Goal: Task Accomplishment & Management: Manage account settings

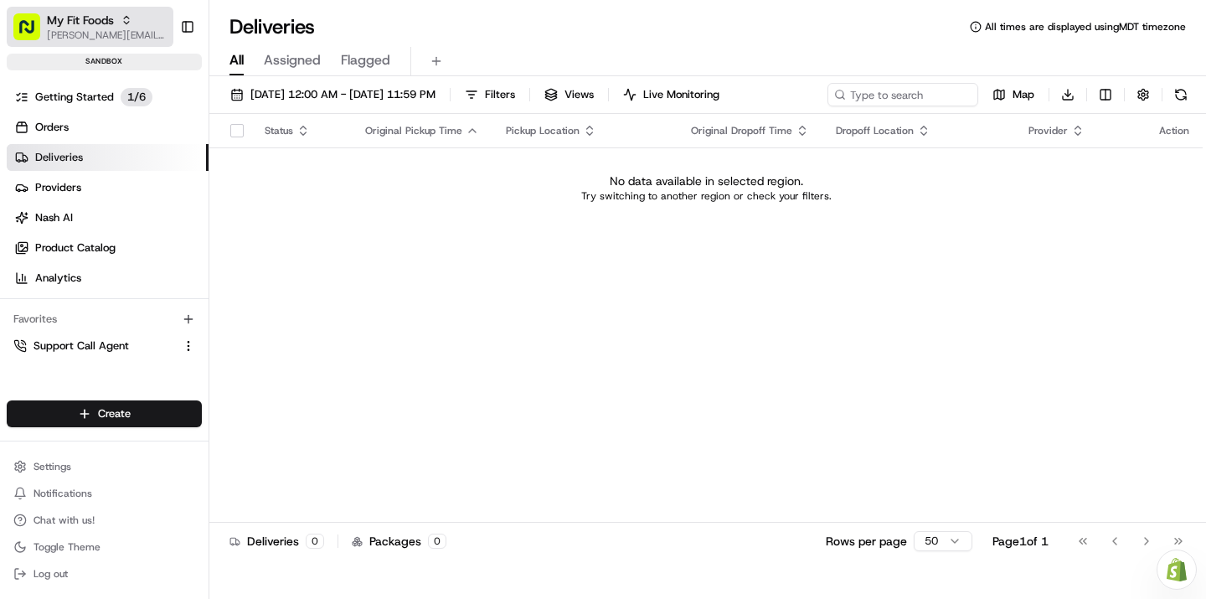
click at [100, 20] on span "My Fit Foods" at bounding box center [80, 20] width 67 height 17
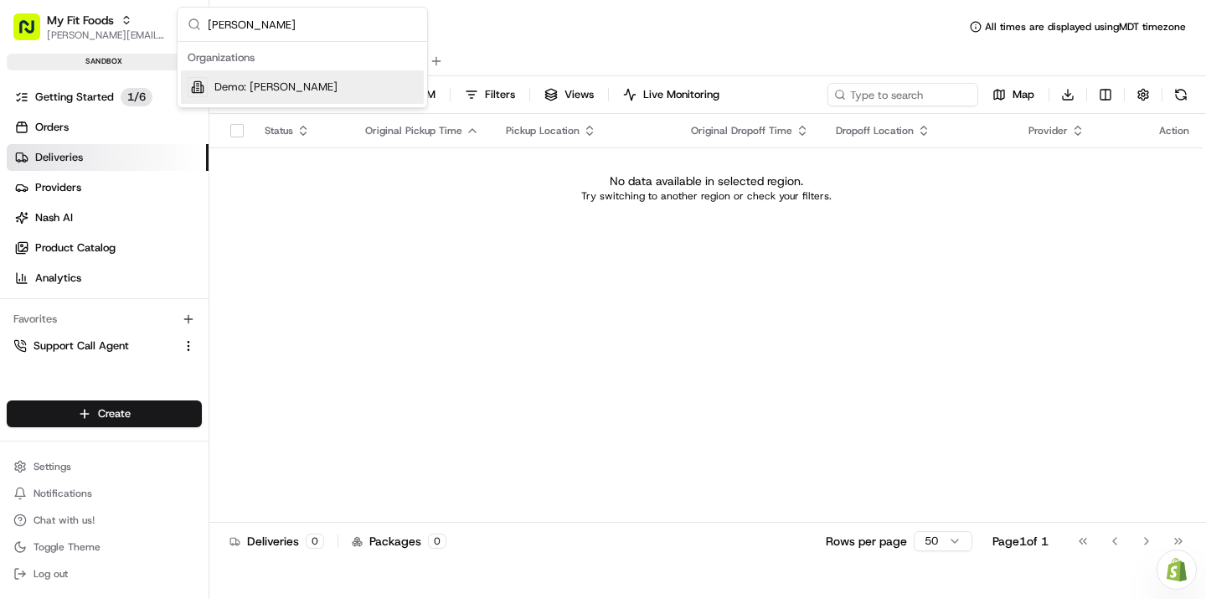
type input "benny"
click at [290, 94] on div "Demo: [PERSON_NAME]" at bounding box center [302, 87] width 243 height 34
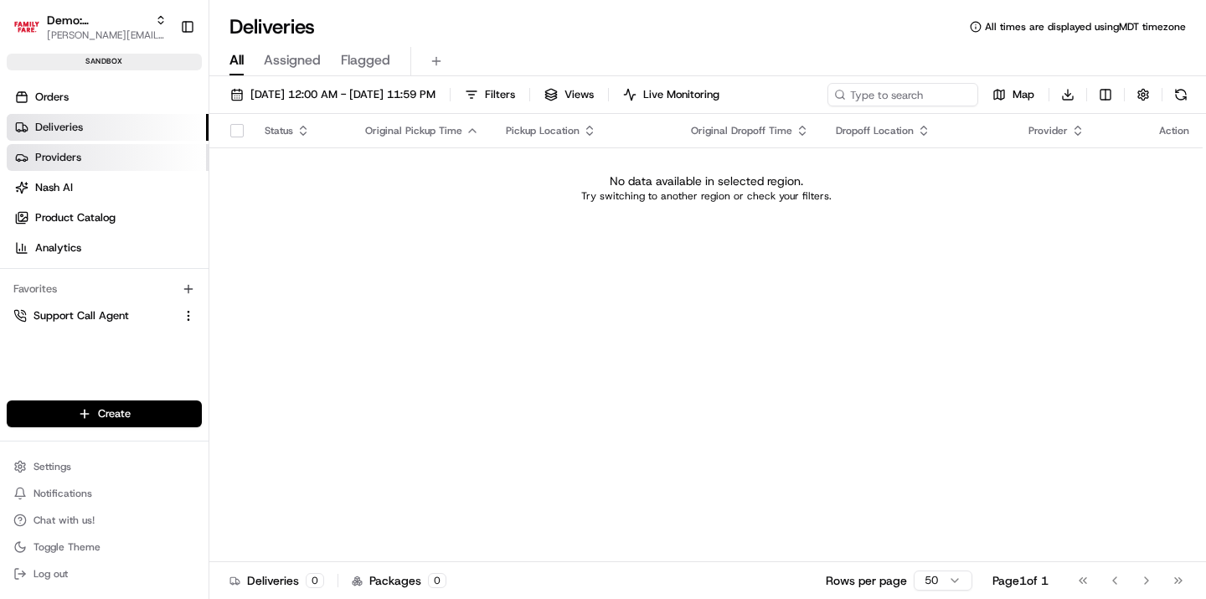
click at [134, 163] on link "Providers" at bounding box center [108, 157] width 202 height 27
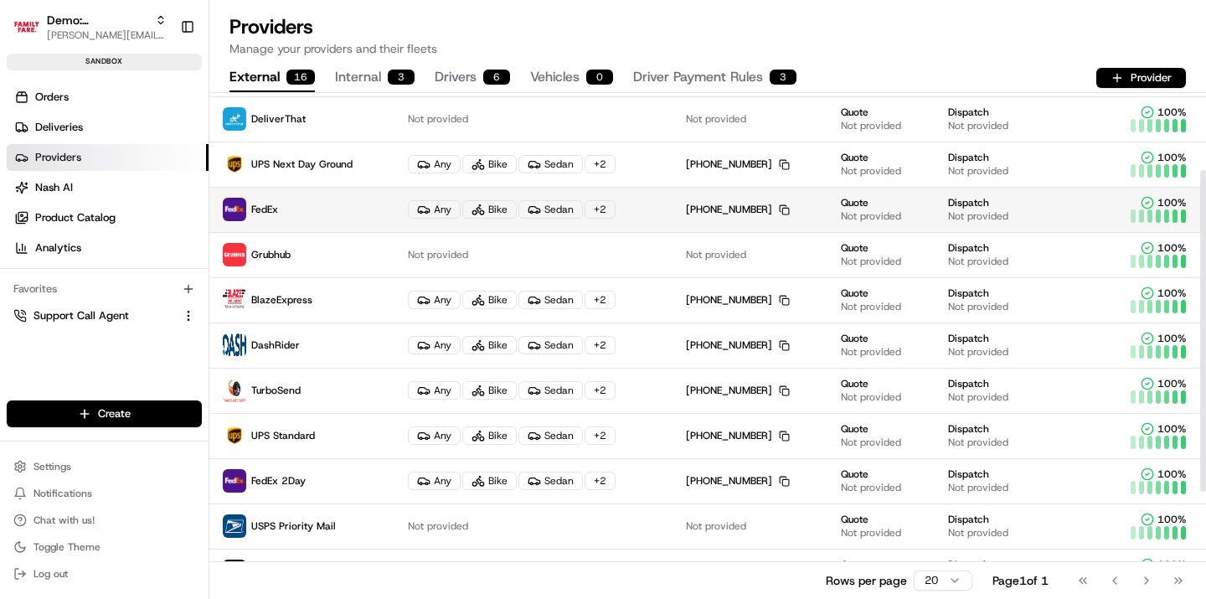
scroll to position [113, 0]
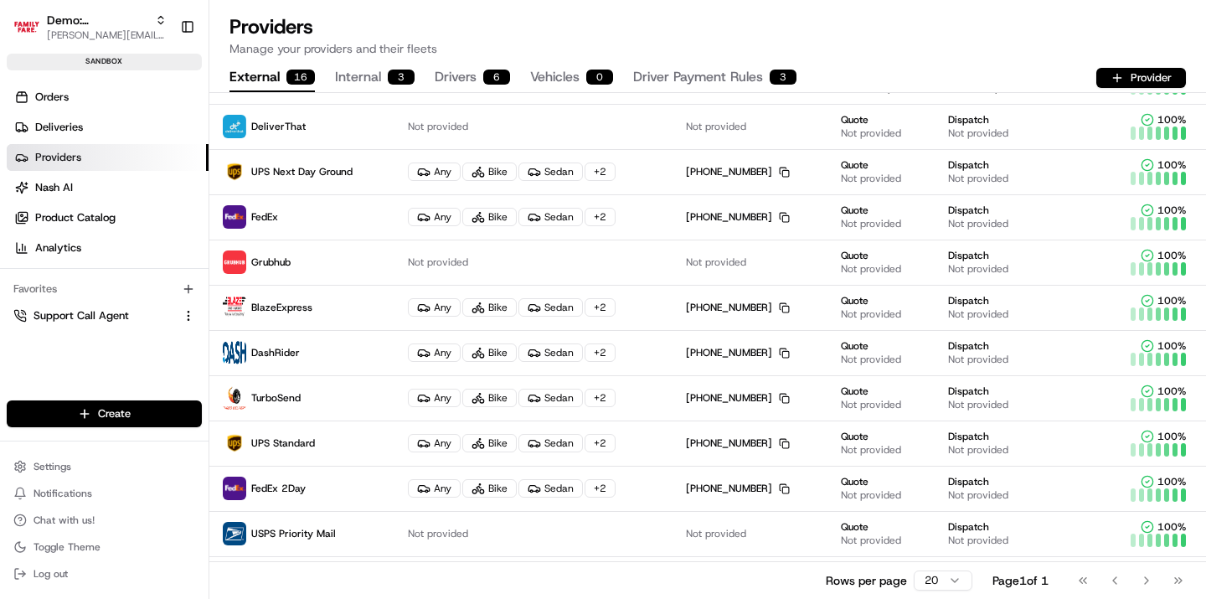
click at [380, 78] on button "Internal 3" at bounding box center [375, 78] width 80 height 28
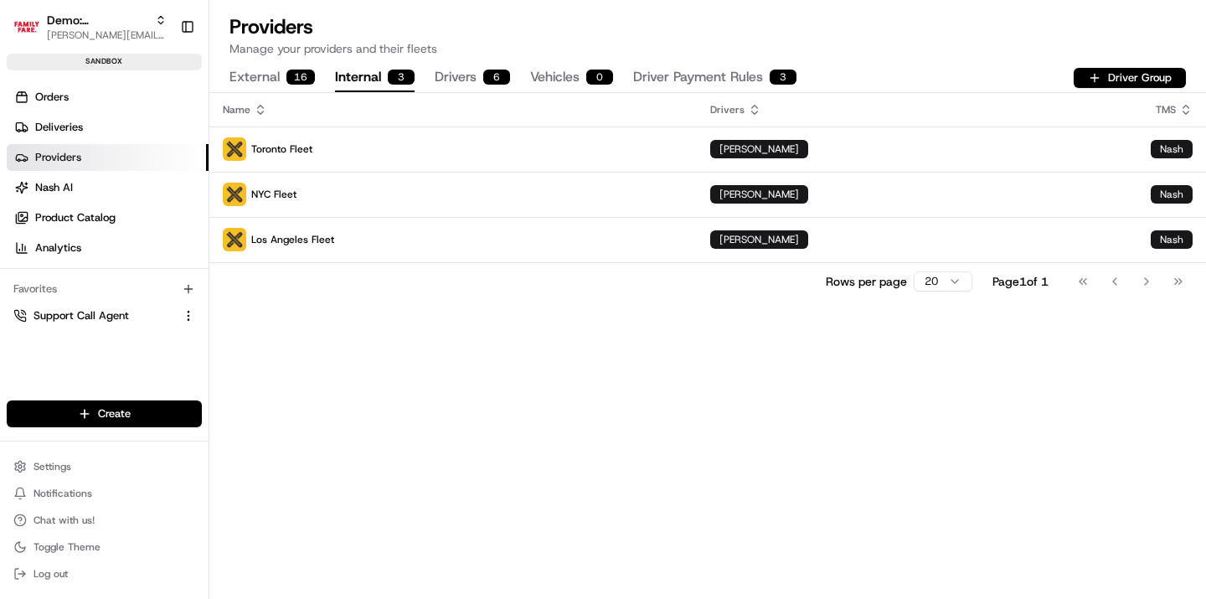
scroll to position [0, 0]
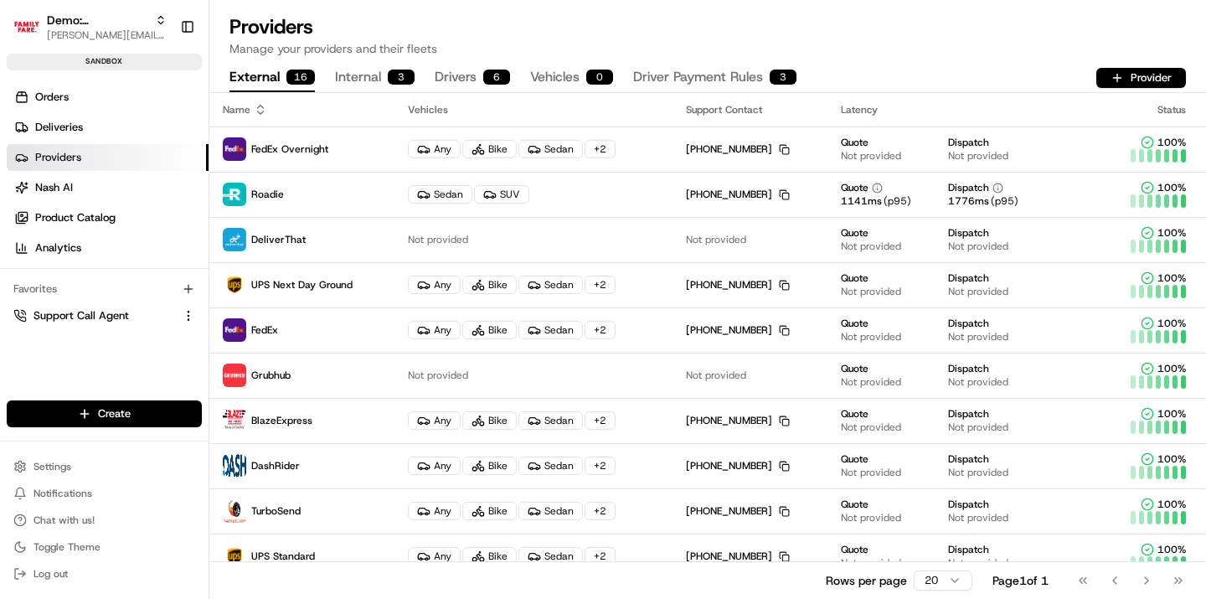
click at [372, 85] on button "Internal 3" at bounding box center [375, 78] width 80 height 28
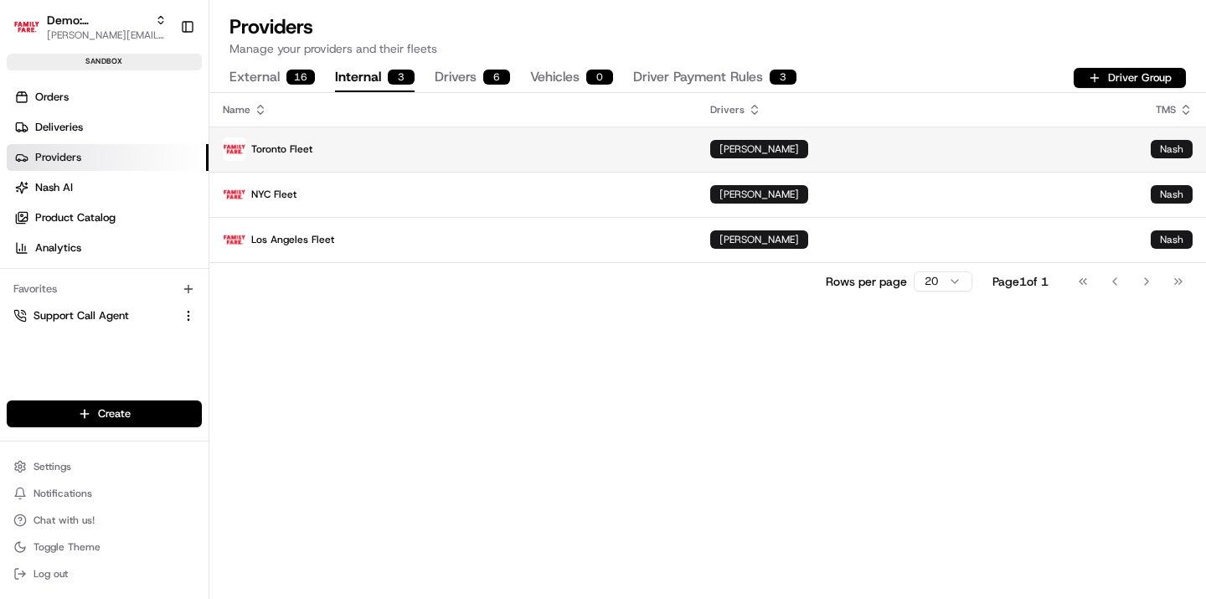
click at [286, 155] on p "Toronto Fleet" at bounding box center [453, 148] width 461 height 23
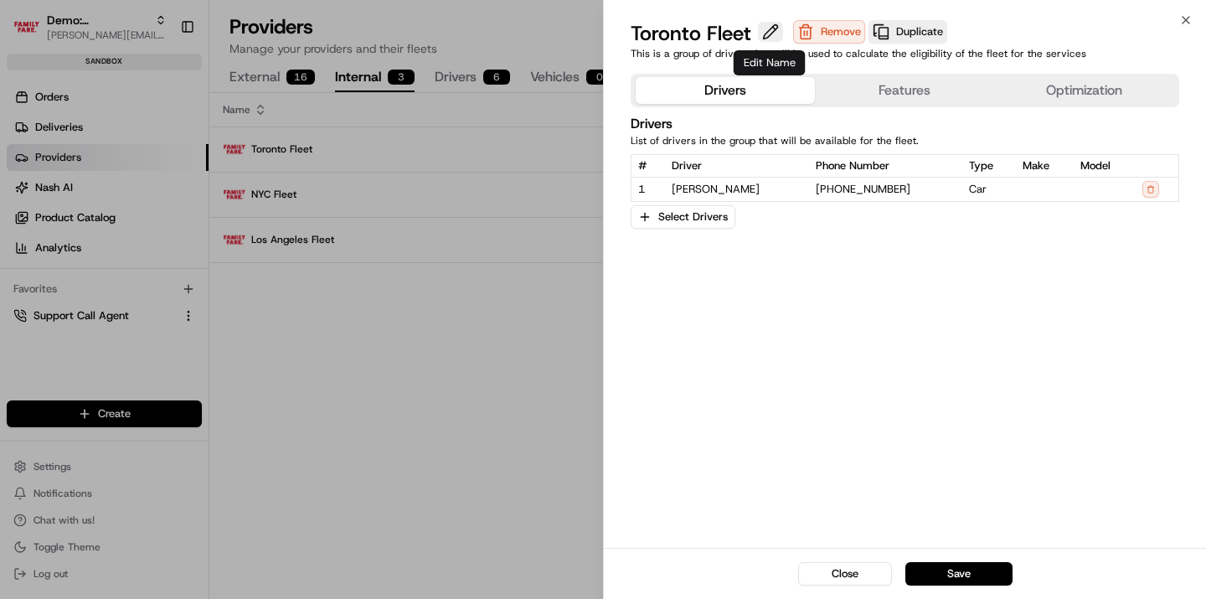
click at [772, 29] on button at bounding box center [770, 32] width 25 height 20
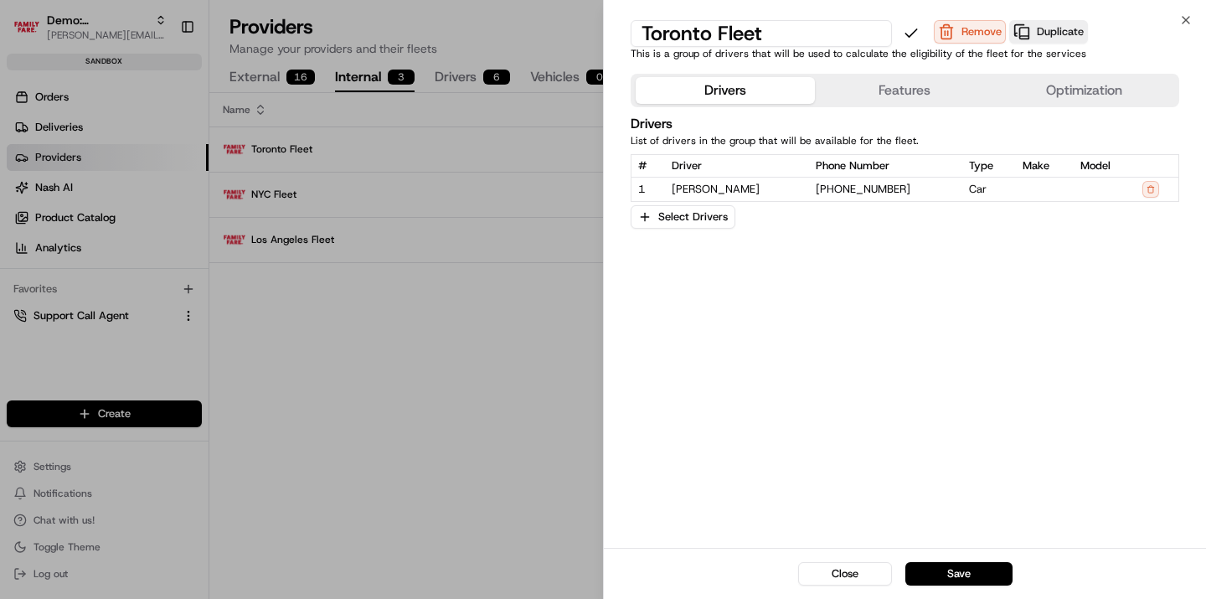
click at [731, 29] on input "Toronto Fleet" at bounding box center [761, 33] width 261 height 27
type input "Champlin, MN Fleet"
click at [957, 564] on button "Save" at bounding box center [959, 573] width 107 height 23
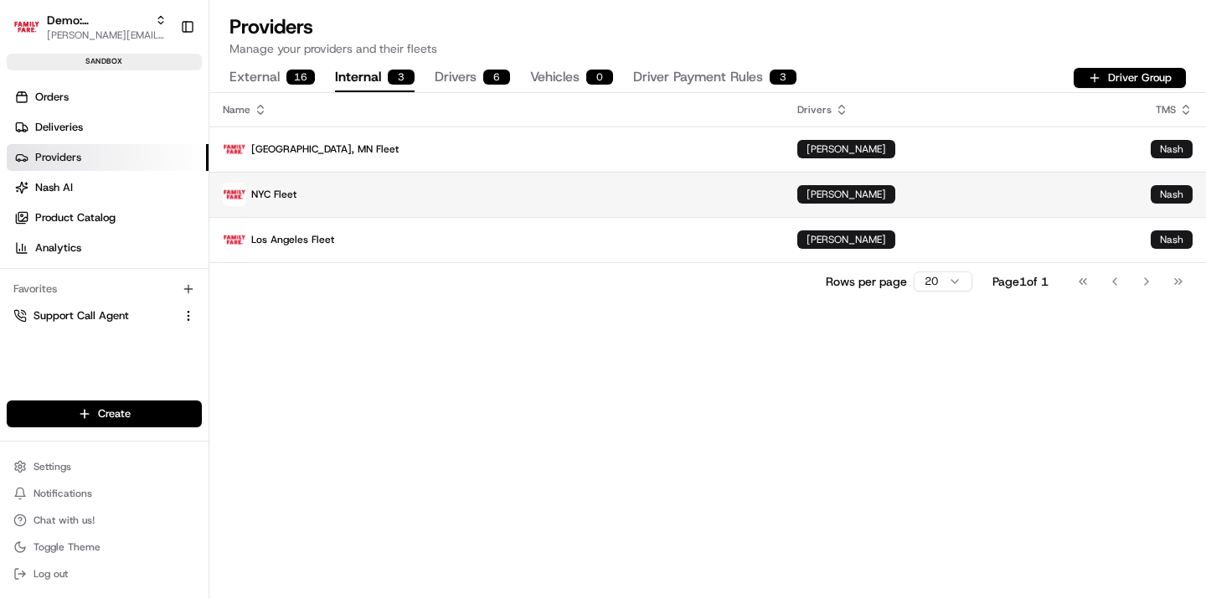
click at [342, 184] on p "NYC Fleet" at bounding box center [497, 194] width 548 height 23
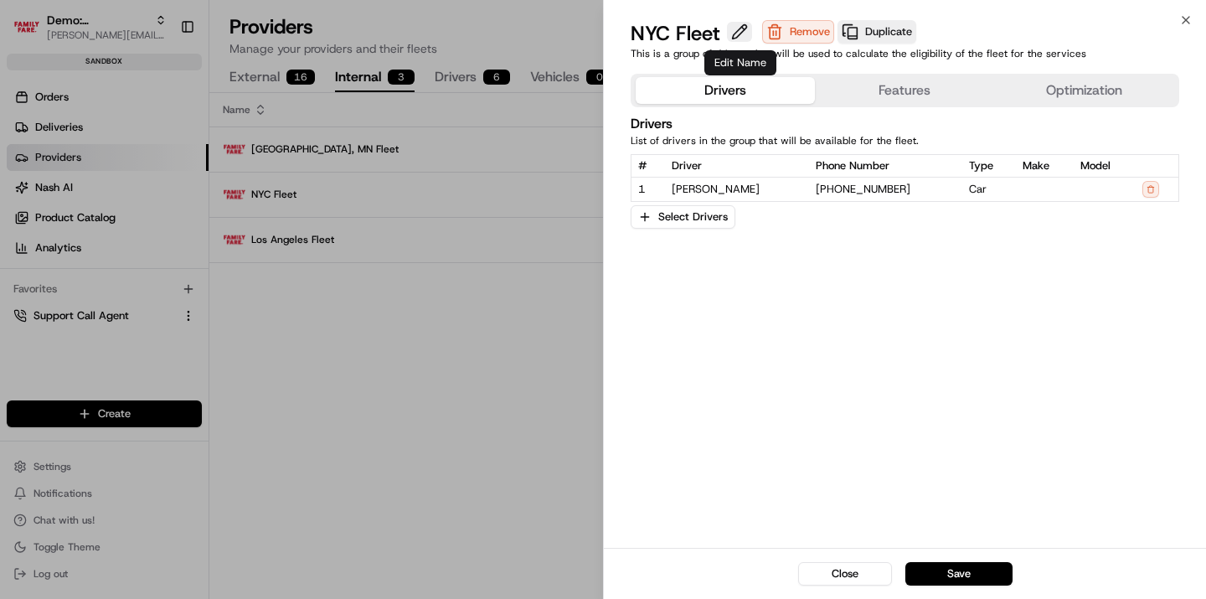
click at [741, 27] on button at bounding box center [739, 32] width 25 height 20
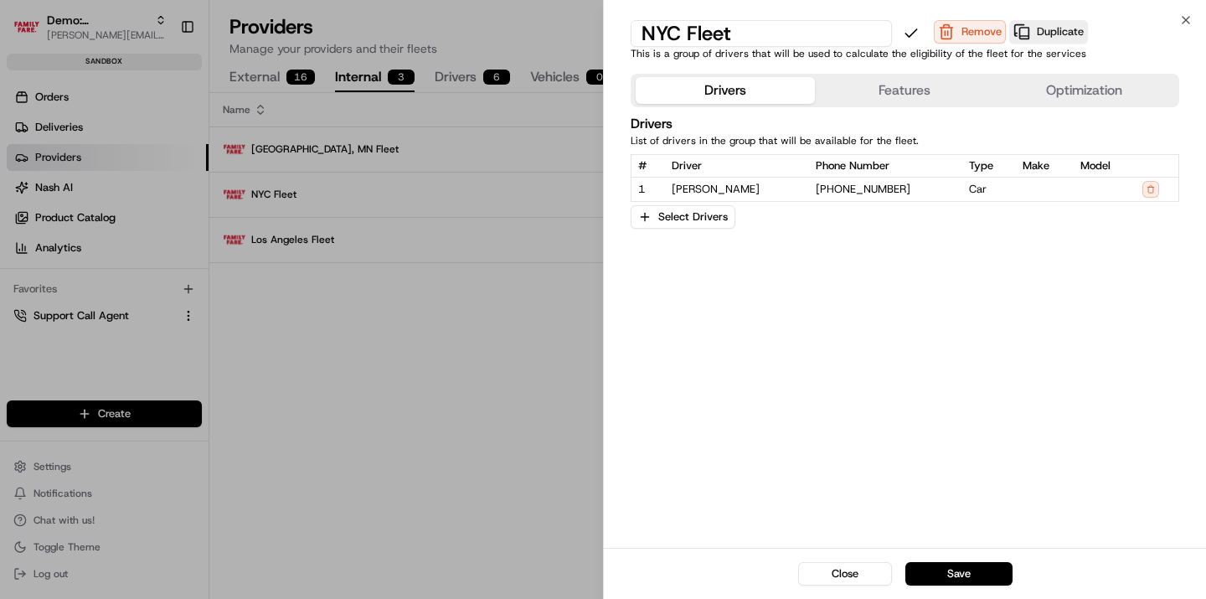
click at [725, 27] on input "NYC Fleet" at bounding box center [761, 33] width 261 height 27
type input "Eden, MN Fleet"
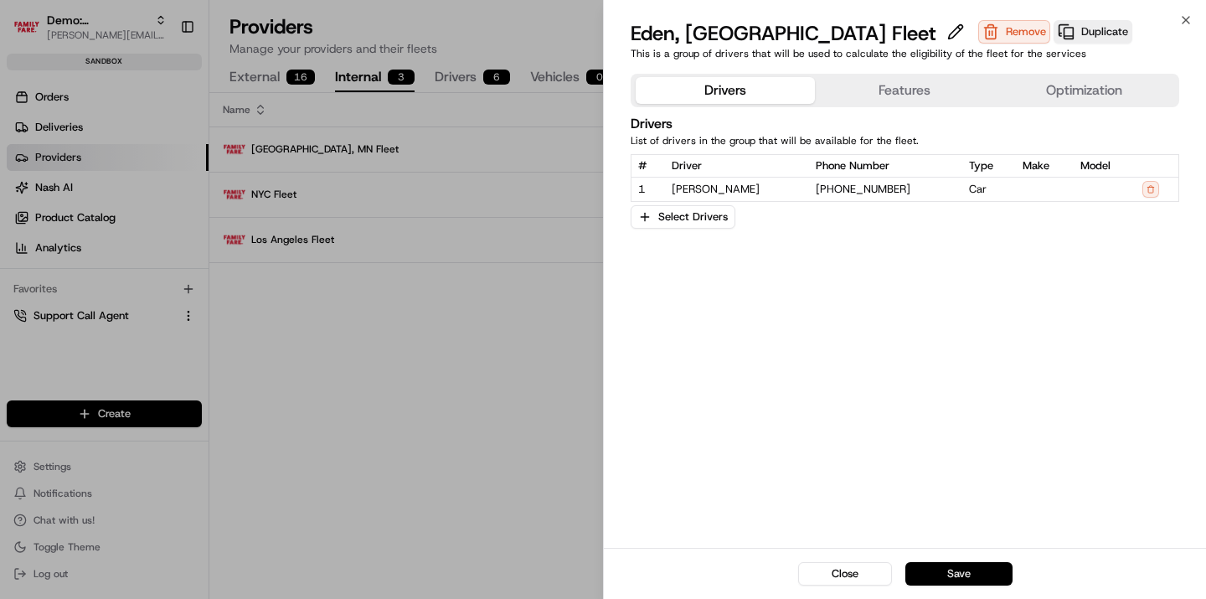
click at [958, 574] on button "Save" at bounding box center [959, 573] width 107 height 23
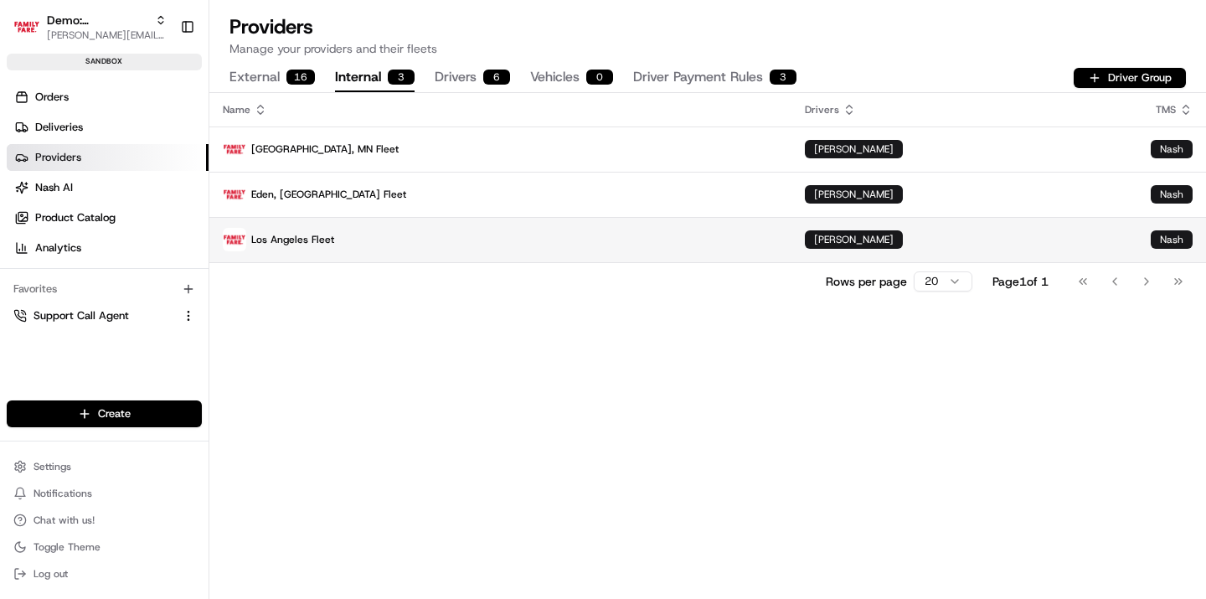
click at [318, 237] on p "Los Angeles Fleet" at bounding box center [500, 239] width 555 height 23
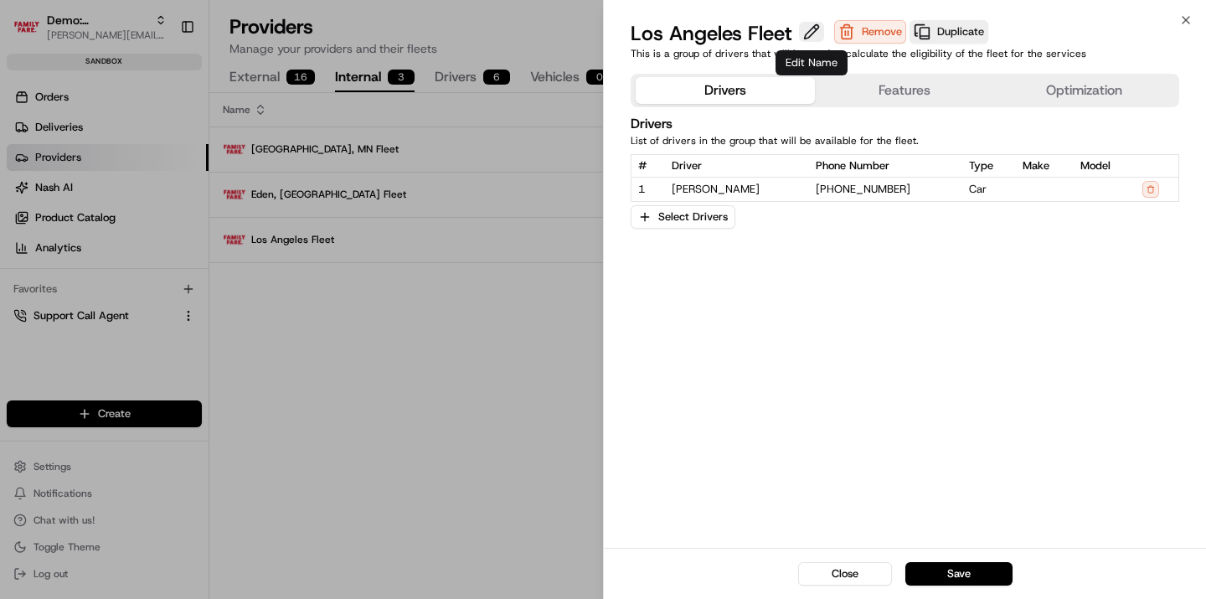
click at [798, 31] on div "Los Angeles Fleet" at bounding box center [731, 33] width 200 height 27
click at [817, 28] on button at bounding box center [811, 32] width 25 height 20
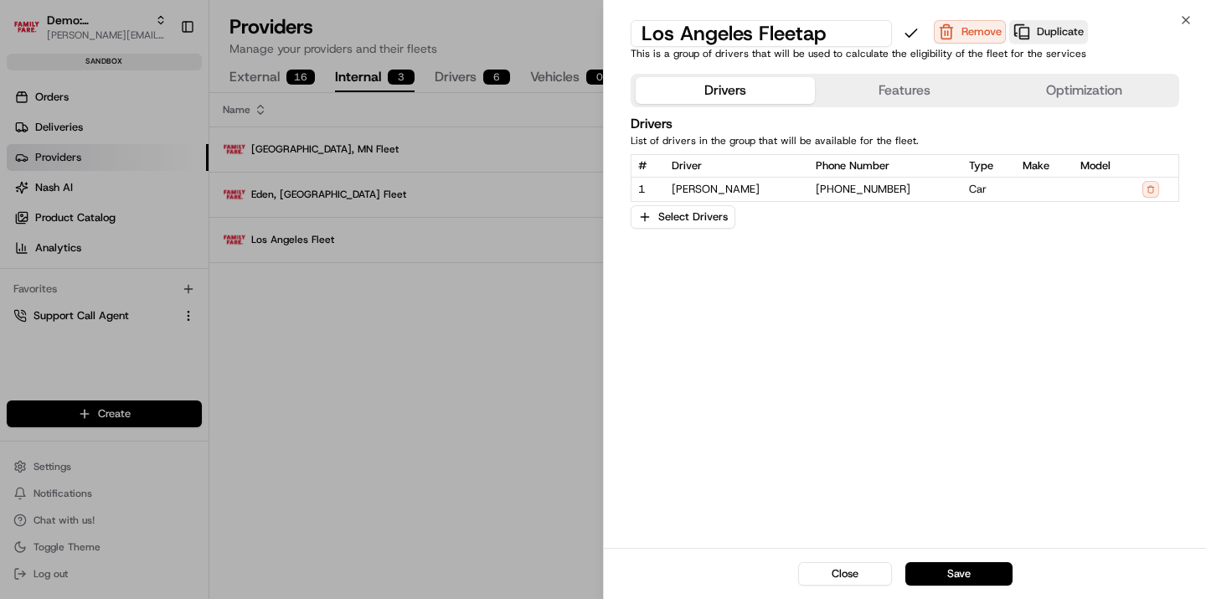
click at [802, 33] on input "Los Angeles Fleetap" at bounding box center [761, 33] width 261 height 27
type input "m"
type input "Maple Grove, MN Fleet"
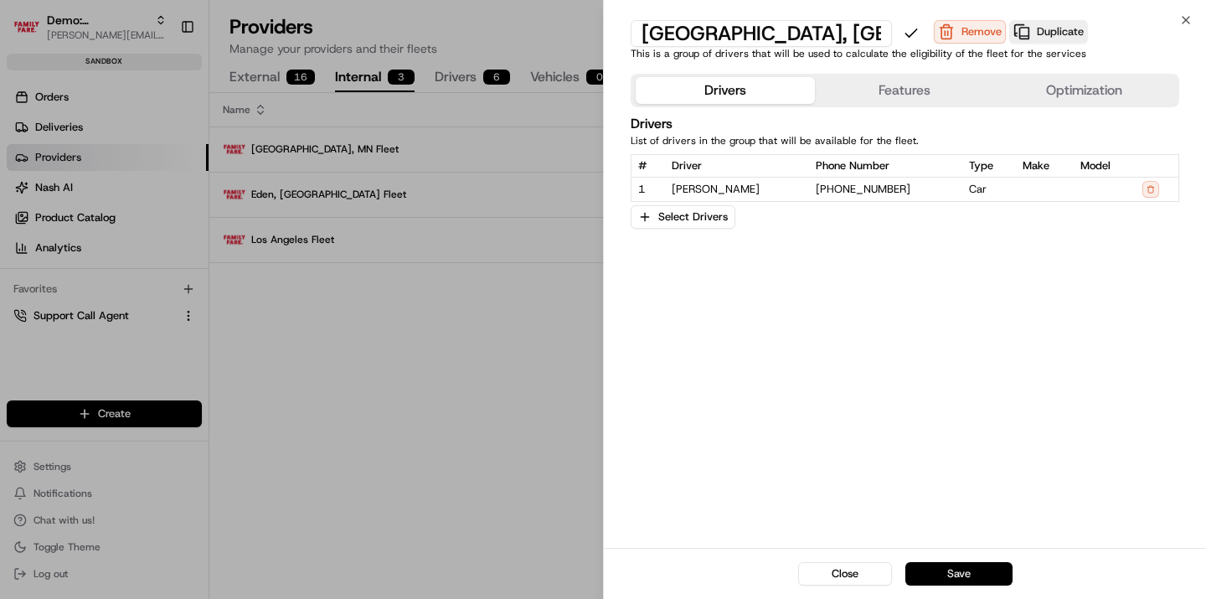
click at [946, 567] on button "Save" at bounding box center [959, 573] width 107 height 23
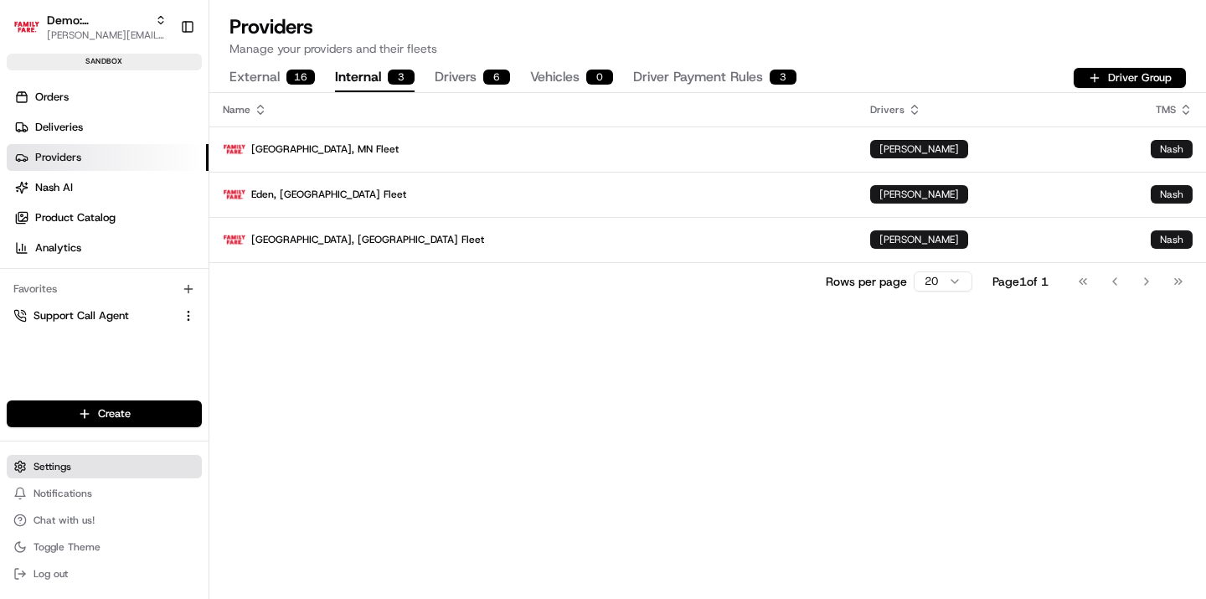
click at [39, 471] on span "Settings" at bounding box center [53, 466] width 38 height 13
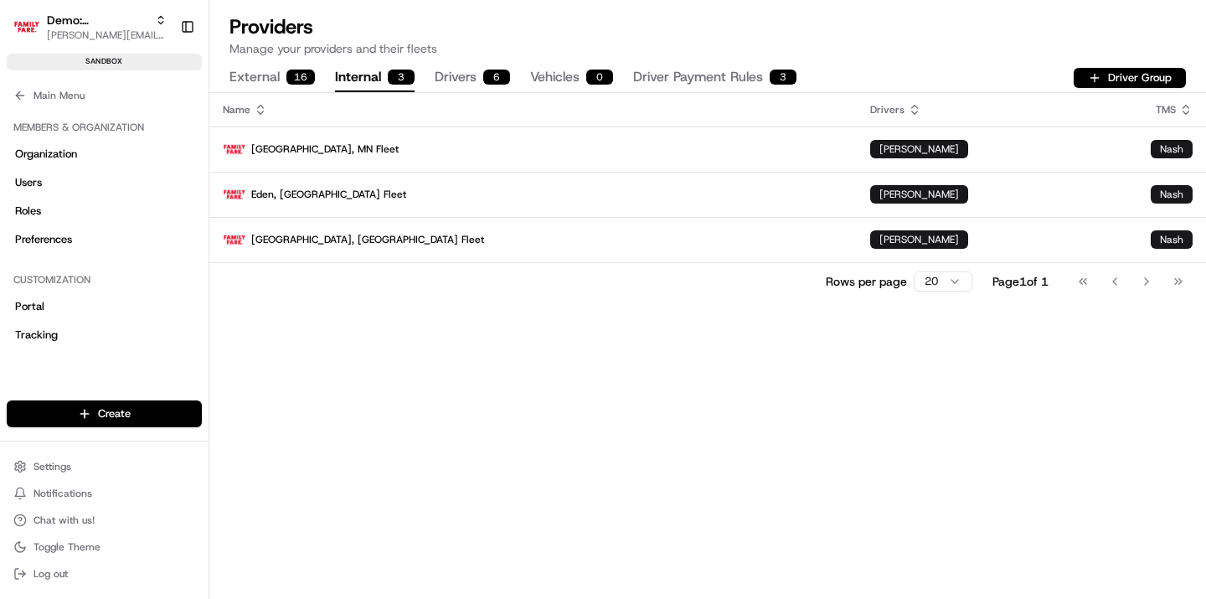
click at [270, 77] on button "External 16" at bounding box center [272, 78] width 85 height 28
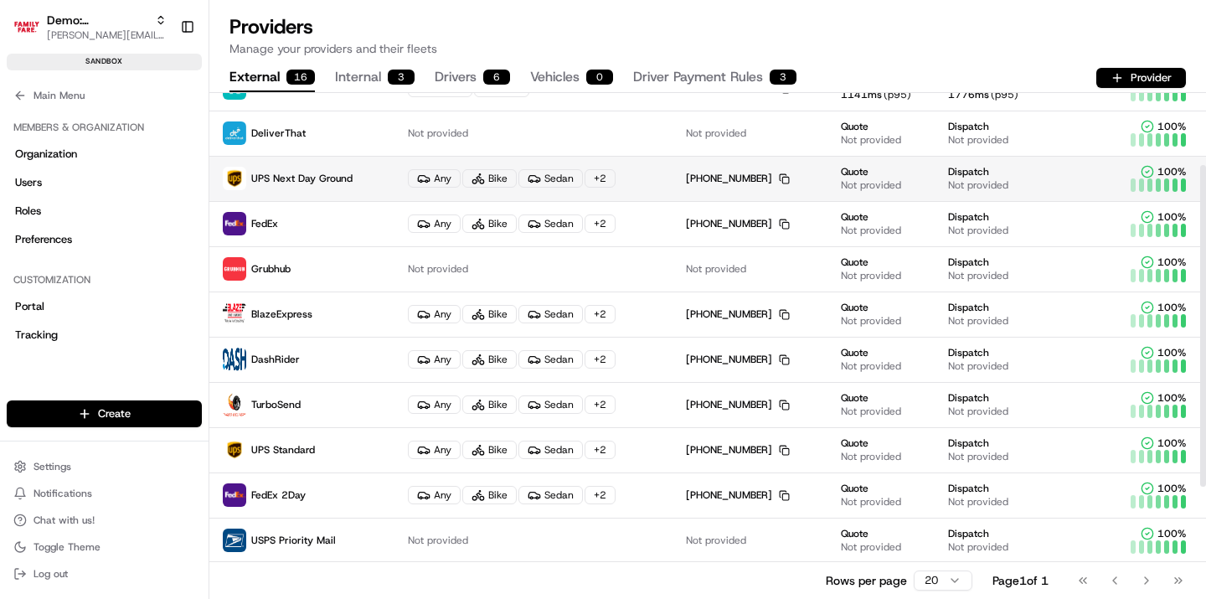
scroll to position [121, 0]
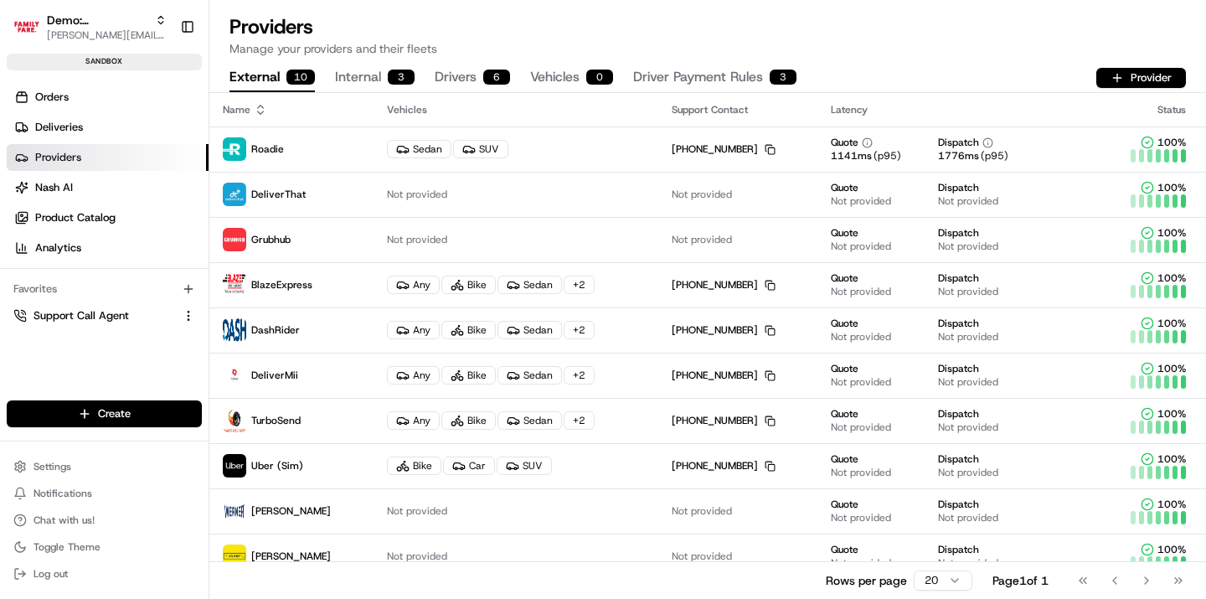
click at [370, 82] on button "Internal 3" at bounding box center [375, 78] width 80 height 28
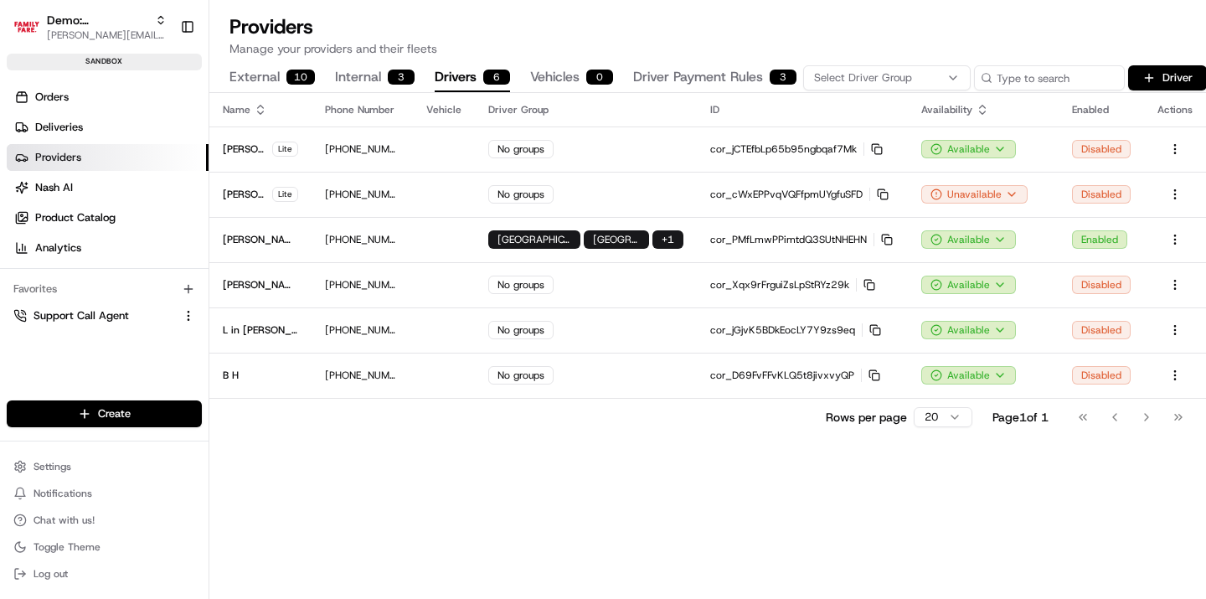
click at [472, 80] on button "Drivers 6" at bounding box center [472, 78] width 75 height 28
click at [23, 470] on icon at bounding box center [20, 466] width 10 height 11
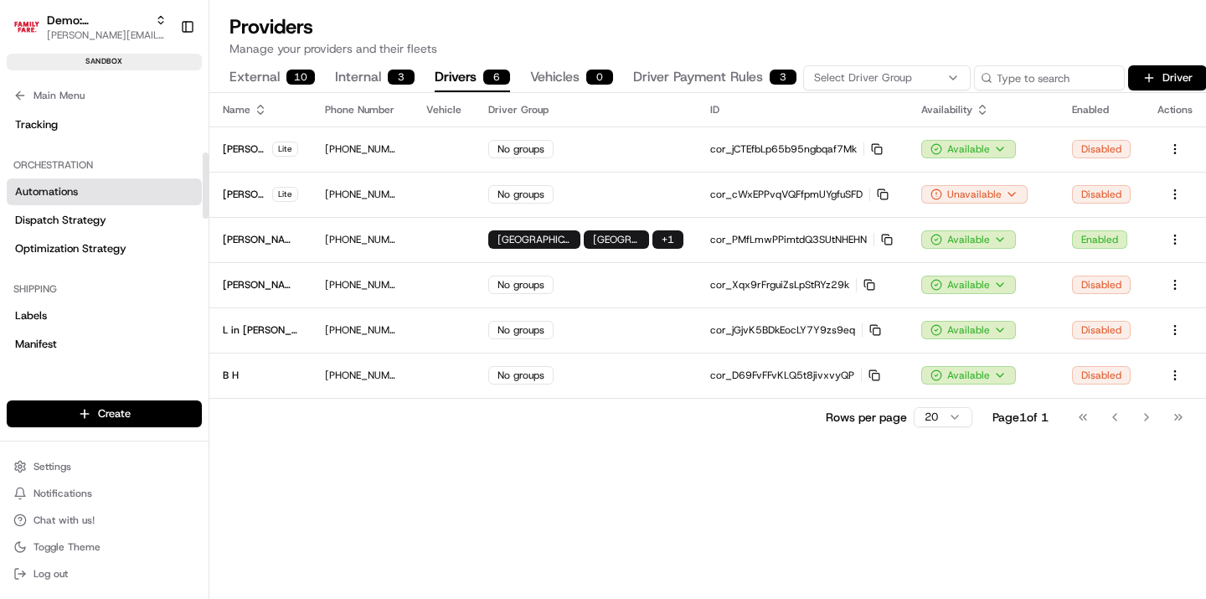
scroll to position [214, 0]
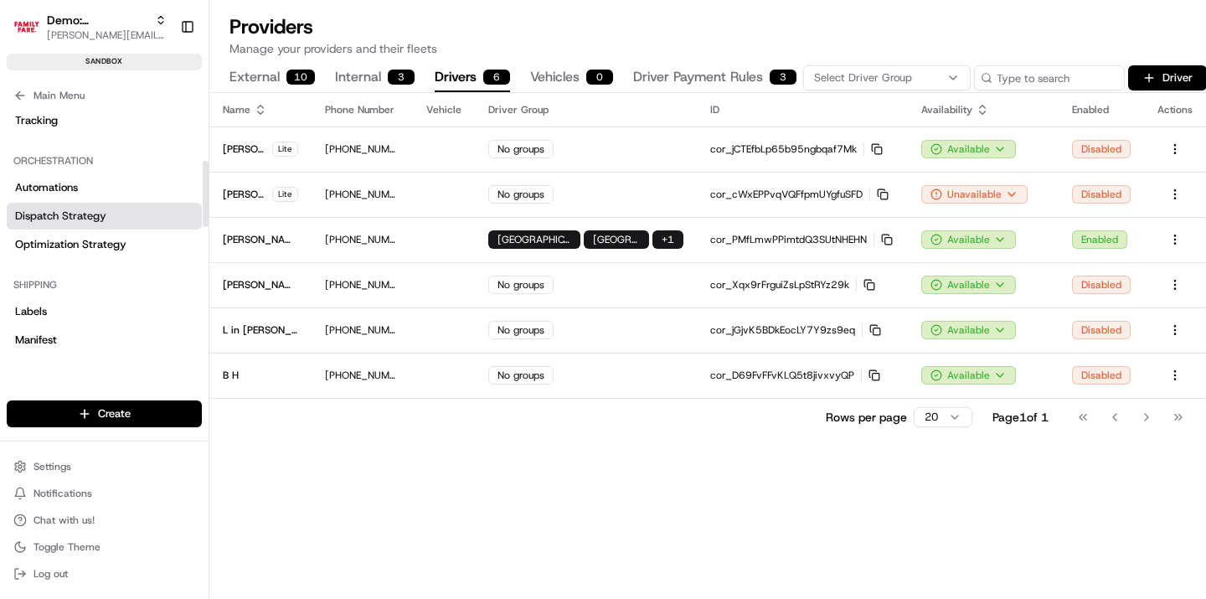
click at [109, 211] on link "Dispatch Strategy" at bounding box center [104, 216] width 195 height 27
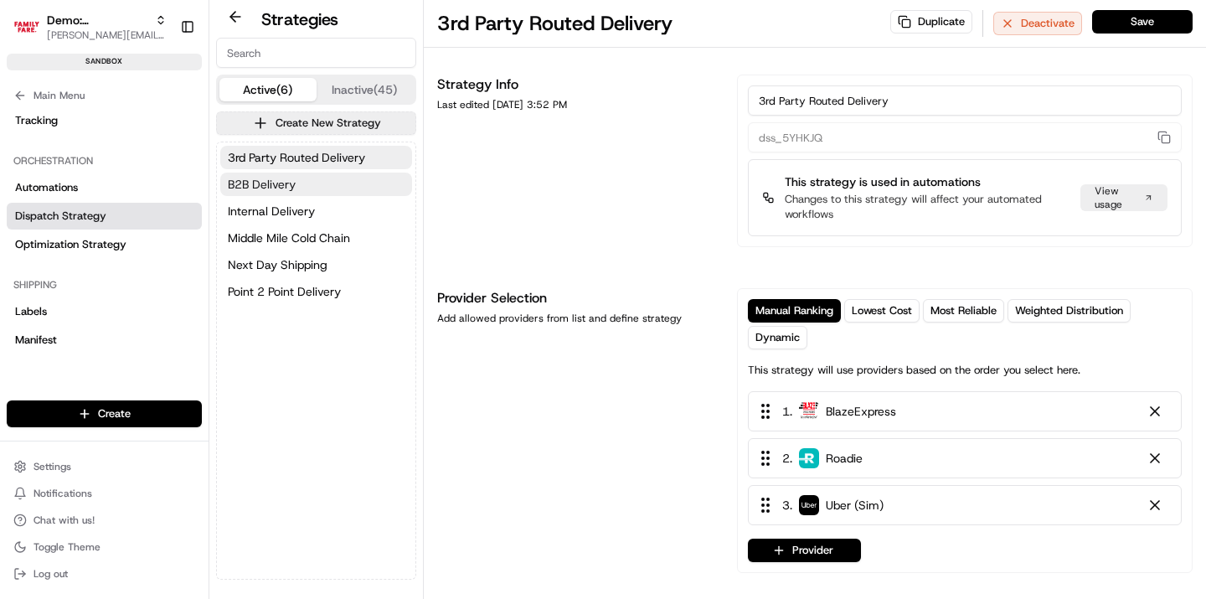
click at [285, 179] on span "B2B Delivery" at bounding box center [262, 184] width 68 height 17
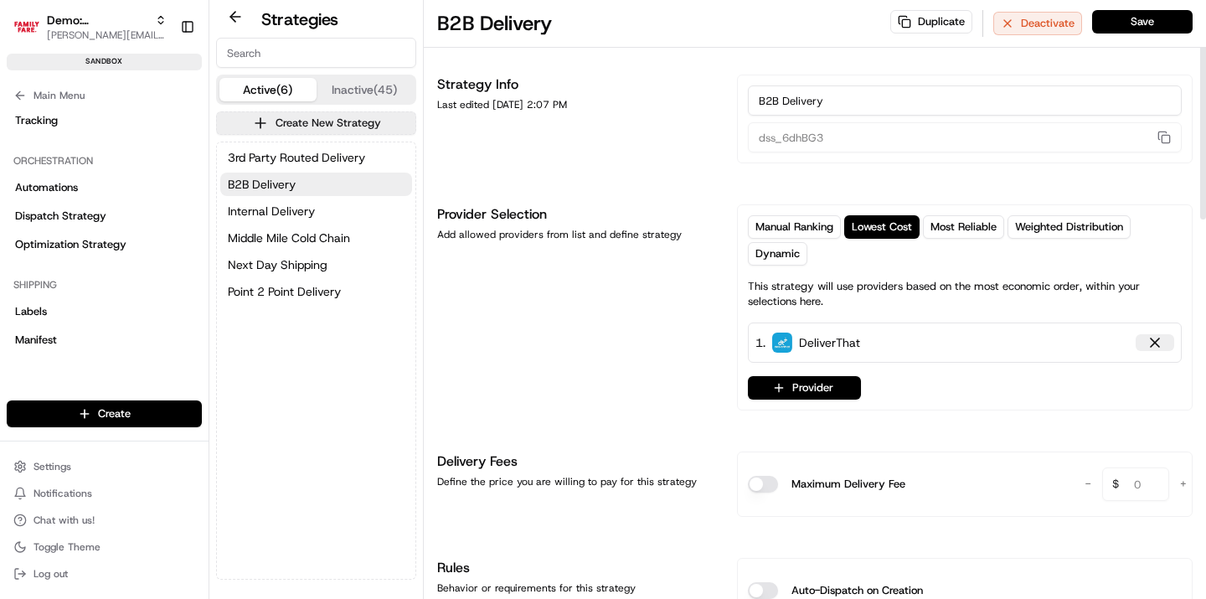
click at [1163, 342] on div at bounding box center [1155, 342] width 17 height 17
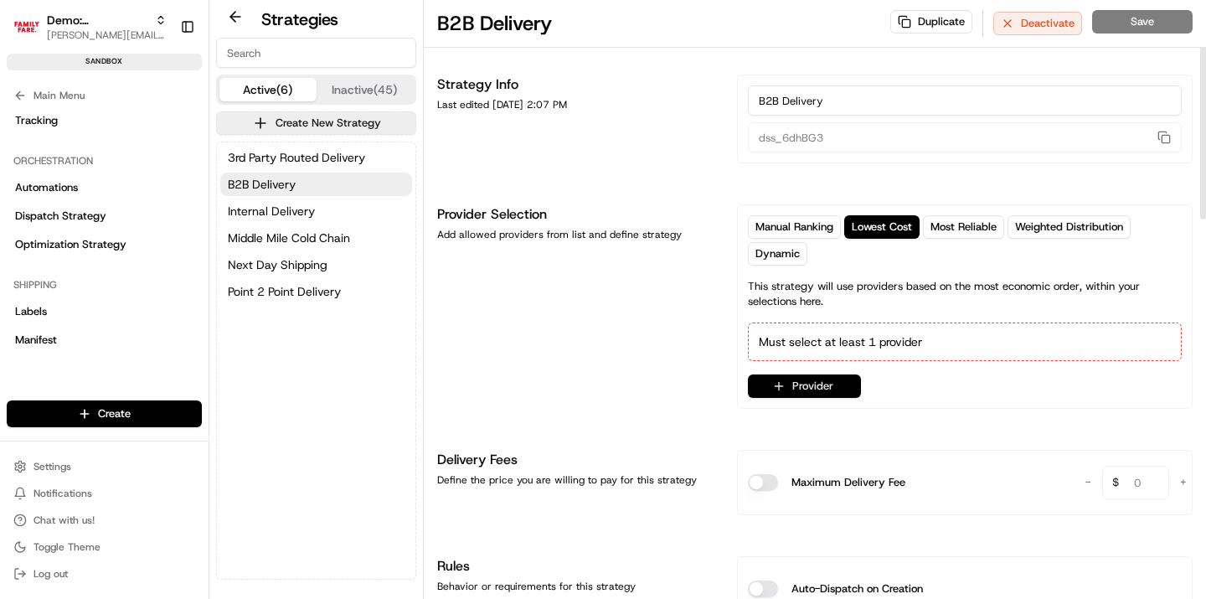
click at [795, 383] on button "Provider" at bounding box center [804, 385] width 113 height 23
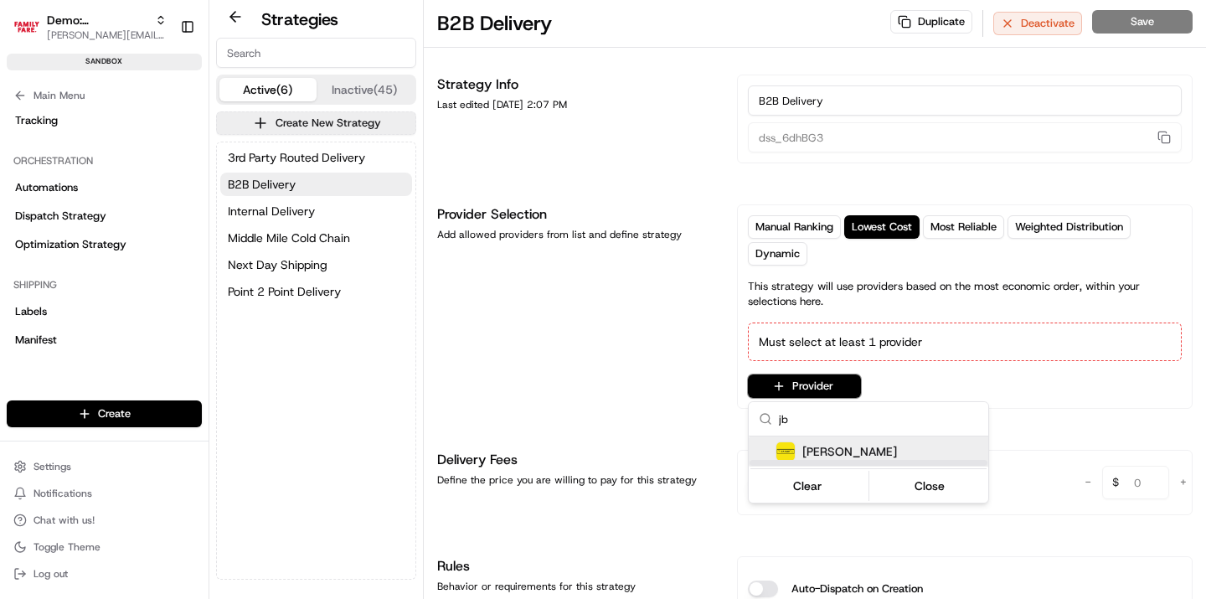
type input "jb"
click at [811, 456] on span "J. B. Hunt" at bounding box center [849, 451] width 95 height 17
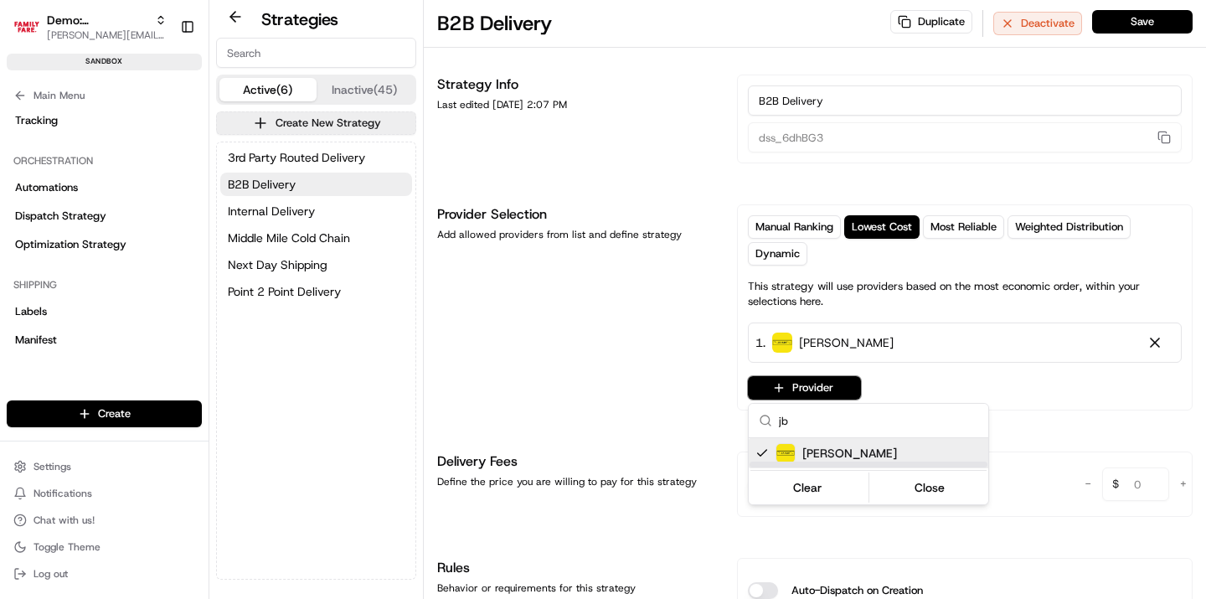
click at [653, 374] on html "Demo: Benny benny@usenash.com Toggle Sidebar sandbox Orders Deliveries Provider…" at bounding box center [603, 299] width 1206 height 599
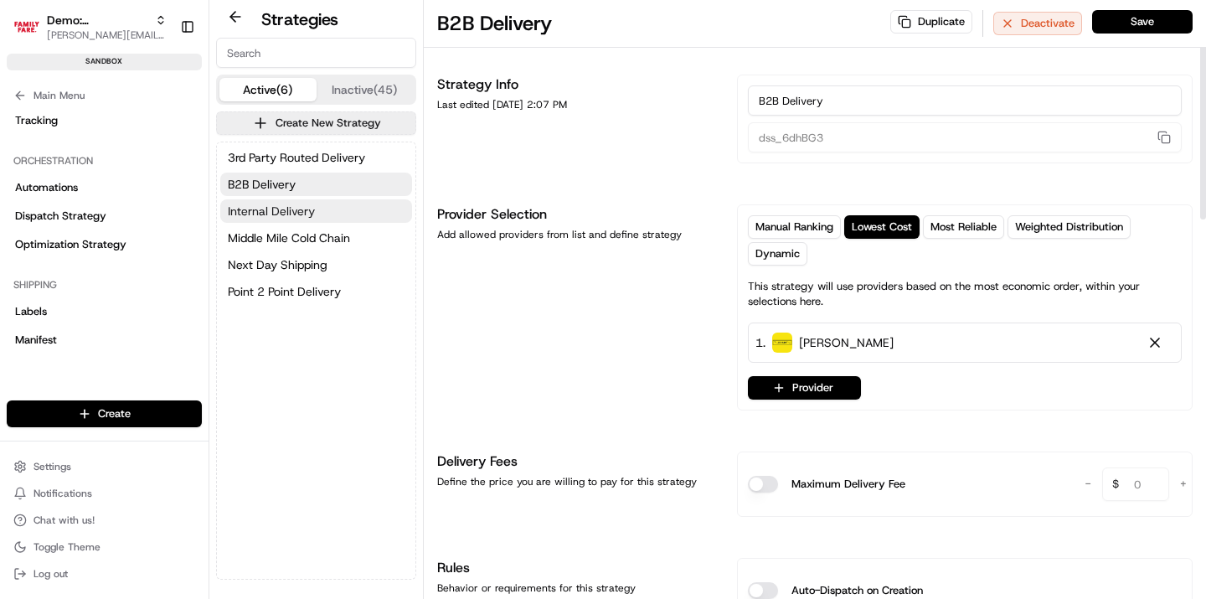
click at [348, 217] on button "Internal Delivery" at bounding box center [316, 210] width 192 height 23
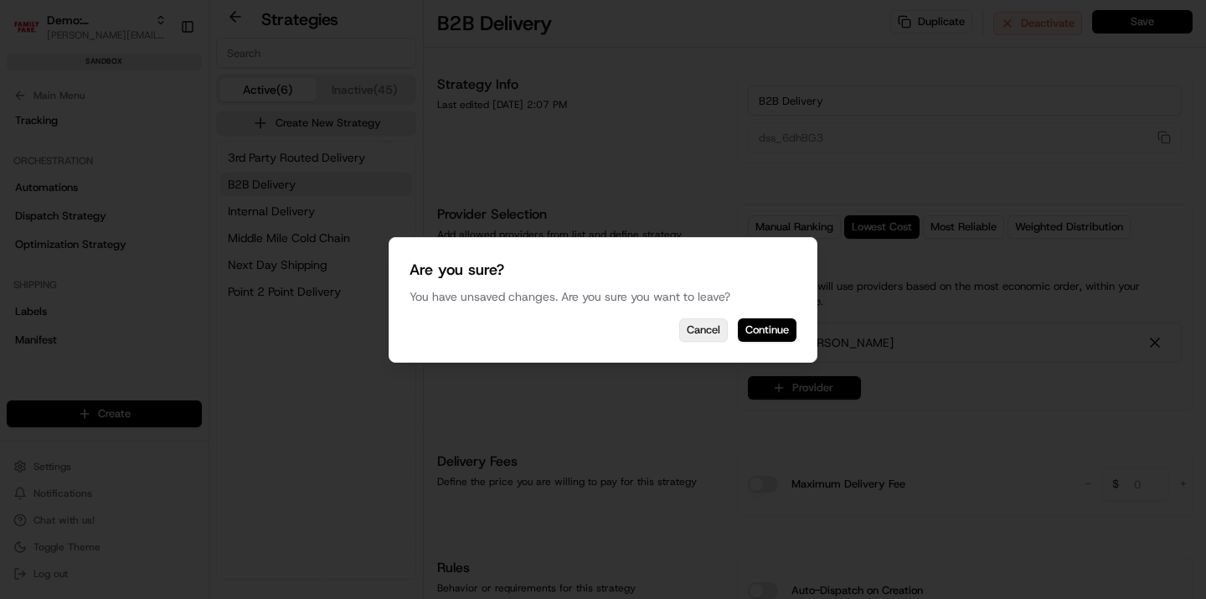
click at [685, 326] on button "Cancel" at bounding box center [703, 329] width 49 height 23
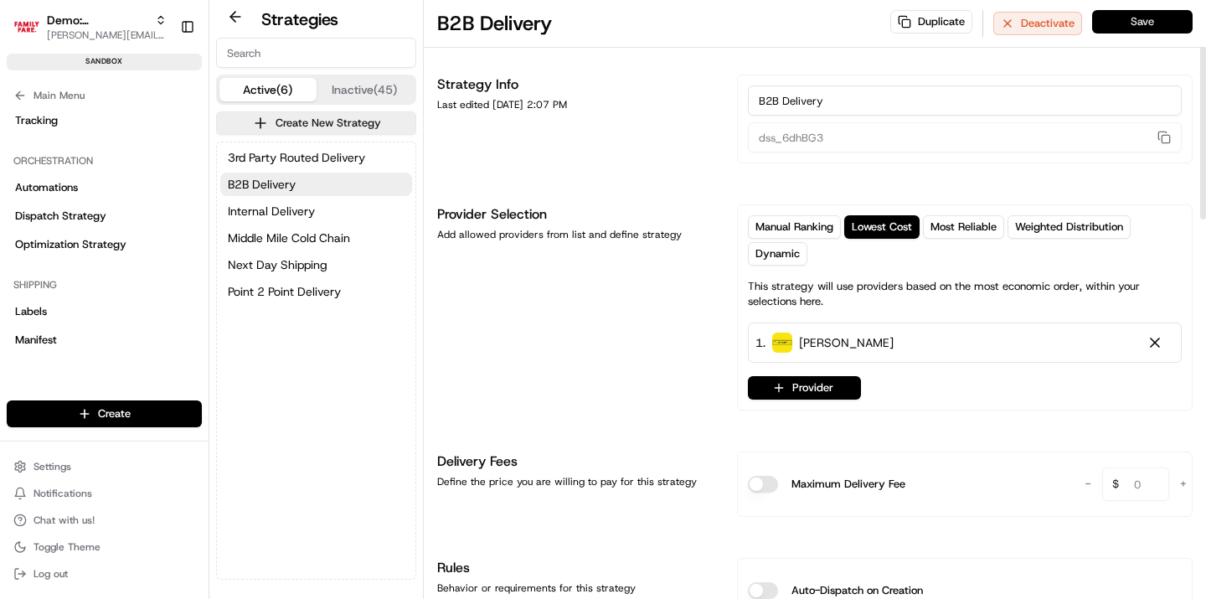
click at [1153, 22] on button "Save" at bounding box center [1142, 21] width 101 height 23
click at [279, 217] on span "Internal Delivery" at bounding box center [271, 211] width 87 height 17
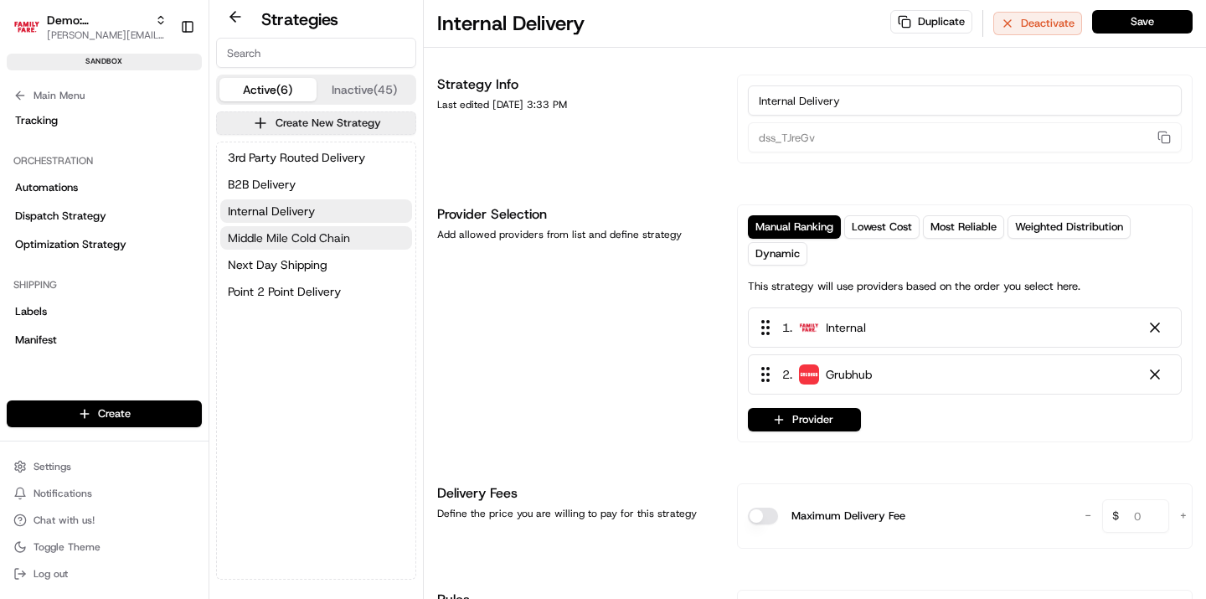
click at [282, 240] on span "Middle Mile Cold Chain" at bounding box center [289, 238] width 122 height 17
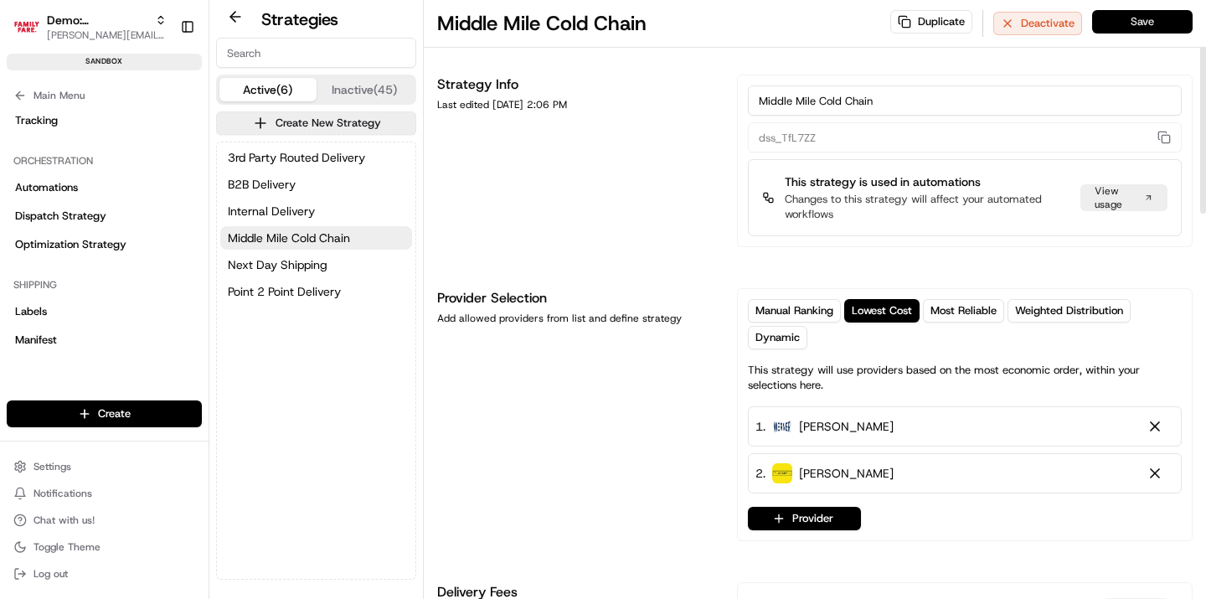
click at [1134, 28] on button "Save" at bounding box center [1142, 21] width 101 height 23
click at [328, 263] on button "Next Day Shipping" at bounding box center [316, 264] width 192 height 23
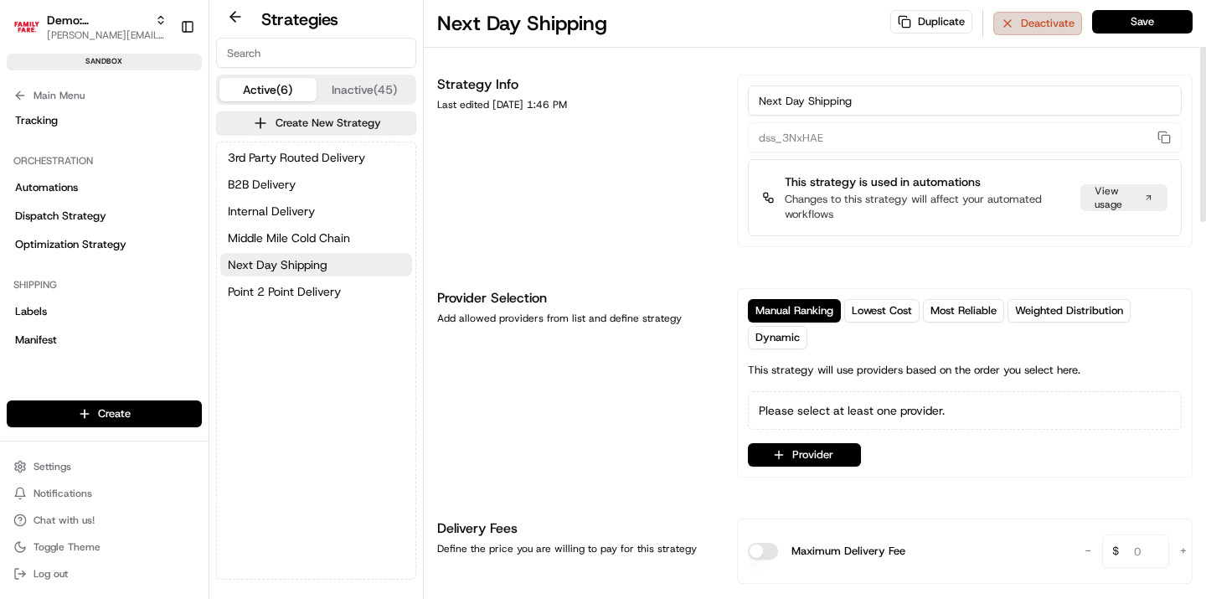
click at [1034, 26] on button "Deactivate" at bounding box center [1037, 23] width 89 height 23
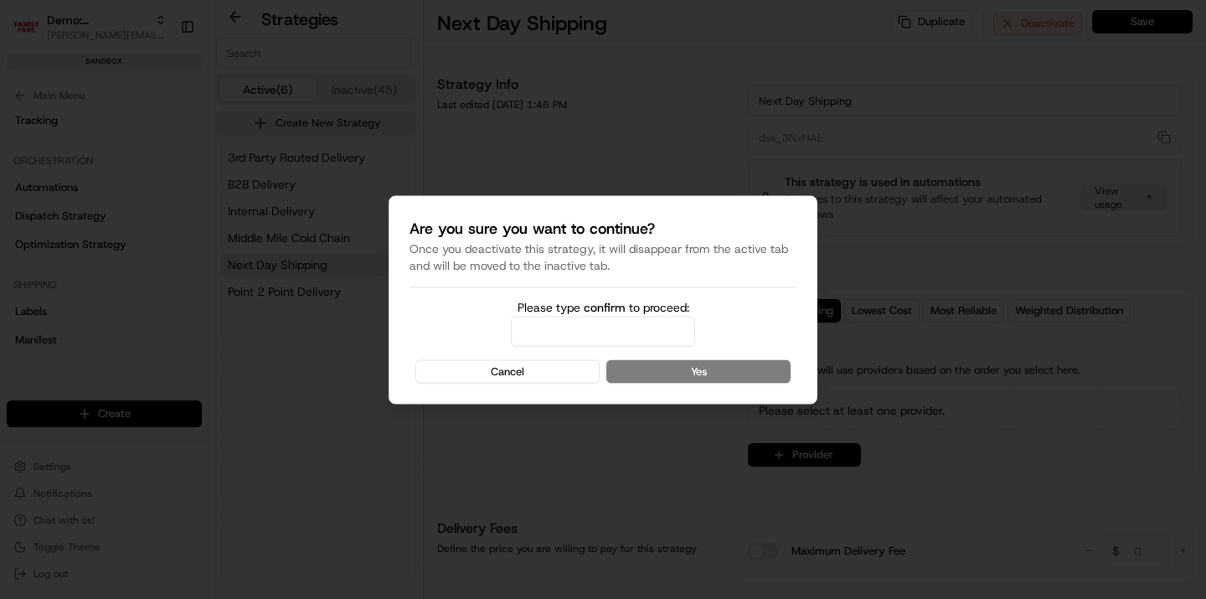
click at [556, 326] on input "Please type confirm to proceed:" at bounding box center [603, 331] width 184 height 30
type input "confirm"
click at [669, 370] on button "Yes" at bounding box center [698, 370] width 184 height 23
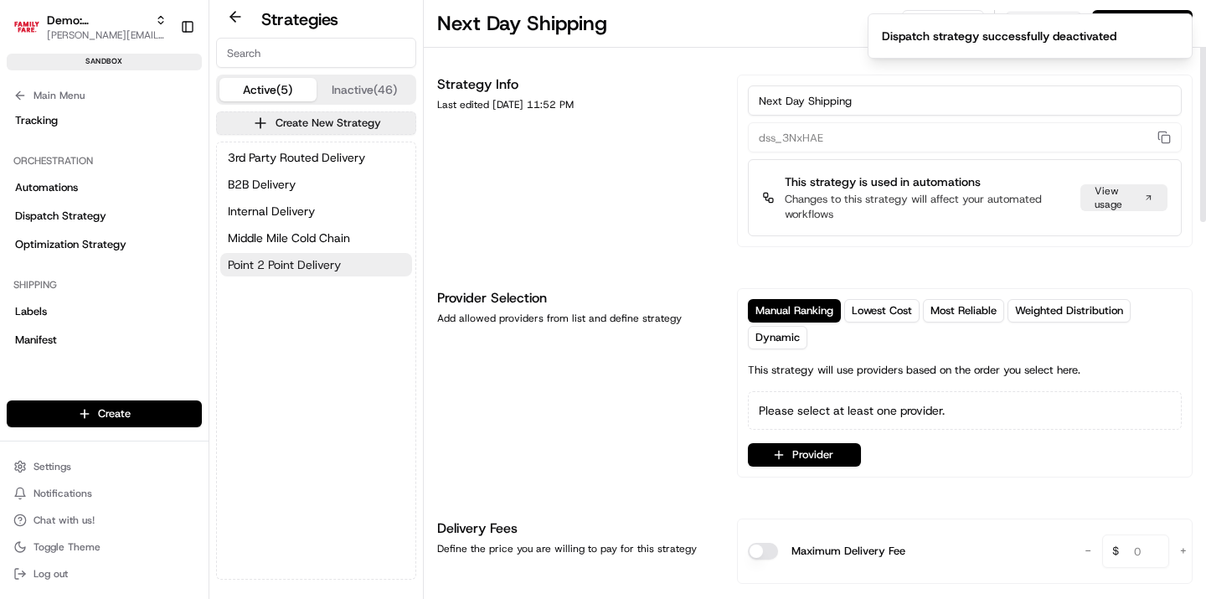
click at [317, 269] on span "Point 2 Point Delivery" at bounding box center [284, 264] width 113 height 17
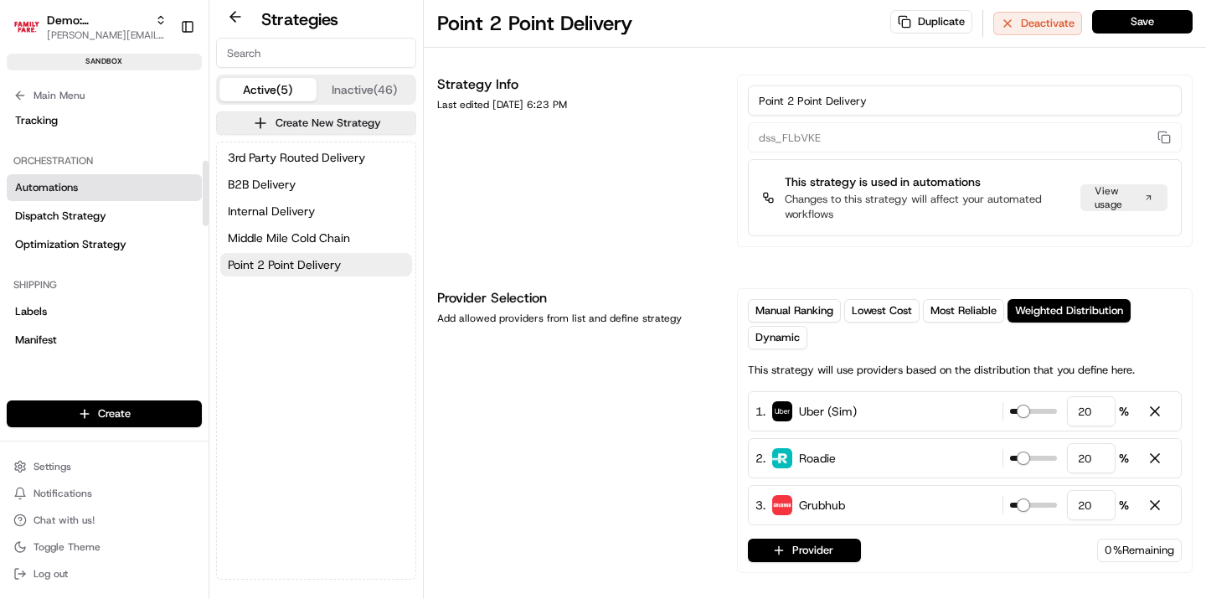
click at [73, 187] on span "Automations" at bounding box center [46, 187] width 63 height 15
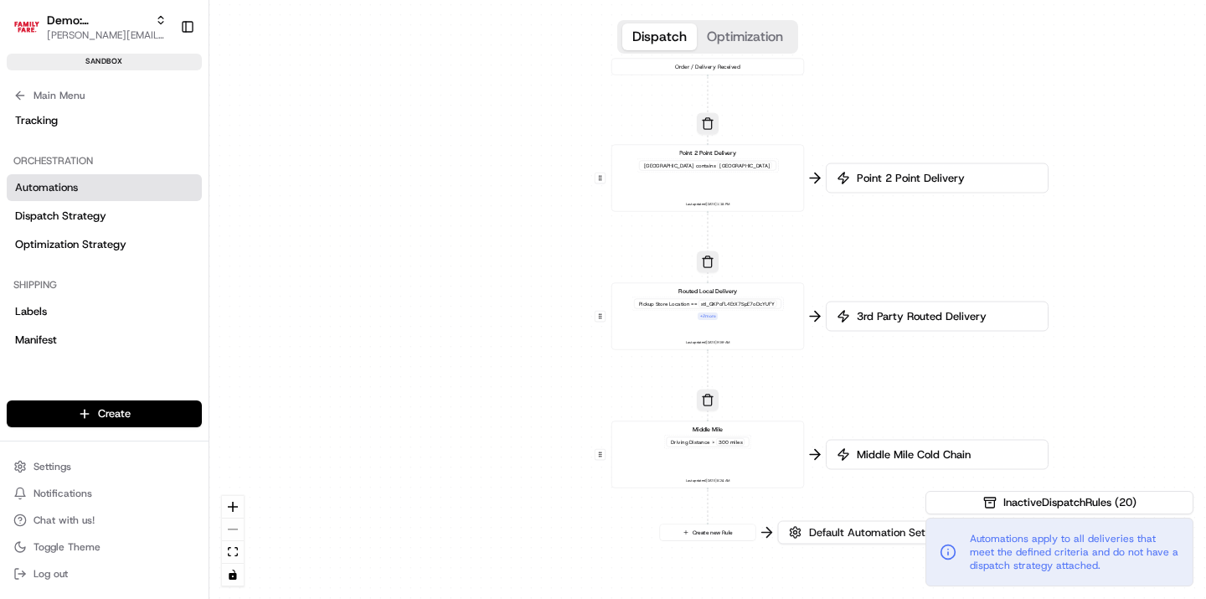
click at [596, 271] on div "0 0 0 0 Order / Delivery Received Point 2 Point Delivery Pickup City contains N…" at bounding box center [707, 299] width 997 height 599
click at [596, 270] on div "0 0 0 0 Order / Delivery Received Point 2 Point Delivery Pickup City contains N…" at bounding box center [707, 299] width 997 height 599
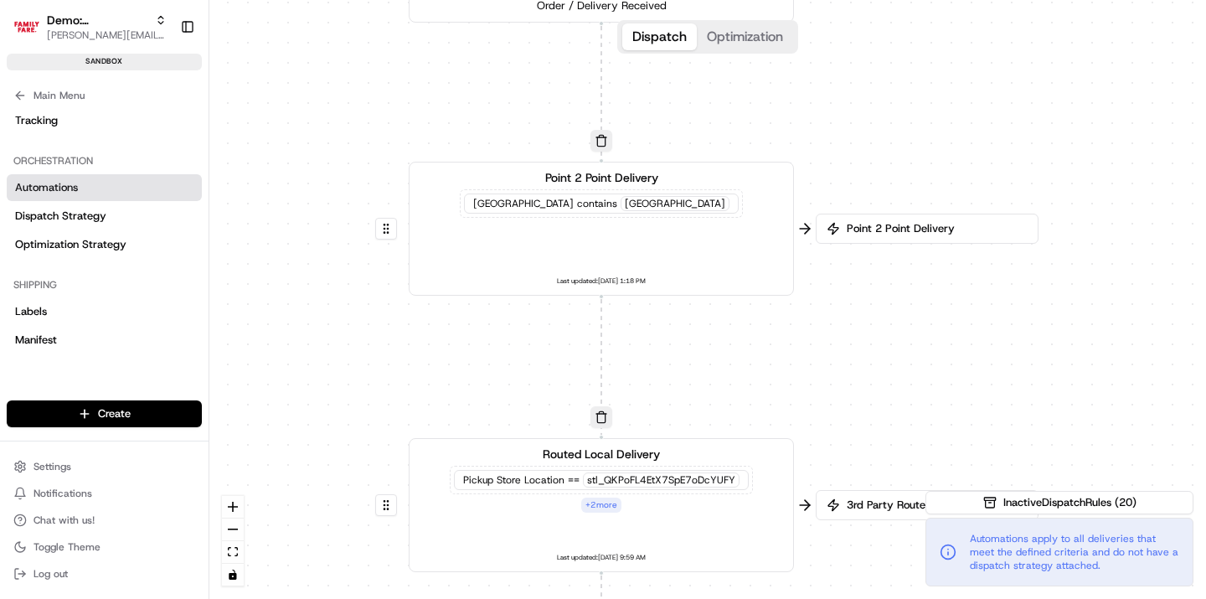
drag, startPoint x: 768, startPoint y: 223, endPoint x: 545, endPoint y: 357, distance: 260.0
click at [547, 364] on div "0 0 0 0 Order / Delivery Received Point 2 Point Delivery Pickup City contains N…" at bounding box center [707, 299] width 997 height 599
click at [648, 201] on div "NYC" at bounding box center [671, 202] width 109 height 15
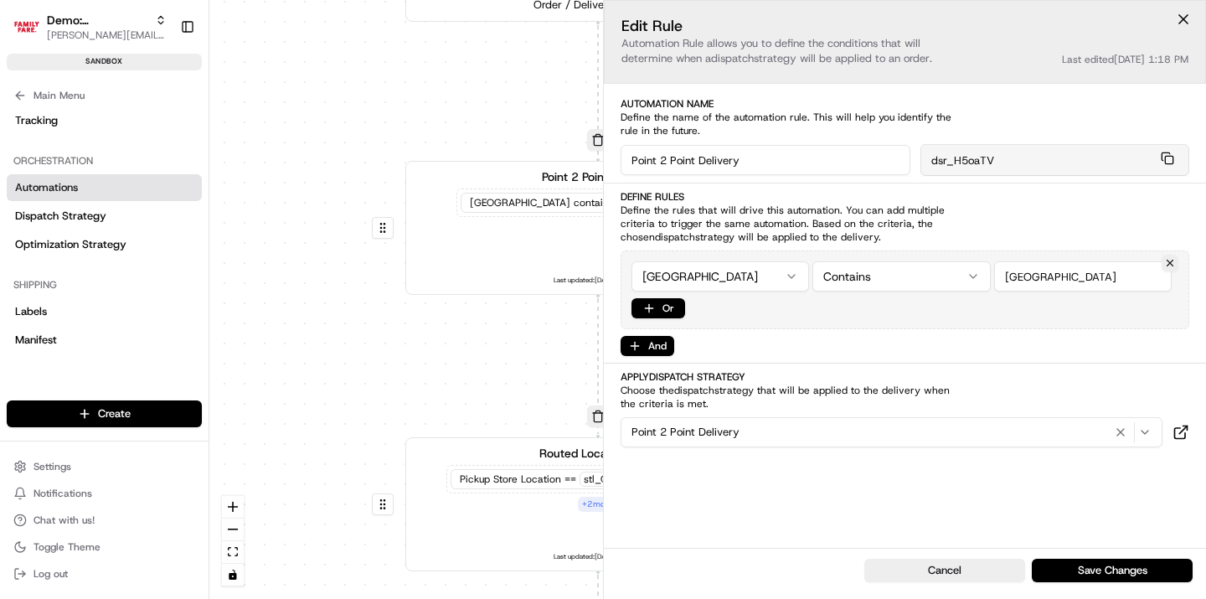
click at [1037, 272] on input "string" at bounding box center [1083, 276] width 178 height 30
click at [1037, 273] on input "string" at bounding box center [1083, 276] width 178 height 30
type input "Champlin"
click at [1067, 564] on button "Save Changes" at bounding box center [1112, 570] width 161 height 23
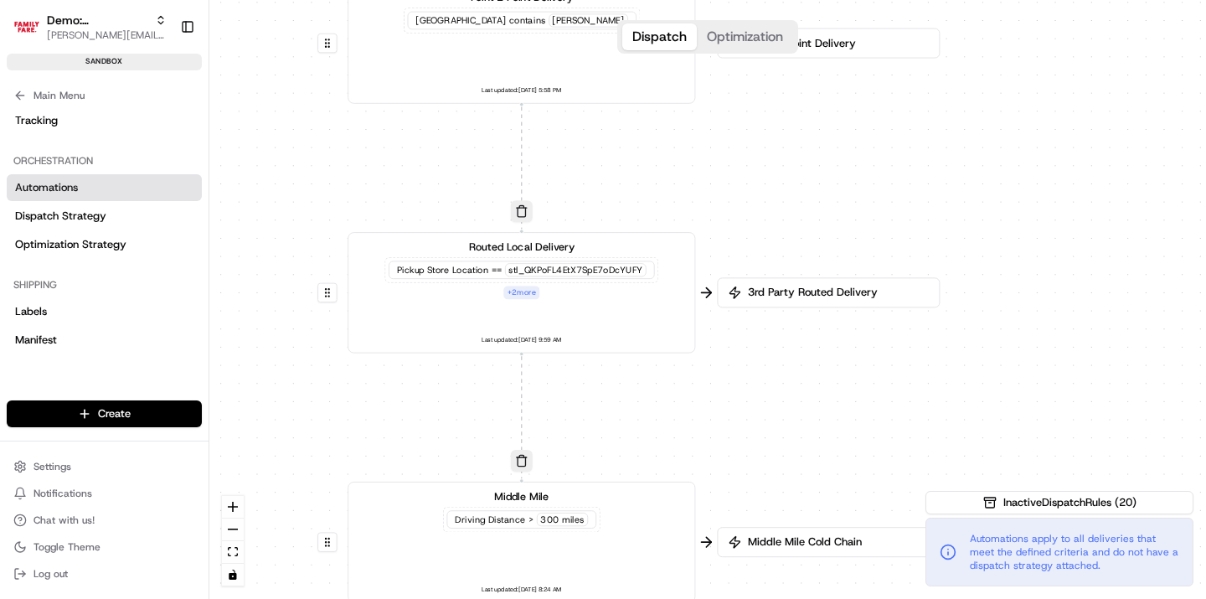
drag, startPoint x: 899, startPoint y: 404, endPoint x: 789, endPoint y: 199, distance: 232.0
click at [790, 199] on div "0 0 0 0 Order / Delivery Received Point 2 Point Delivery Pickup City contains C…" at bounding box center [707, 299] width 997 height 599
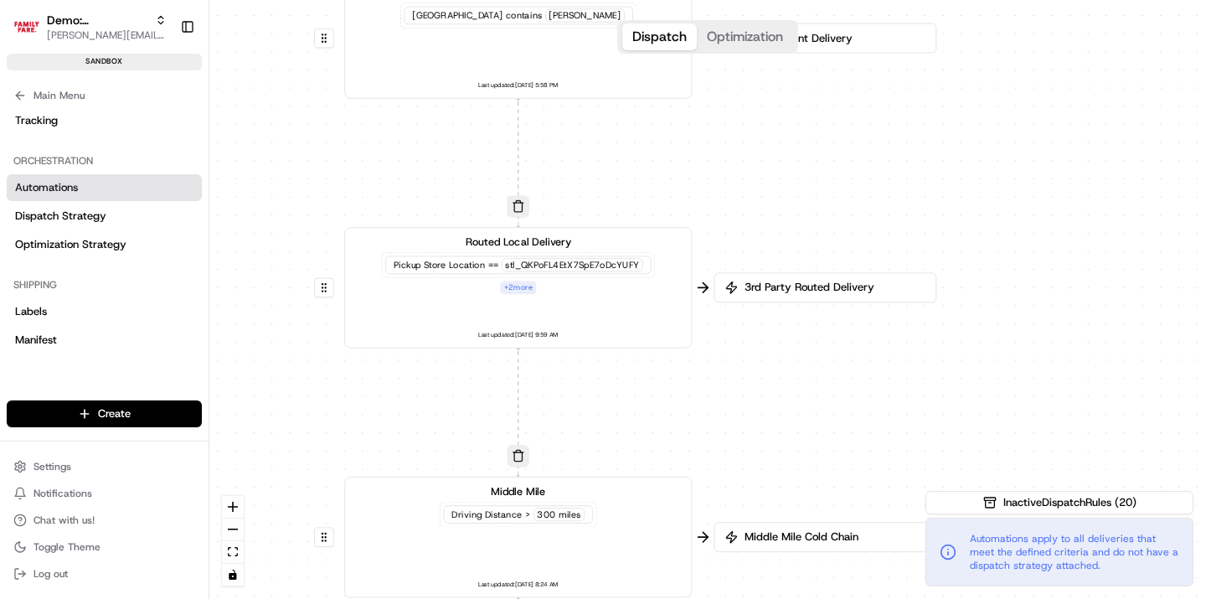
click at [542, 258] on div "stl_QKPoFL4EtX7SpE7oDcYUFY" at bounding box center [573, 264] width 142 height 13
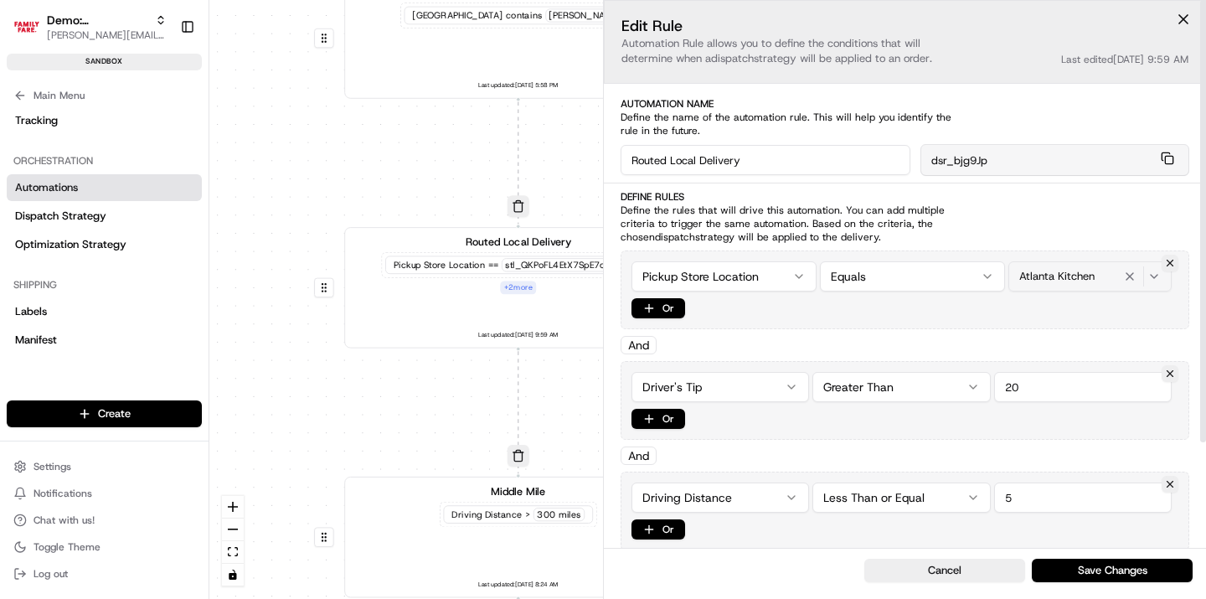
click at [1132, 279] on icon "button" at bounding box center [1130, 276] width 7 height 7
click at [1132, 279] on div "Select location" at bounding box center [1090, 276] width 155 height 15
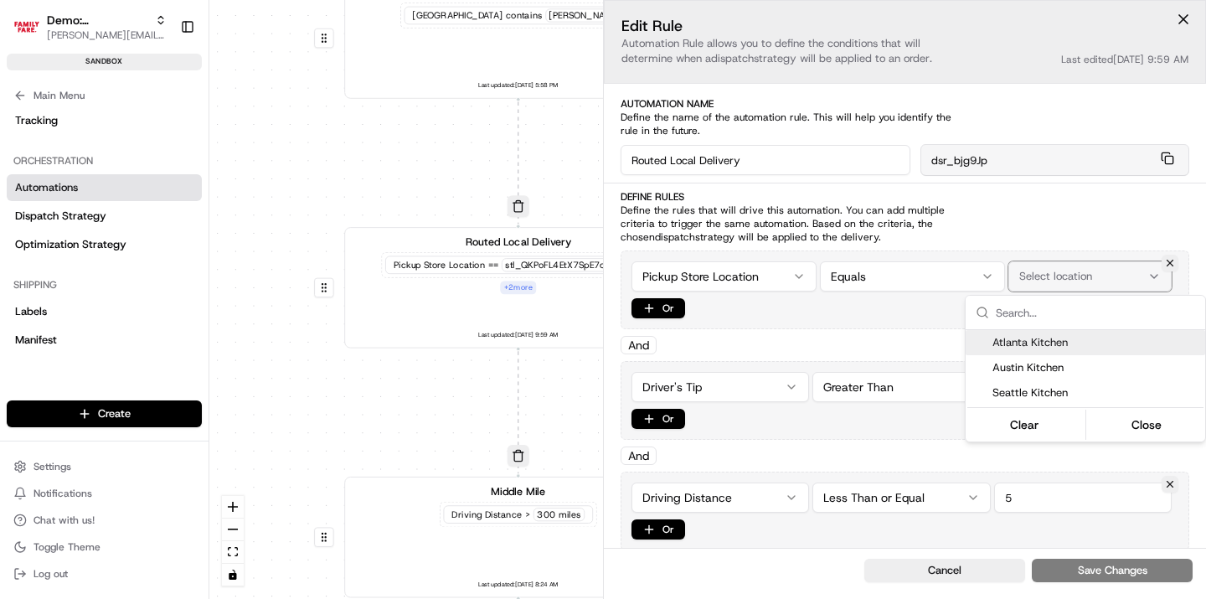
click at [1054, 337] on span "Atlanta Kitchen" at bounding box center [1096, 342] width 206 height 15
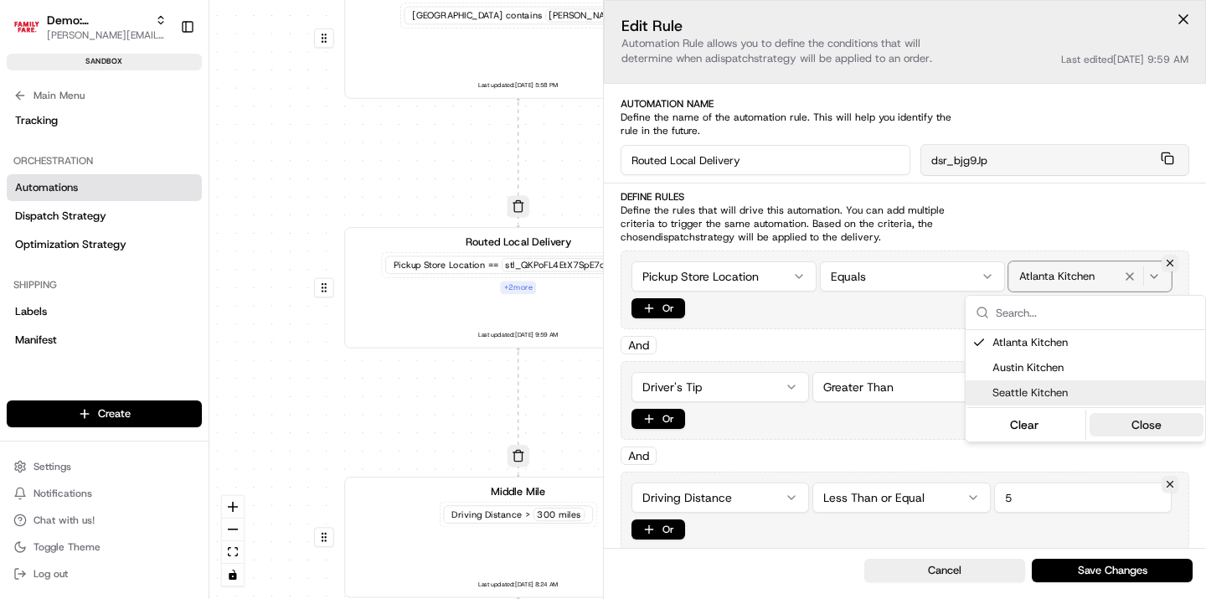
click at [1146, 421] on button "Close" at bounding box center [1147, 424] width 115 height 23
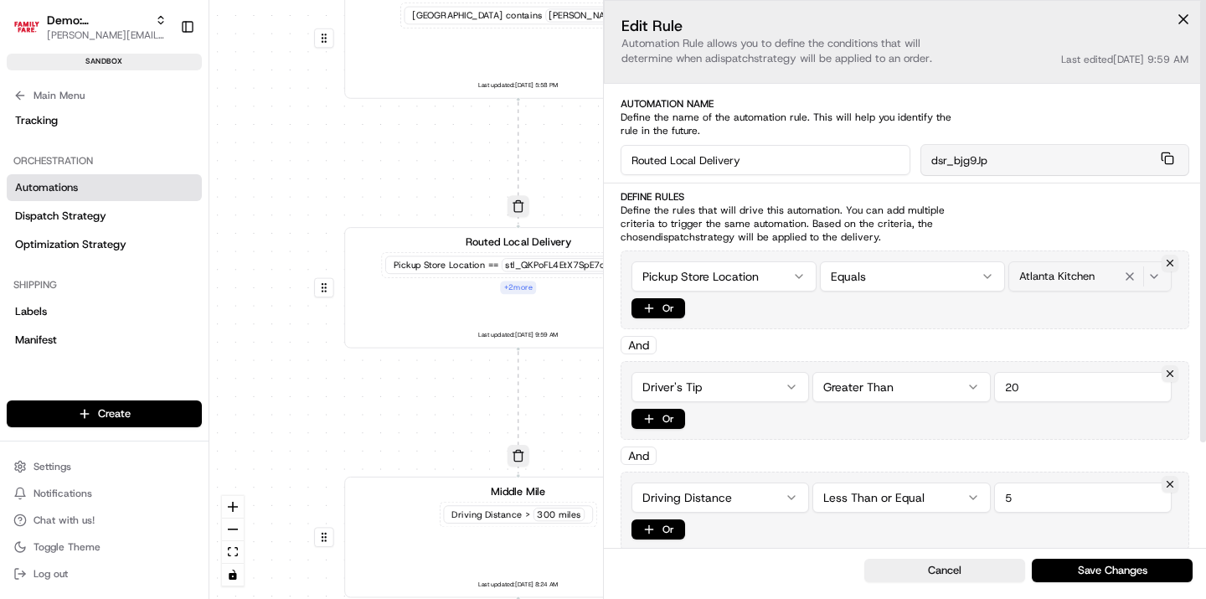
click at [1108, 572] on button "Save Changes" at bounding box center [1112, 570] width 161 height 23
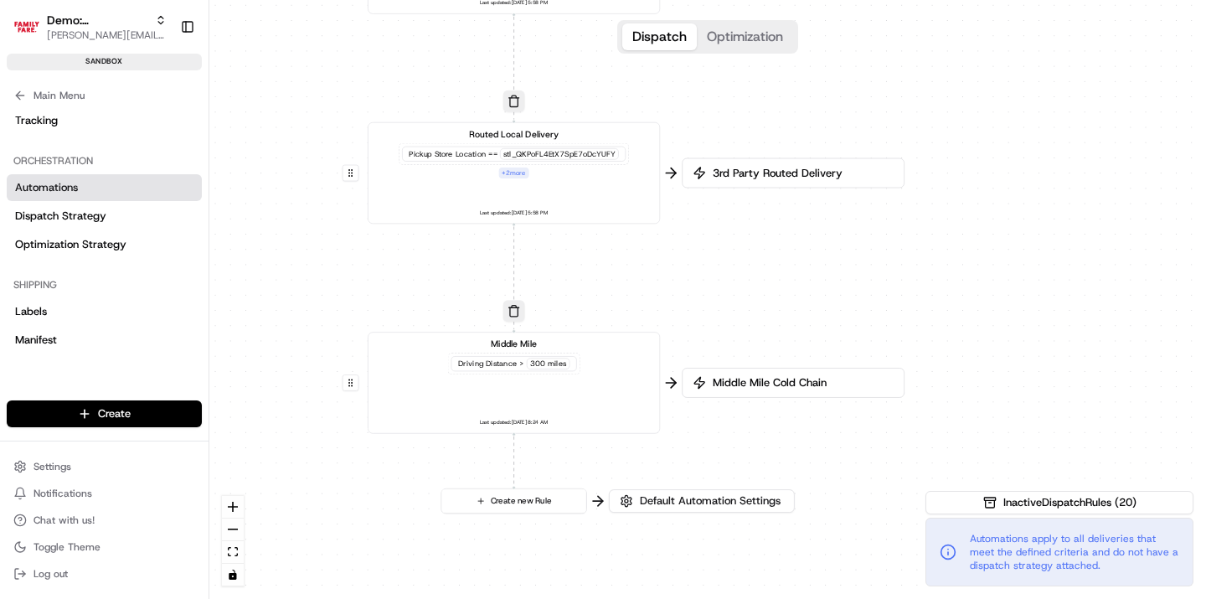
drag, startPoint x: 763, startPoint y: 463, endPoint x: 725, endPoint y: 320, distance: 148.1
click at [725, 320] on div "0 0 0 0 Order / Delivery Received Point 2 Point Delivery Pickup City contains C…" at bounding box center [707, 299] width 997 height 599
click at [514, 414] on div "Middle Mile Driving Distance > 300 miles Last updated: 07/08/2025 8:24 AM" at bounding box center [514, 383] width 271 height 90
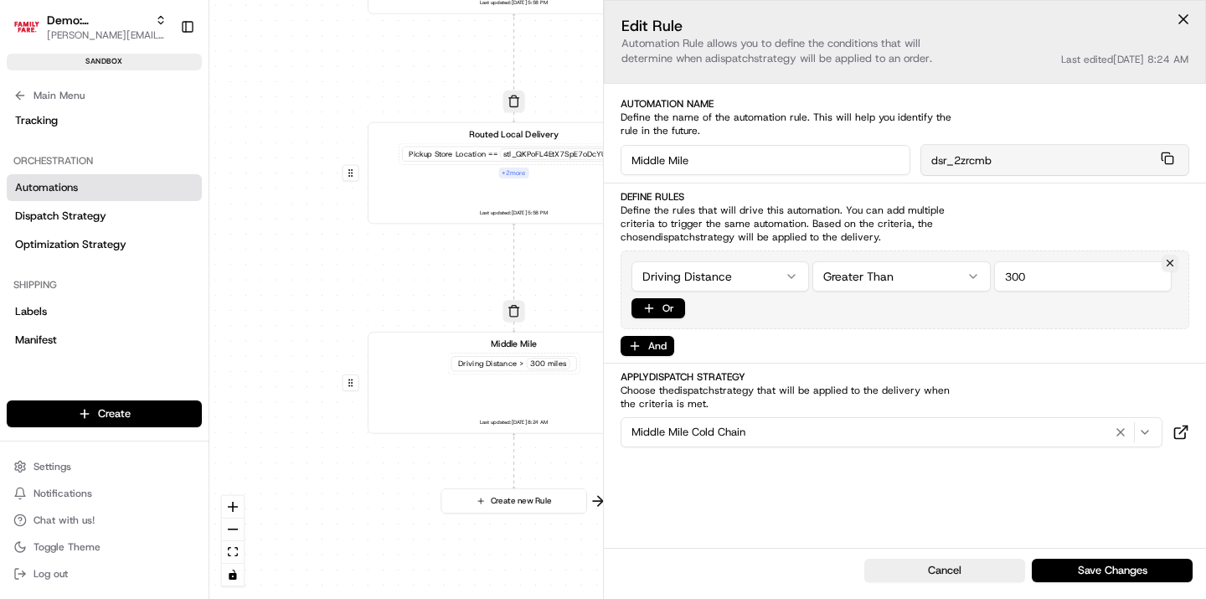
click at [715, 158] on input "Middle Mile" at bounding box center [766, 160] width 290 height 30
type input "Distribution"
click at [1064, 563] on button "Save Changes" at bounding box center [1112, 570] width 161 height 23
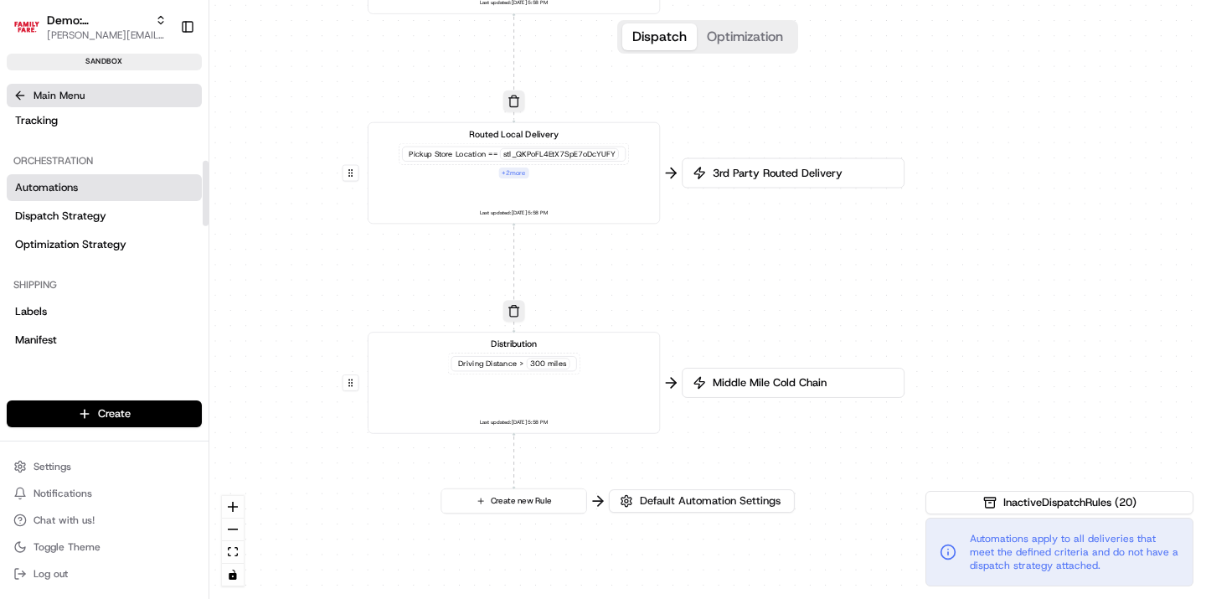
click at [19, 95] on icon at bounding box center [20, 95] width 8 height 0
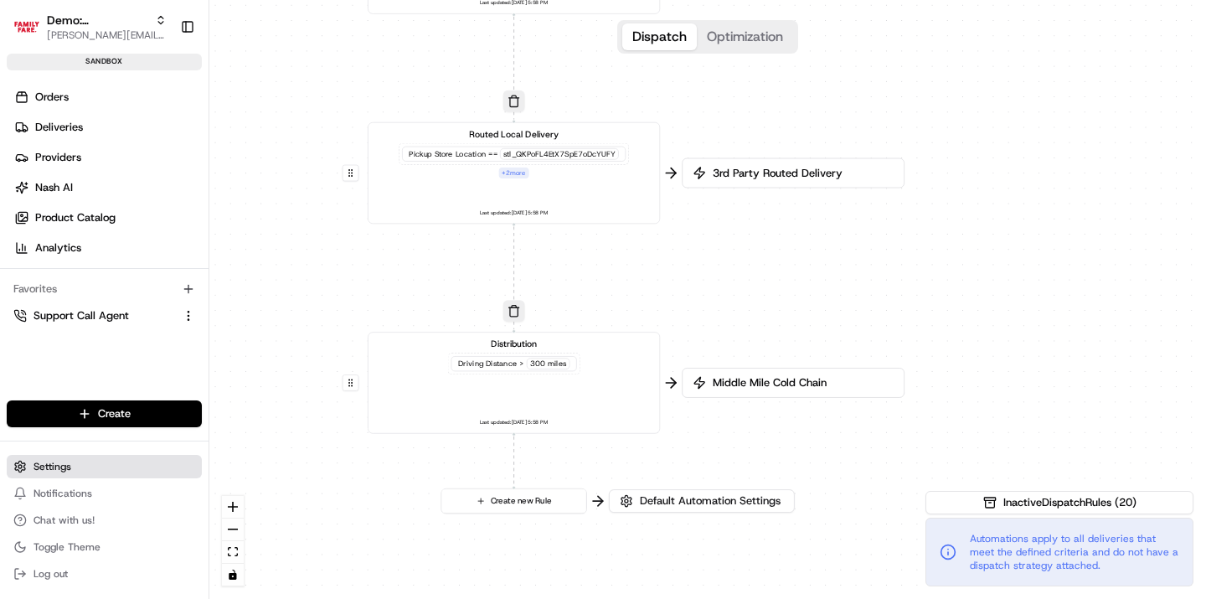
click at [42, 467] on span "Settings" at bounding box center [53, 466] width 38 height 13
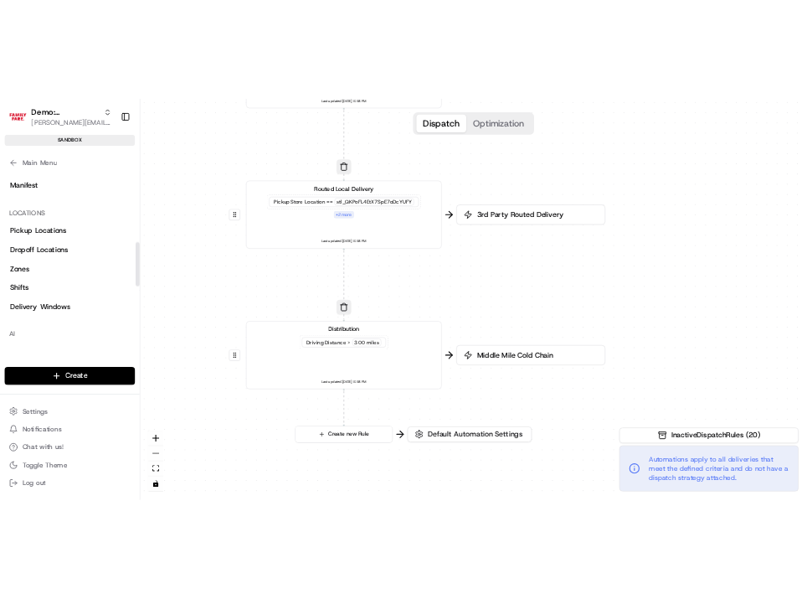
scroll to position [431, 0]
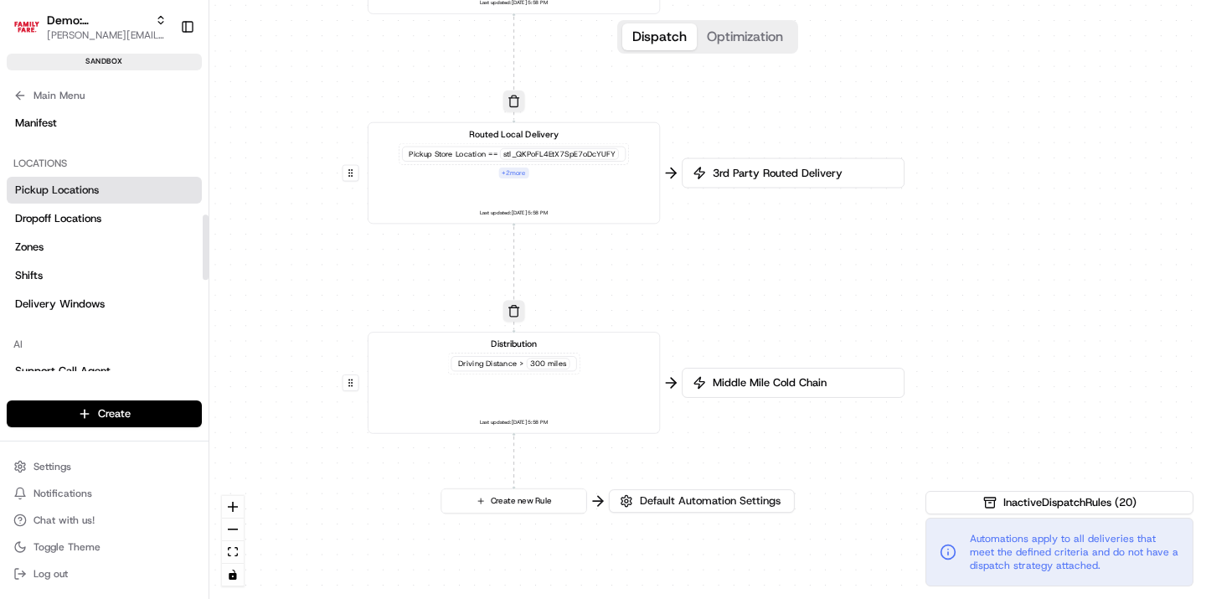
click at [94, 196] on span "Pickup Locations" at bounding box center [57, 190] width 84 height 15
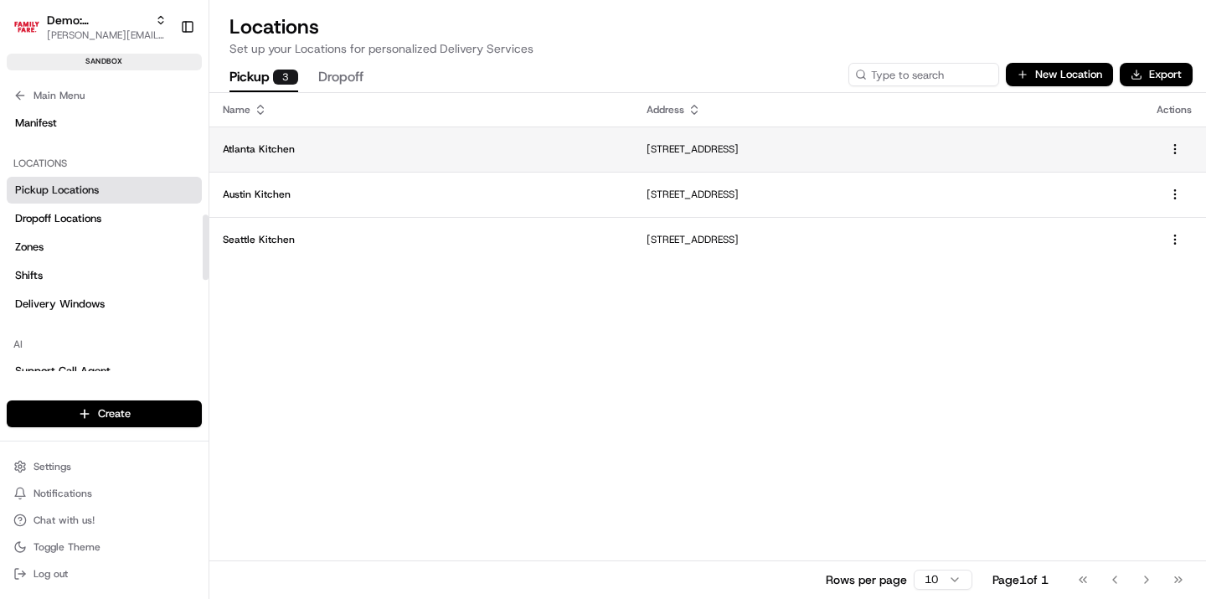
click at [255, 144] on p "Atlanta Kitchen" at bounding box center [421, 148] width 397 height 13
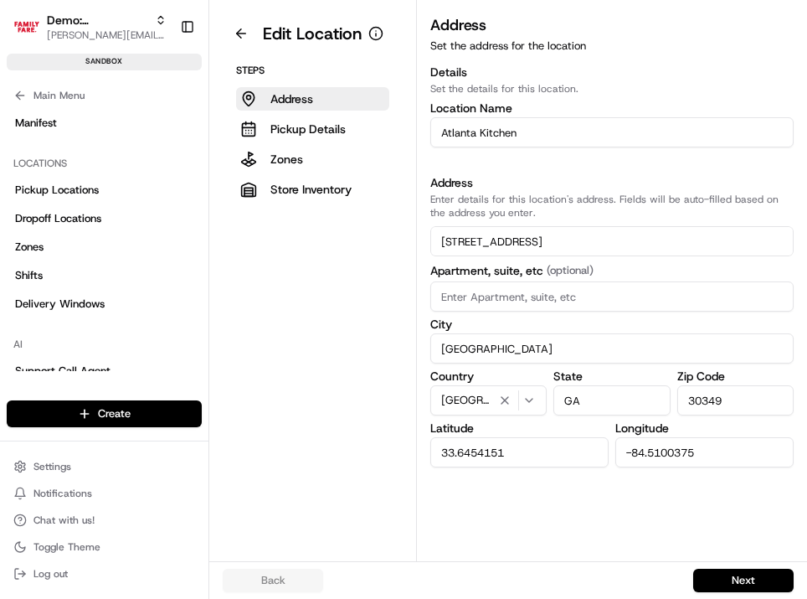
click at [465, 125] on input "Atlanta Kitchen" at bounding box center [613, 132] width 364 height 30
click at [465, 126] on input "Atlanta Kitchen" at bounding box center [613, 132] width 364 height 30
type input "Andover Location"
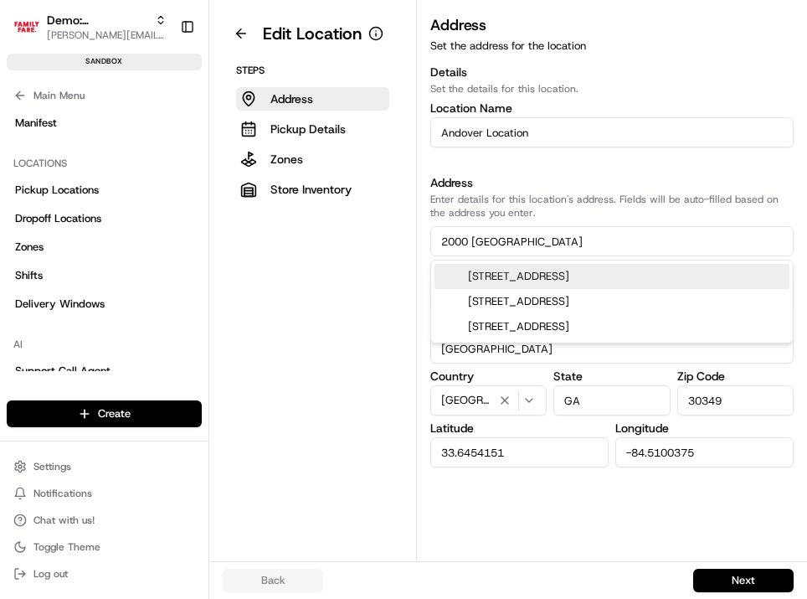
click at [503, 271] on div "2000 Bunker Lake Boulevard Northwest, Andover, MN" at bounding box center [612, 276] width 355 height 25
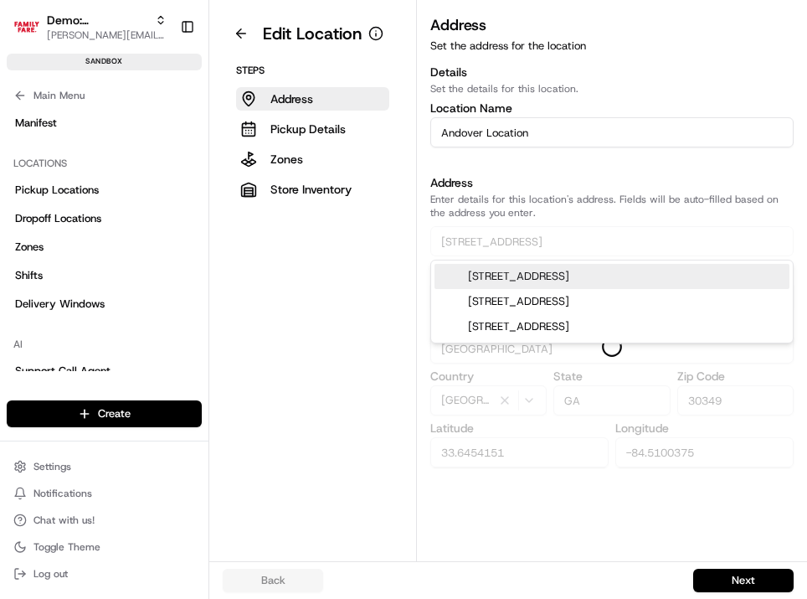
type input "2000 Bunker Lake Boulevard Northwest"
type input "Andover"
type input "MN"
type input "55304"
type input "45.2169459"
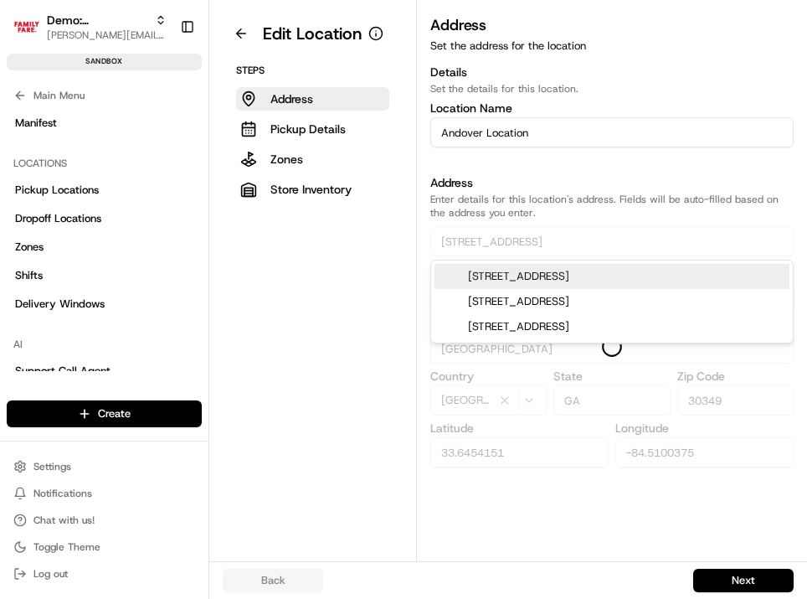
type input "-93.3164187"
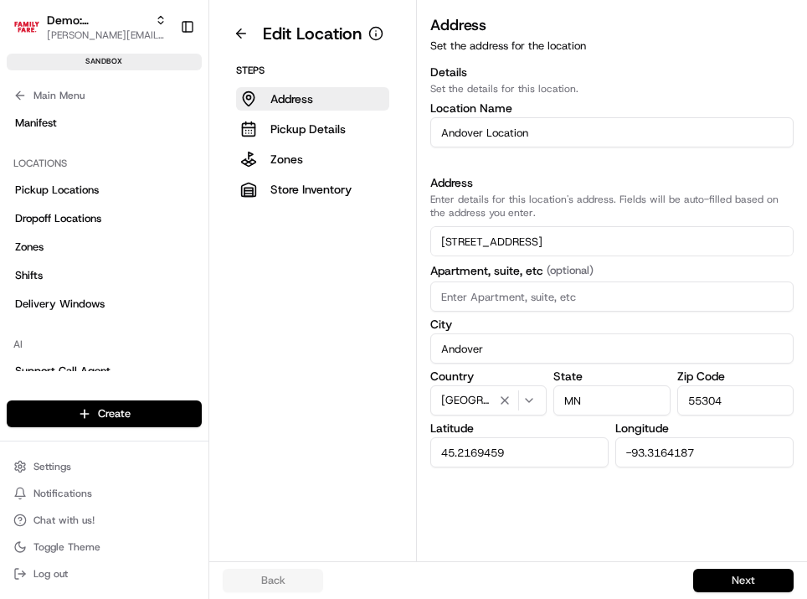
type input "2000 Bunker Lake Boulevard Northwest"
click at [724, 581] on button "Next" at bounding box center [744, 580] width 101 height 23
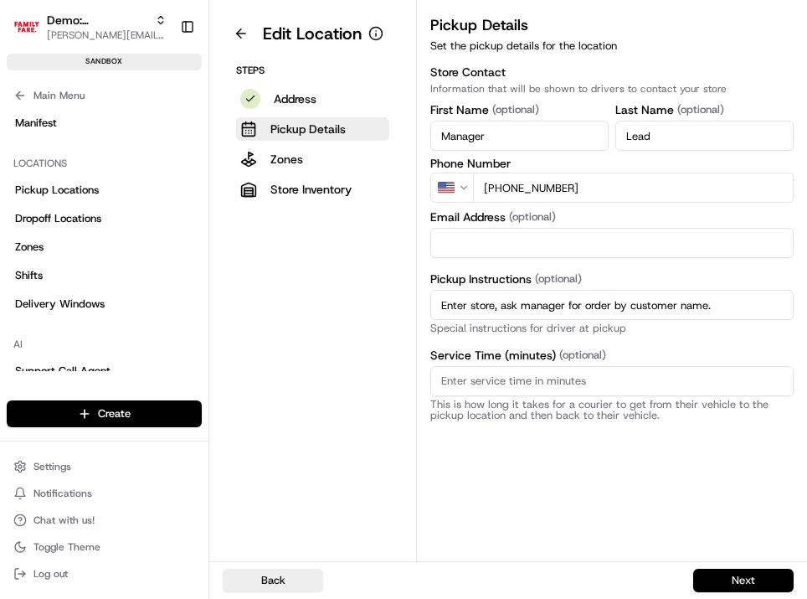
click at [725, 581] on button "Next" at bounding box center [744, 580] width 101 height 23
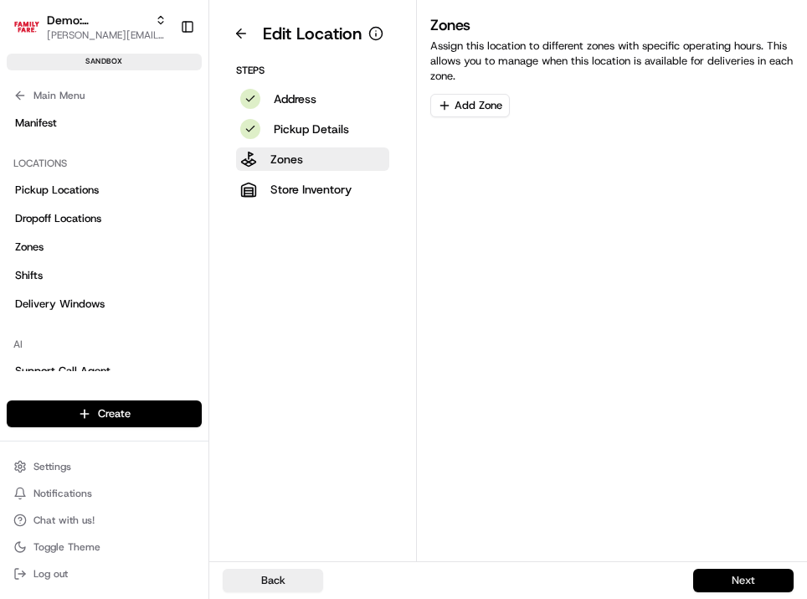
click at [726, 579] on button "Next" at bounding box center [744, 580] width 101 height 23
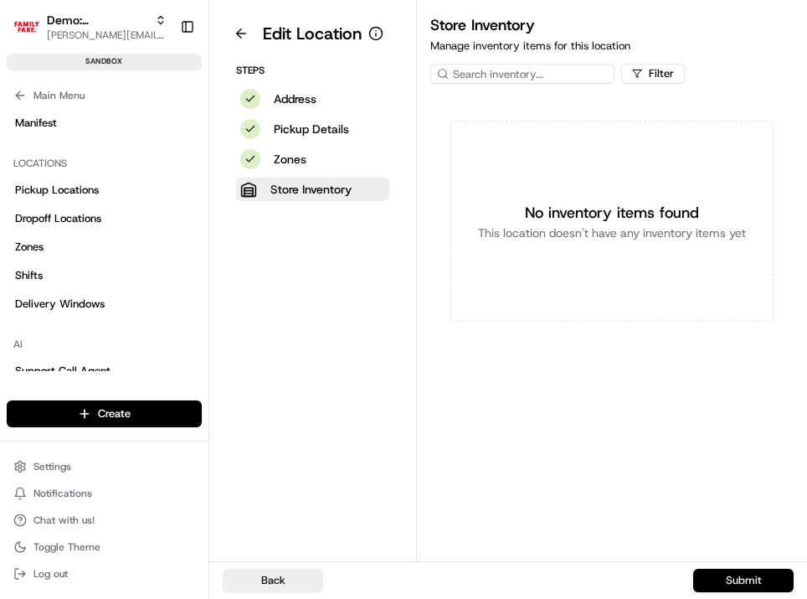
click at [726, 579] on button "Submit" at bounding box center [744, 580] width 101 height 23
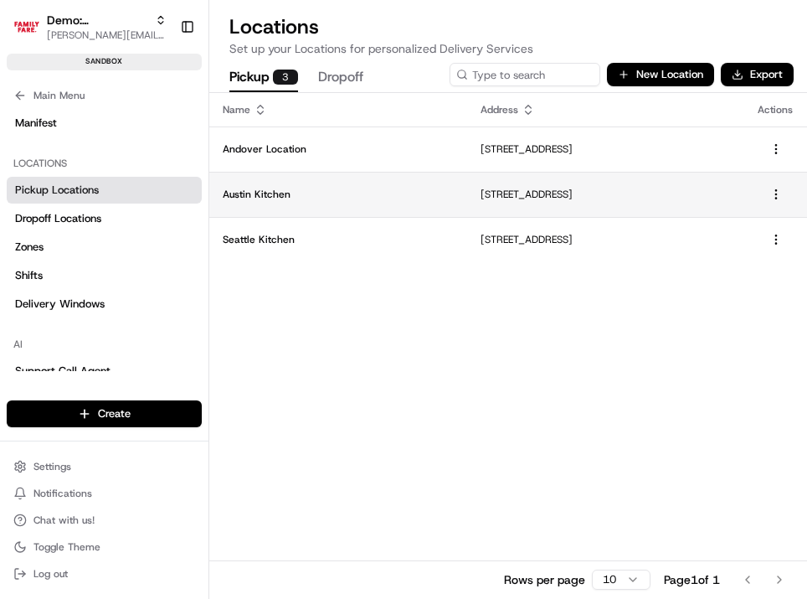
click at [467, 195] on td "1234 Logistics Ave, NAS/JRB, TX 76127, US" at bounding box center [605, 194] width 277 height 45
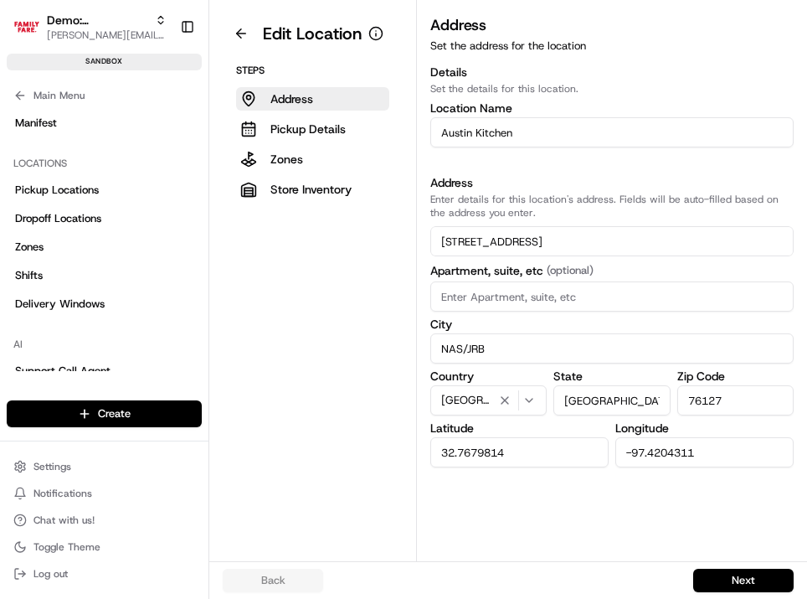
click at [489, 128] on input "Austin Kitchen" at bounding box center [613, 132] width 364 height 30
type input "Champlin Location"
click at [539, 249] on input "1234 Logistics Ave" at bounding box center [613, 241] width 364 height 30
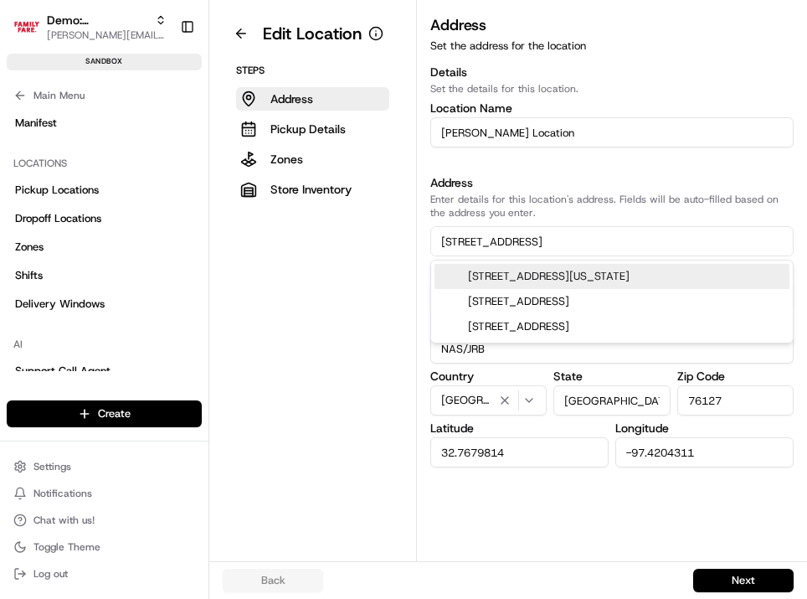
click at [539, 249] on input "1234 Logistics Ave" at bounding box center [613, 241] width 364 height 30
paste input "1990 Business Park Blvd N"
click at [545, 273] on div "11990 Business Park Blvd N, Champlin, MN" at bounding box center [612, 276] width 355 height 25
type input "11990 Business Park Boulevard North"
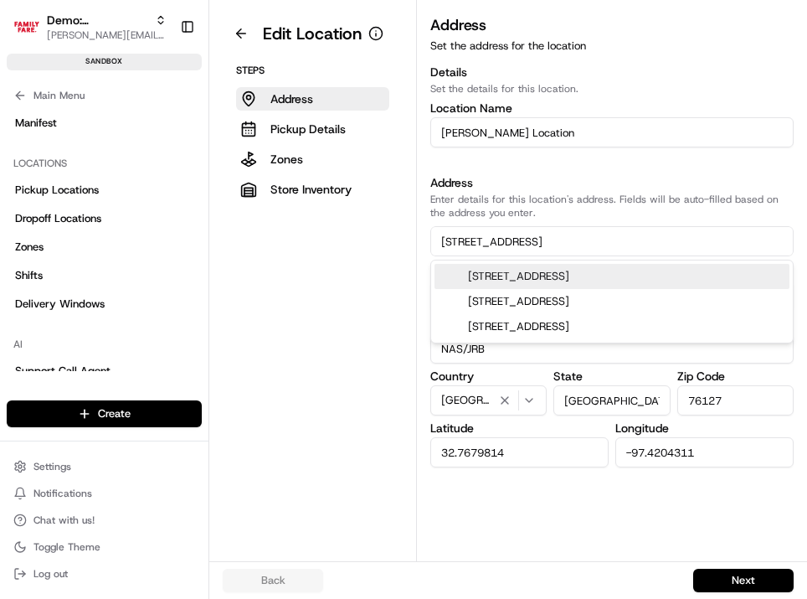
type input "Champlin"
type input "MN"
type input "55316"
type input "45.17277869999999"
type input "-93.3880775"
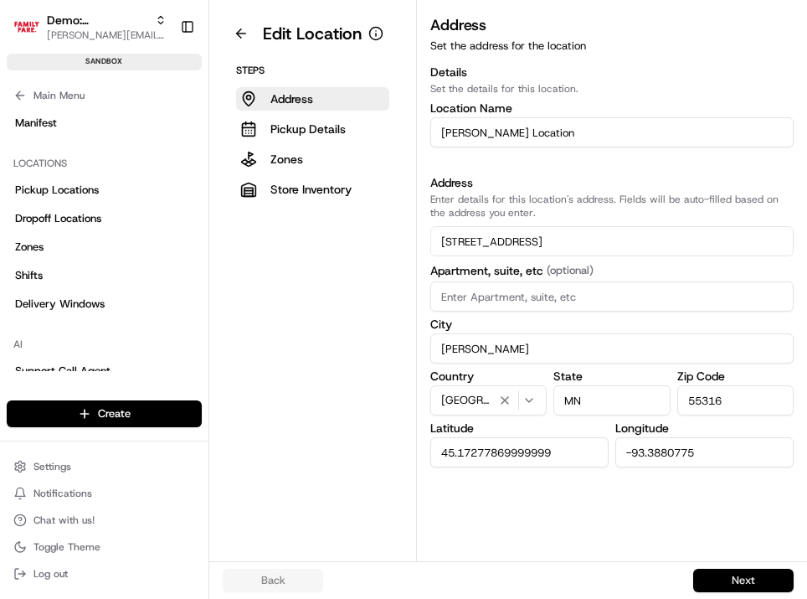
type input "11990 Business Park Boulevard North"
click at [739, 581] on button "Next" at bounding box center [744, 580] width 101 height 23
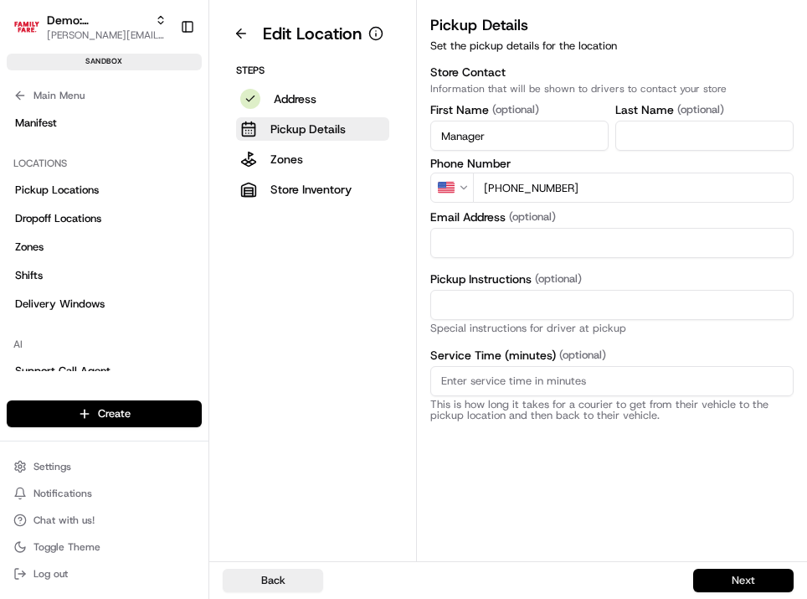
click at [744, 585] on button "Next" at bounding box center [744, 580] width 101 height 23
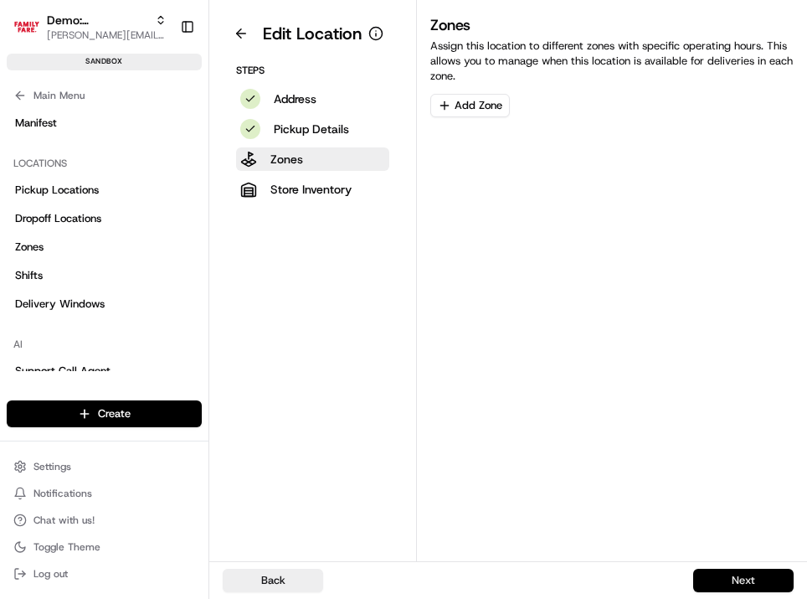
click at [744, 586] on button "Next" at bounding box center [744, 580] width 101 height 23
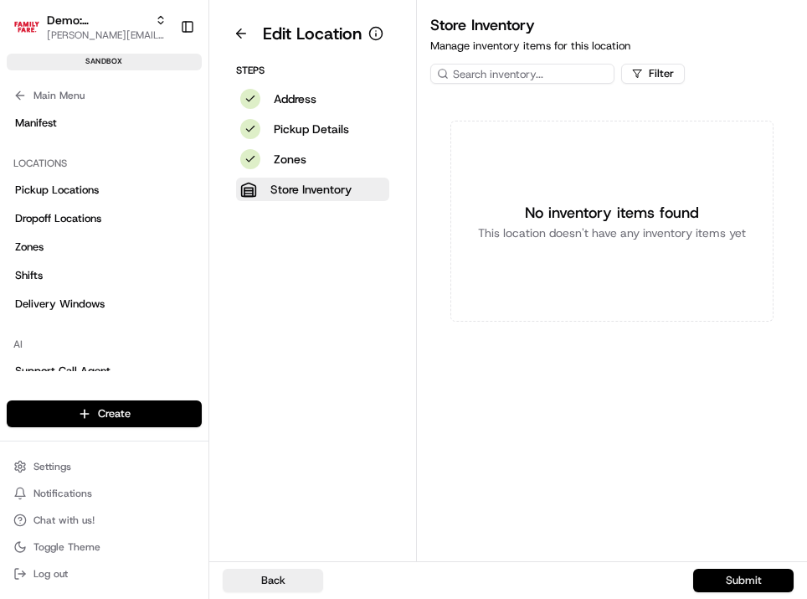
click at [744, 586] on button "Submit" at bounding box center [744, 580] width 101 height 23
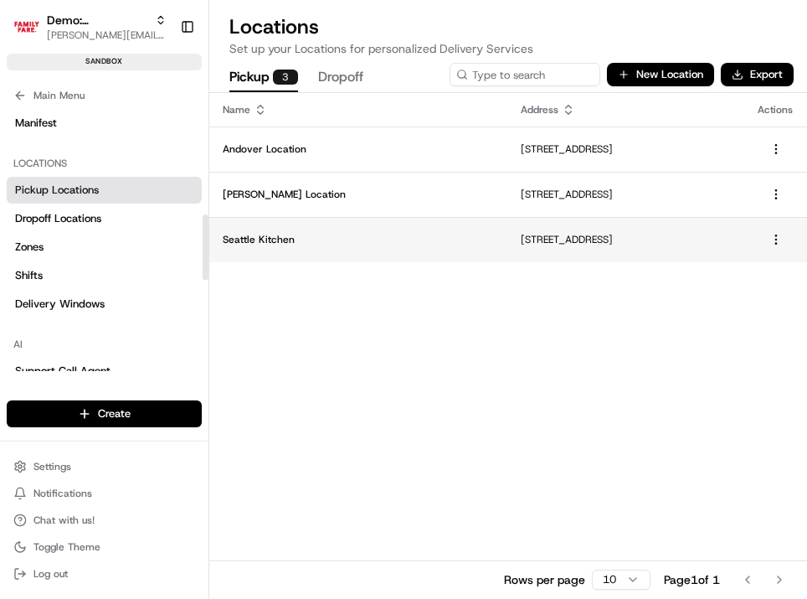
click at [521, 243] on p "2560 NW 67th St, Seattle, WA 98117, US" at bounding box center [626, 239] width 210 height 13
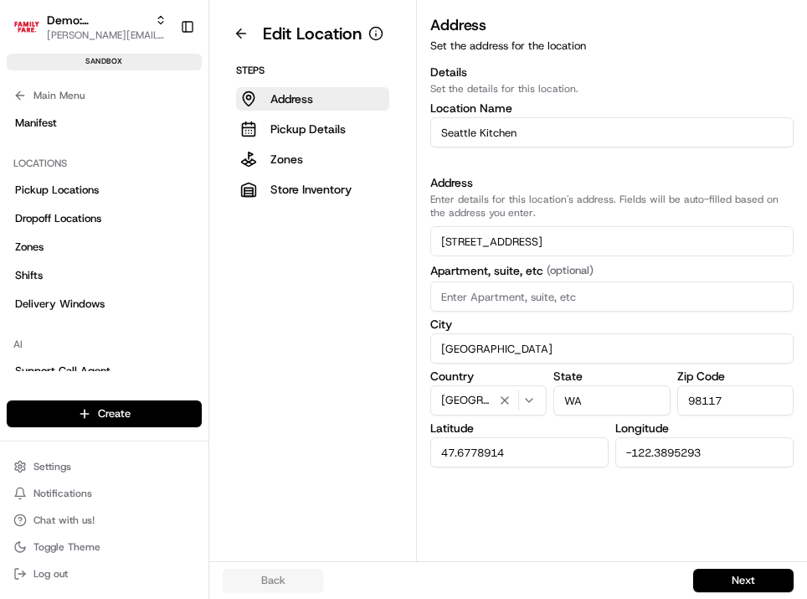
click at [493, 238] on input "2560 NW 67th St" at bounding box center [613, 241] width 364 height 30
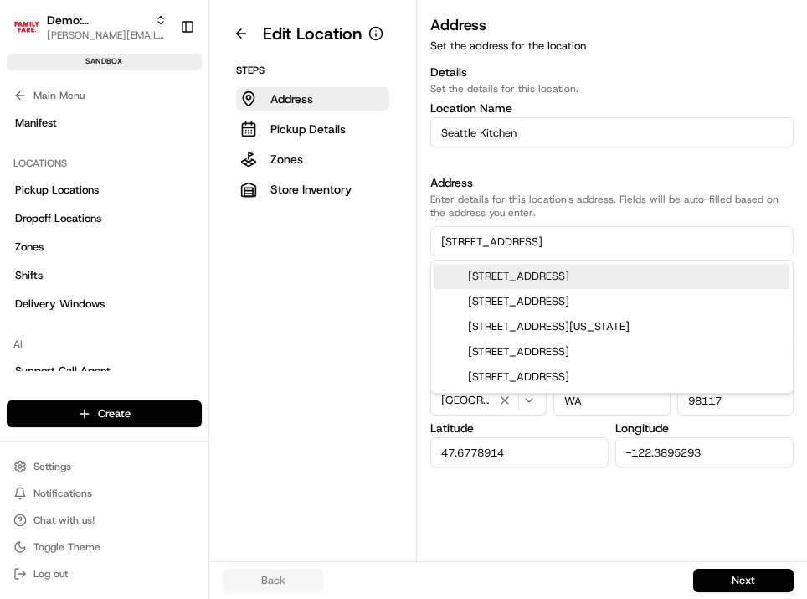
click at [493, 238] on input "2560 NW 67th St" at bounding box center [613, 241] width 364 height 30
paste input "7000 York Ave S"
click at [511, 266] on div "7000 York Ave S, Edina, MN" at bounding box center [612, 276] width 355 height 25
type input "7000 York Avenue South"
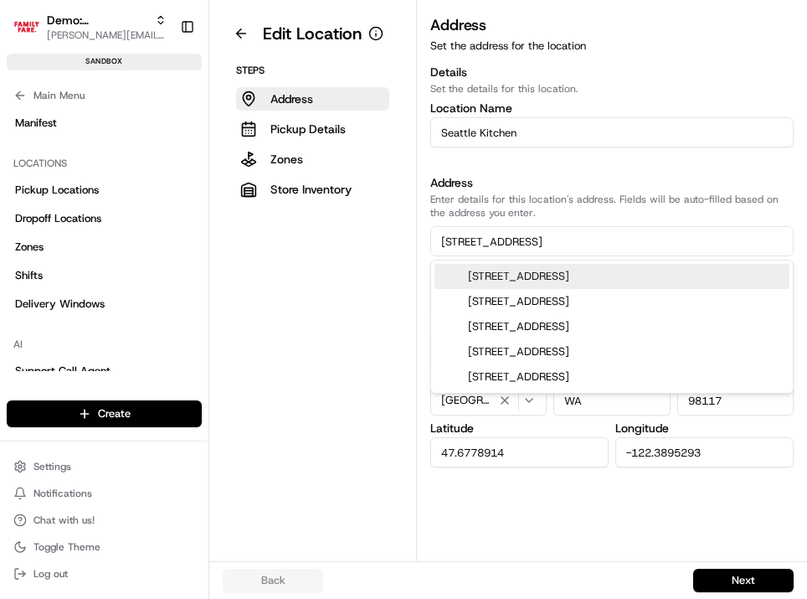
type input "Edina"
type input "MN"
type input "55435"
type input "44.875124"
type input "-93.32355489999999"
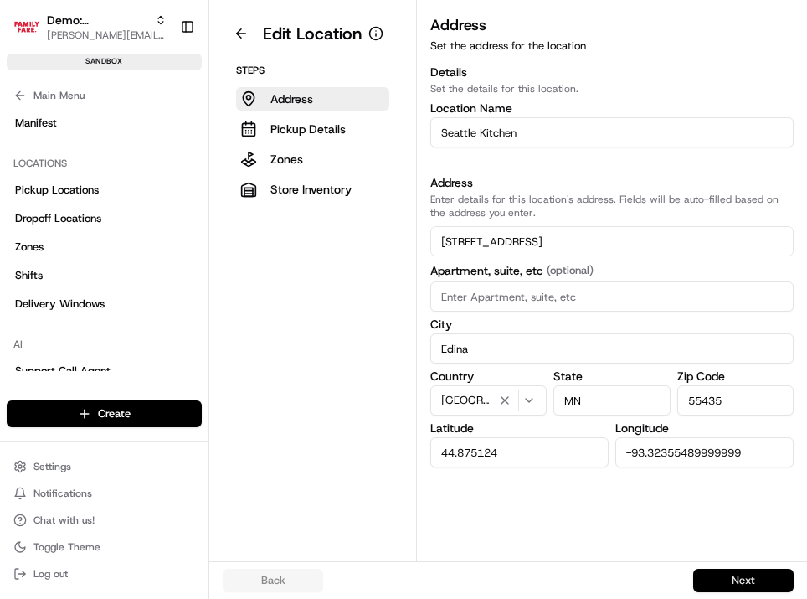
type input "7000 York Avenue South"
click at [722, 575] on button "Next" at bounding box center [744, 580] width 101 height 23
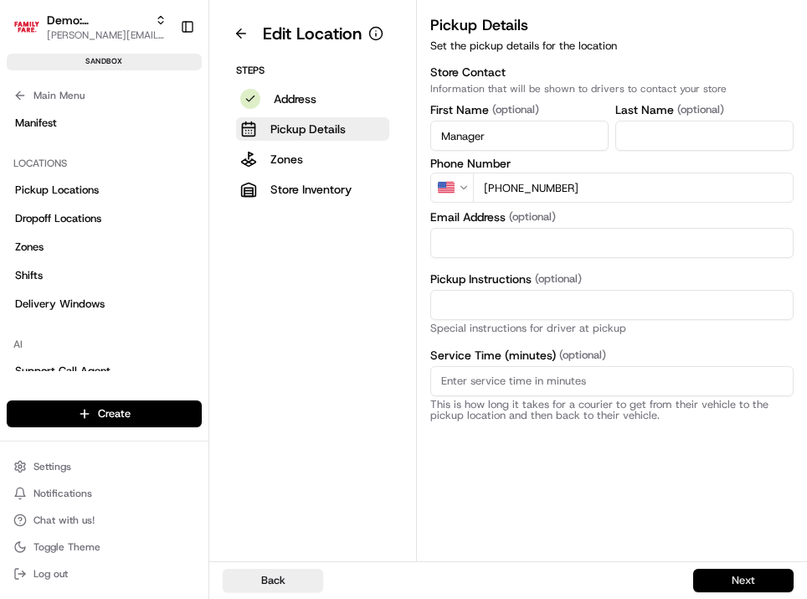
click at [722, 575] on button "Next" at bounding box center [744, 580] width 101 height 23
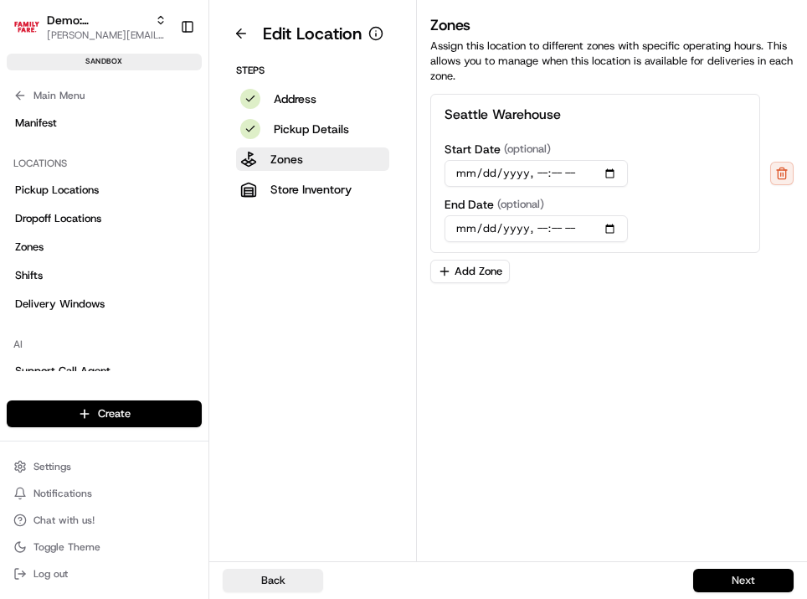
click at [722, 575] on button "Next" at bounding box center [744, 580] width 101 height 23
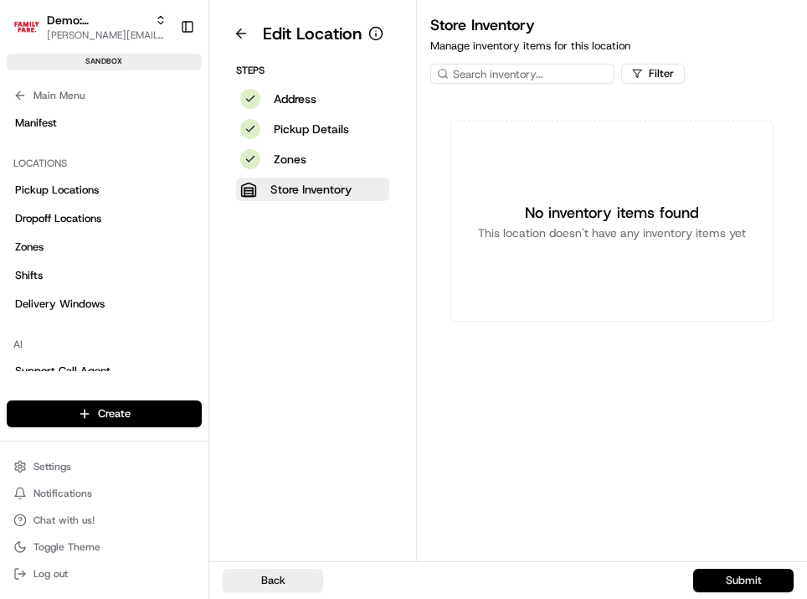
click at [722, 575] on button "Submit" at bounding box center [744, 580] width 101 height 23
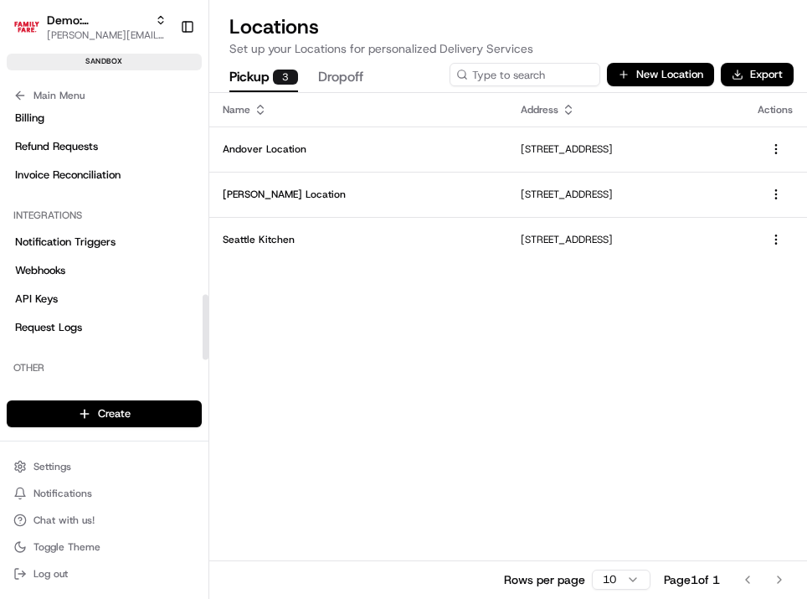
scroll to position [757, 0]
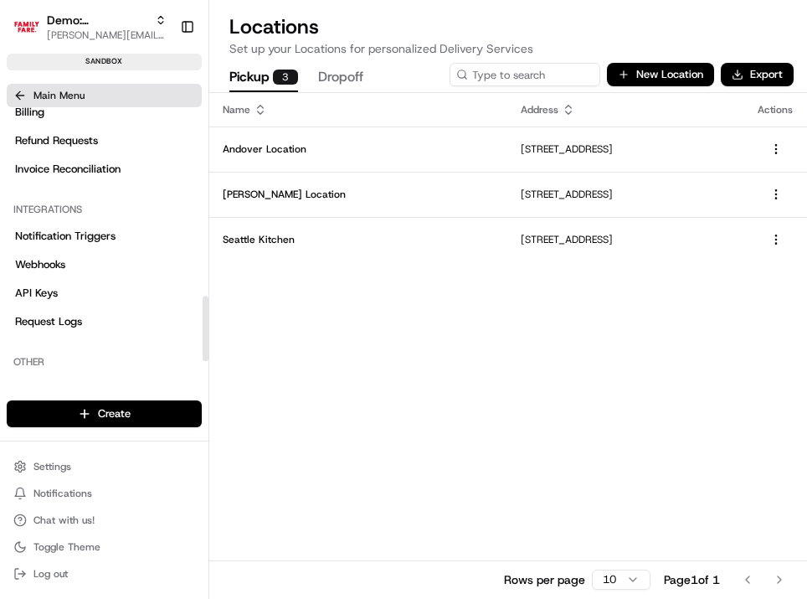
click at [22, 93] on icon at bounding box center [19, 95] width 13 height 13
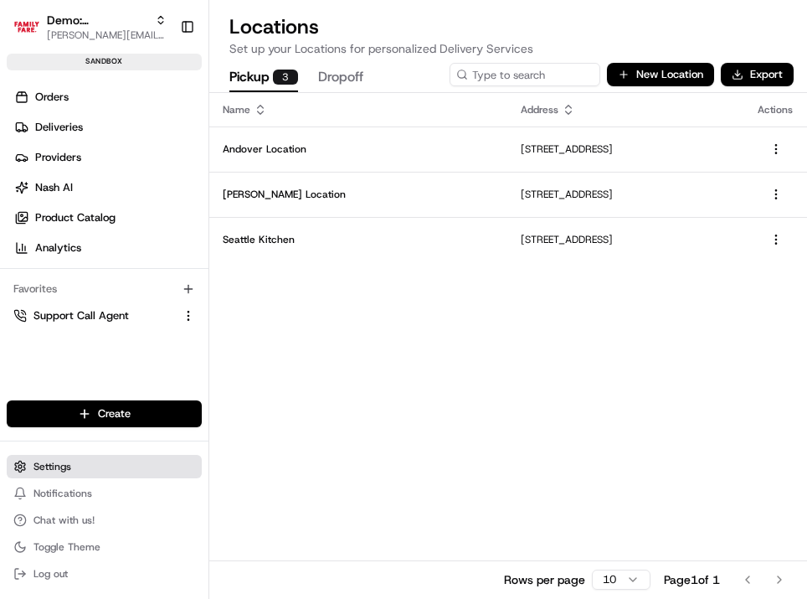
click at [43, 462] on span "Settings" at bounding box center [53, 466] width 38 height 13
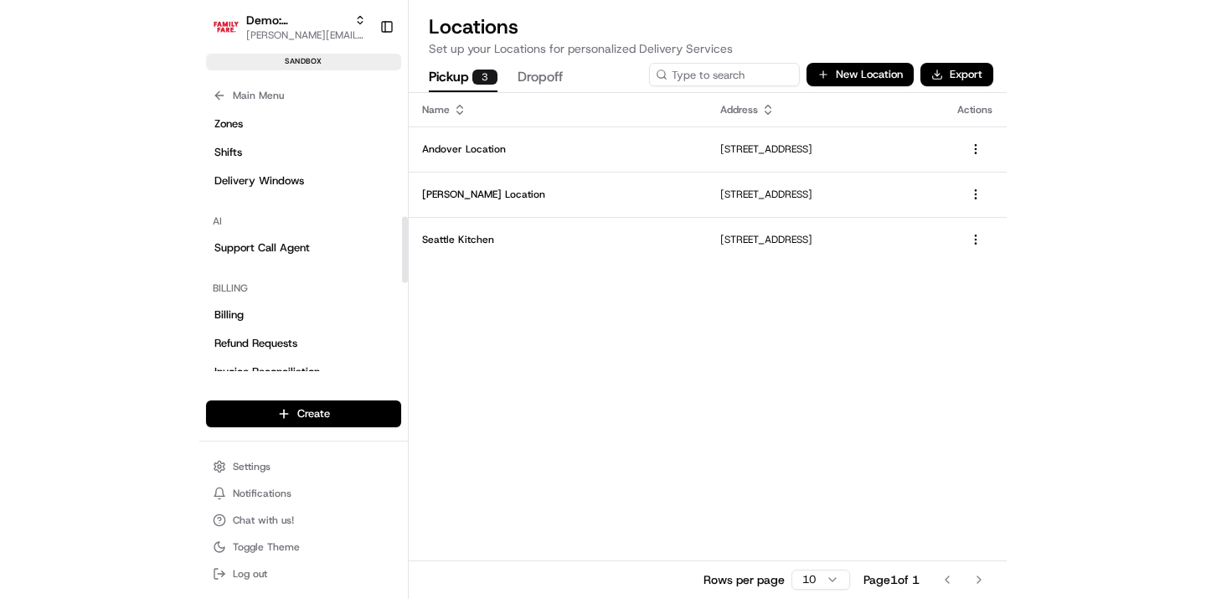
scroll to position [404, 0]
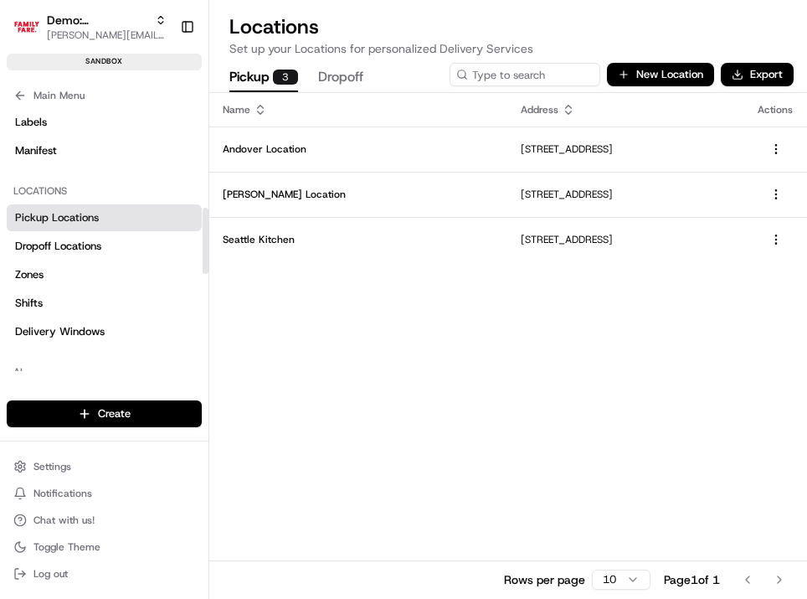
click at [63, 216] on span "Pickup Locations" at bounding box center [57, 217] width 84 height 15
click at [75, 214] on span "Pickup Locations" at bounding box center [57, 217] width 84 height 15
click at [13, 95] on button "Main Menu" at bounding box center [104, 95] width 195 height 23
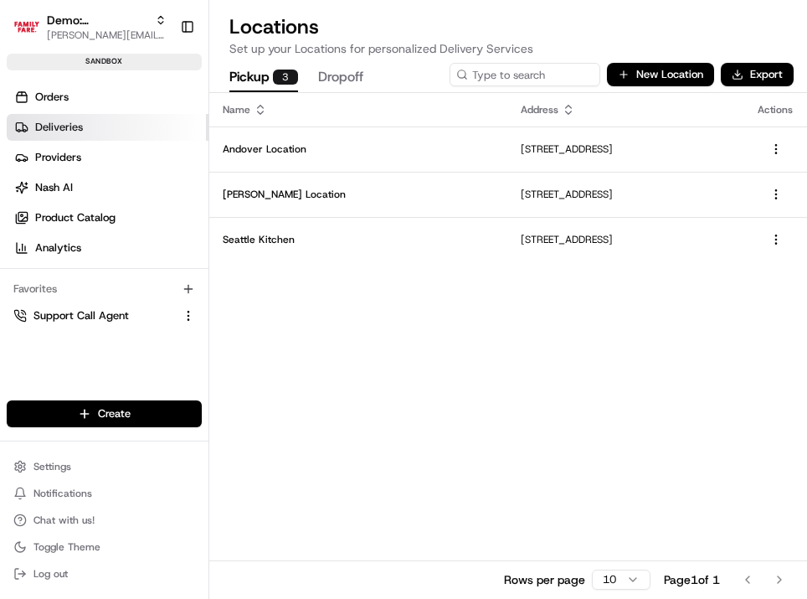
click at [62, 128] on span "Deliveries" at bounding box center [59, 127] width 48 height 15
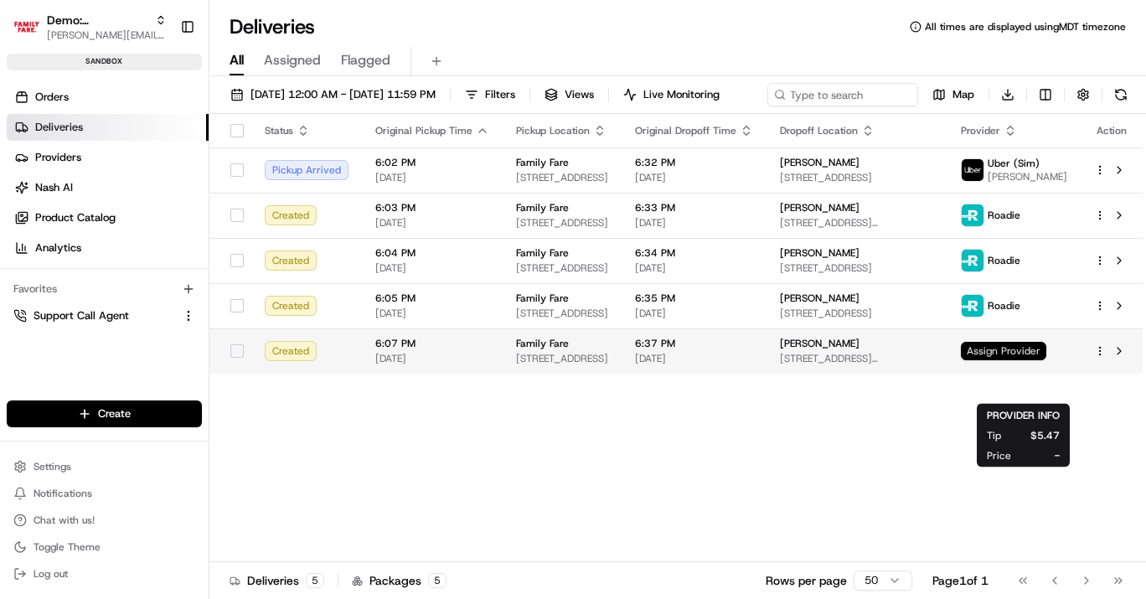
click at [1027, 360] on span "Assign Provider" at bounding box center [1003, 351] width 85 height 18
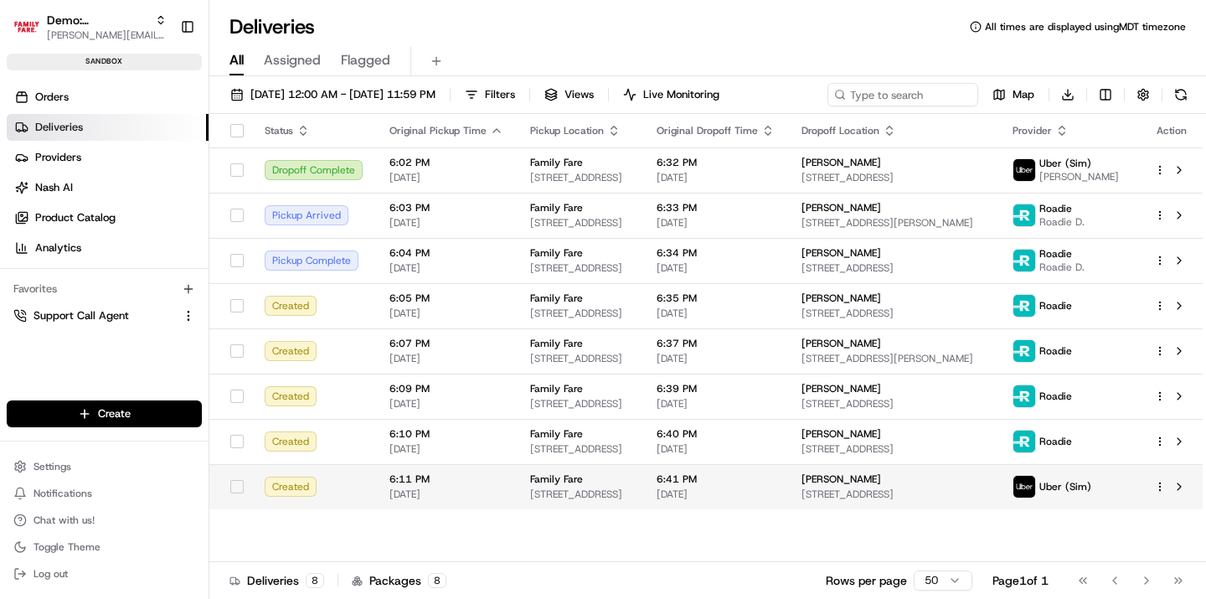
type button "on"
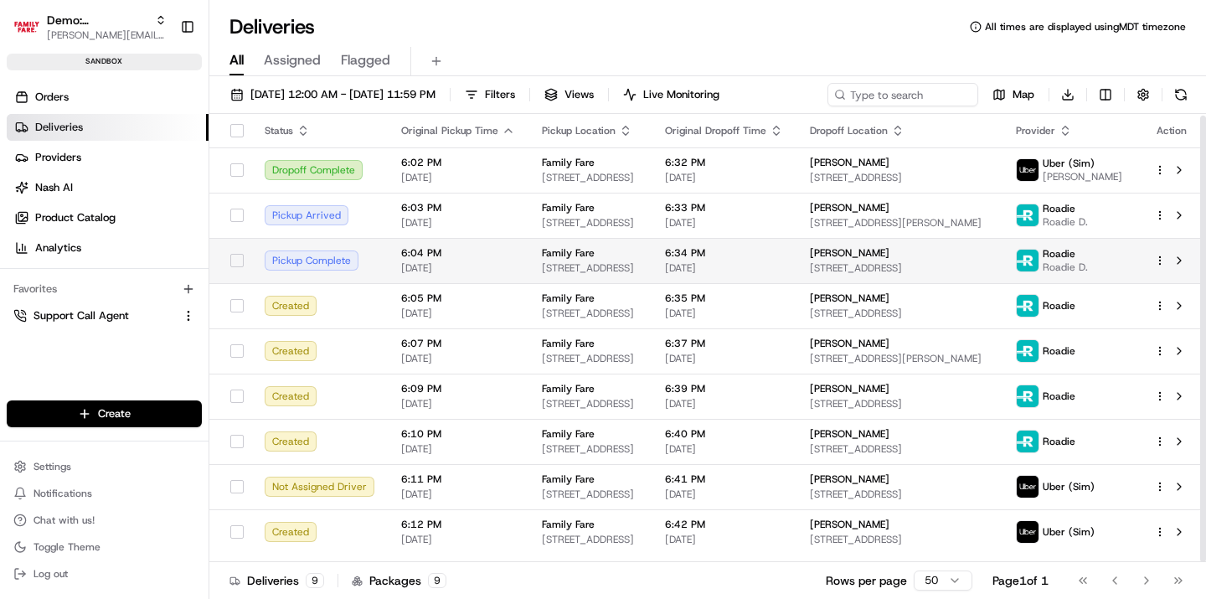
scroll to position [2, 0]
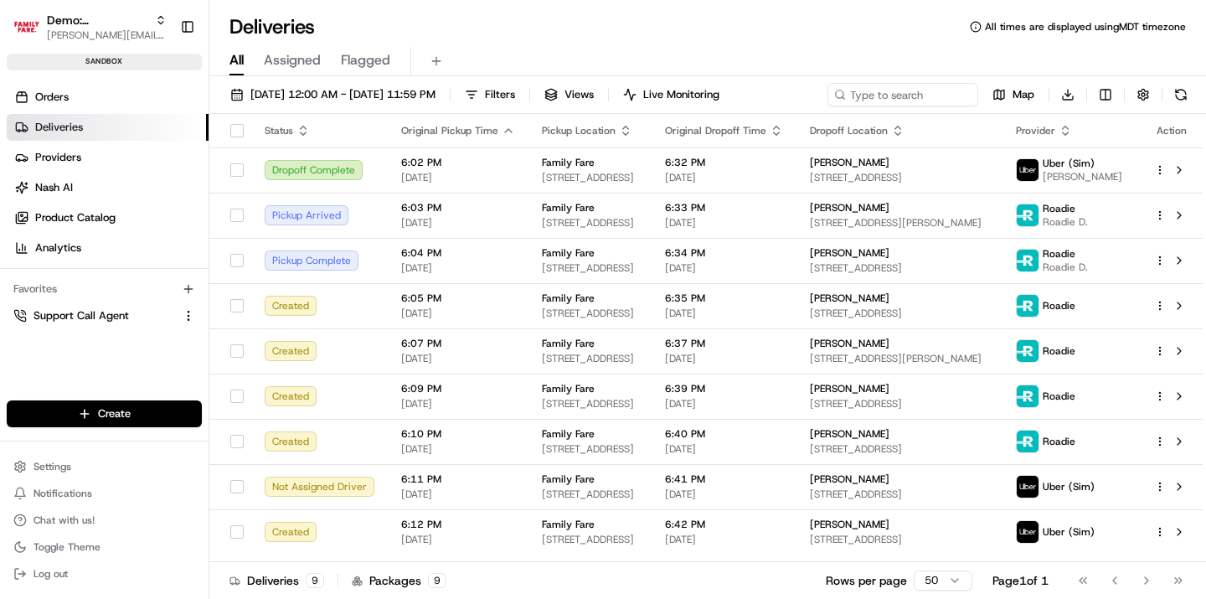
click at [341, 81] on div "08/19/2025 12:00 AM - 08/19/2025 11:59 PM Filters Views Live Monitoring Map Dow…" at bounding box center [707, 339] width 997 height 526
click at [341, 93] on span "[DATE] 12:00 AM - [DATE] 11:59 PM" at bounding box center [342, 94] width 185 height 15
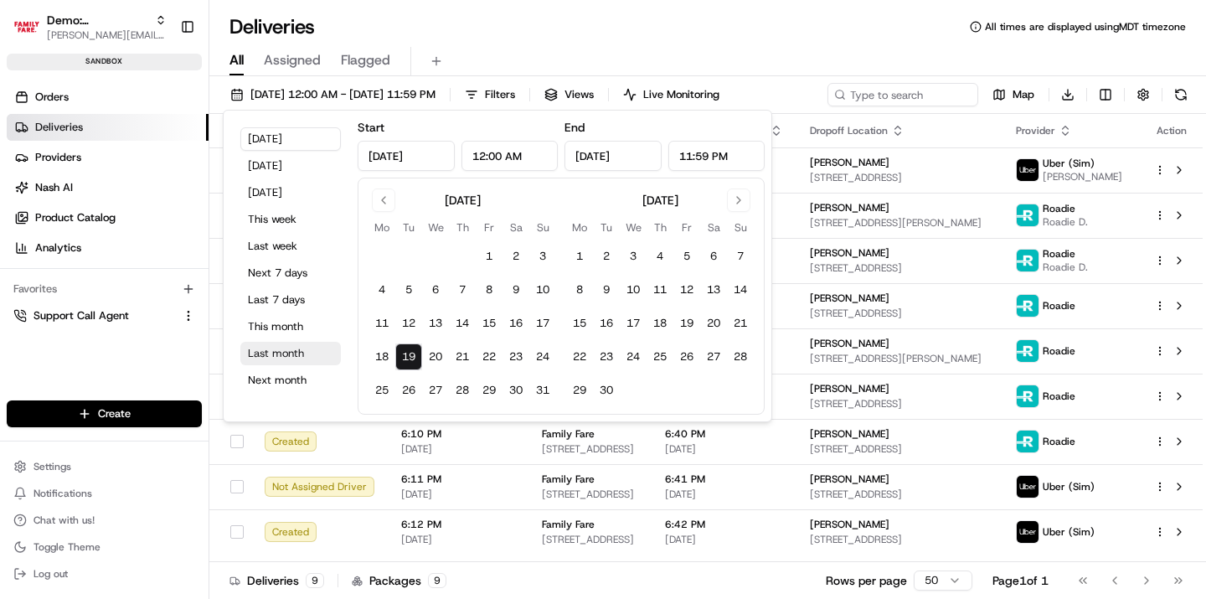
click at [286, 347] on button "Last month" at bounding box center [290, 353] width 101 height 23
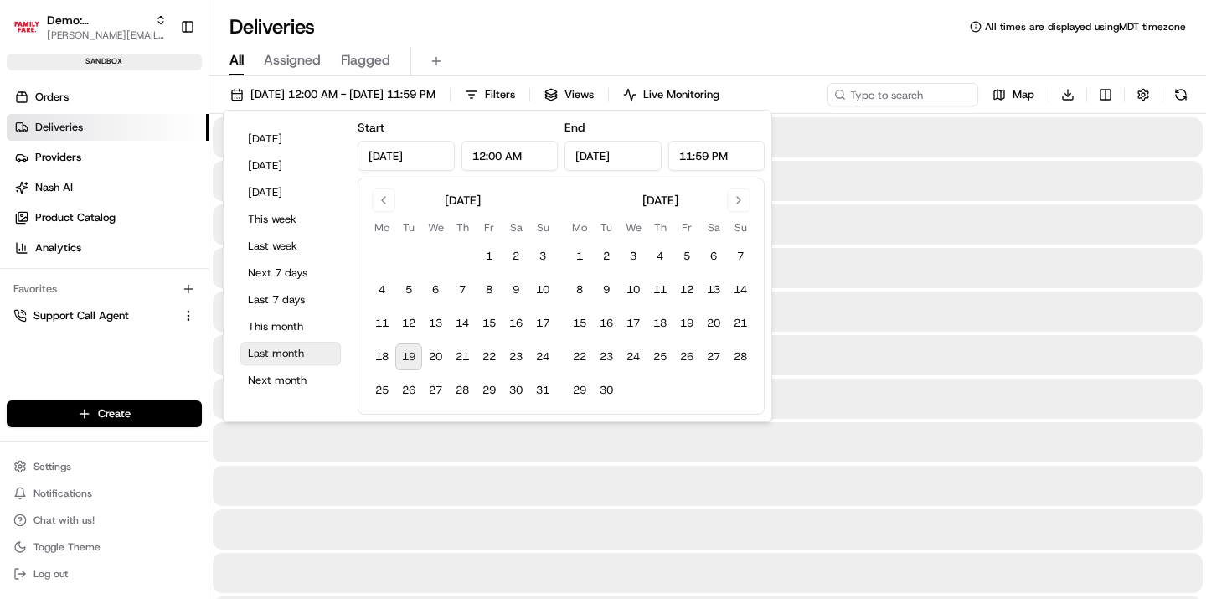
type input "Jul 1, 2025"
type input "Jul 31, 2025"
click at [795, 28] on div "Deliveries All times are displayed using MDT timezone" at bounding box center [707, 26] width 997 height 27
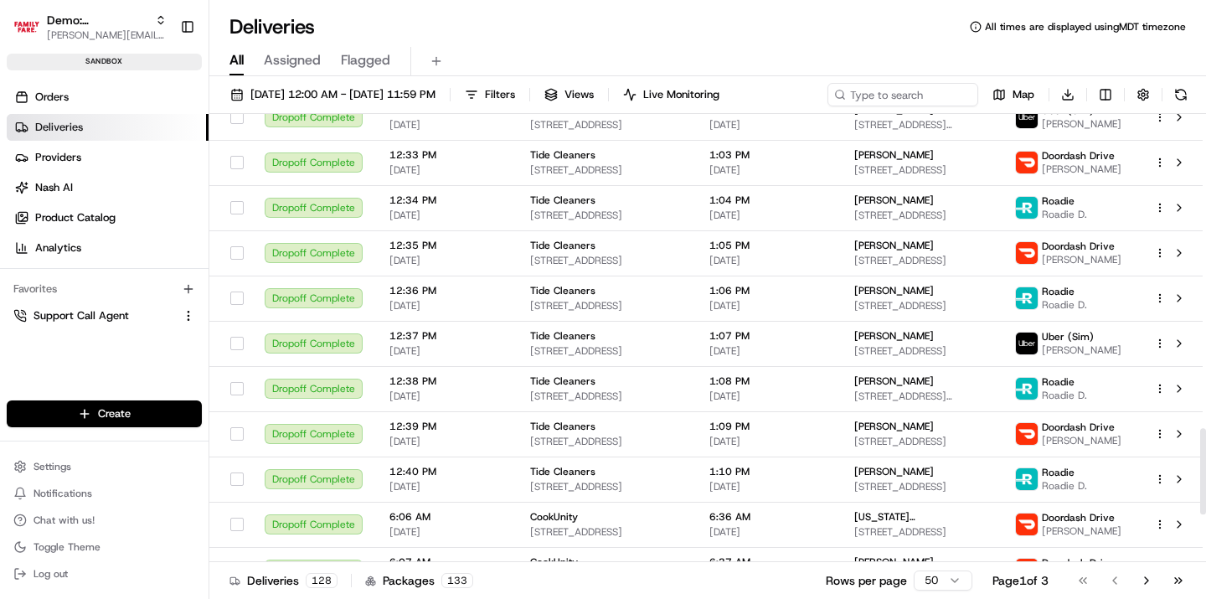
scroll to position [1884, 0]
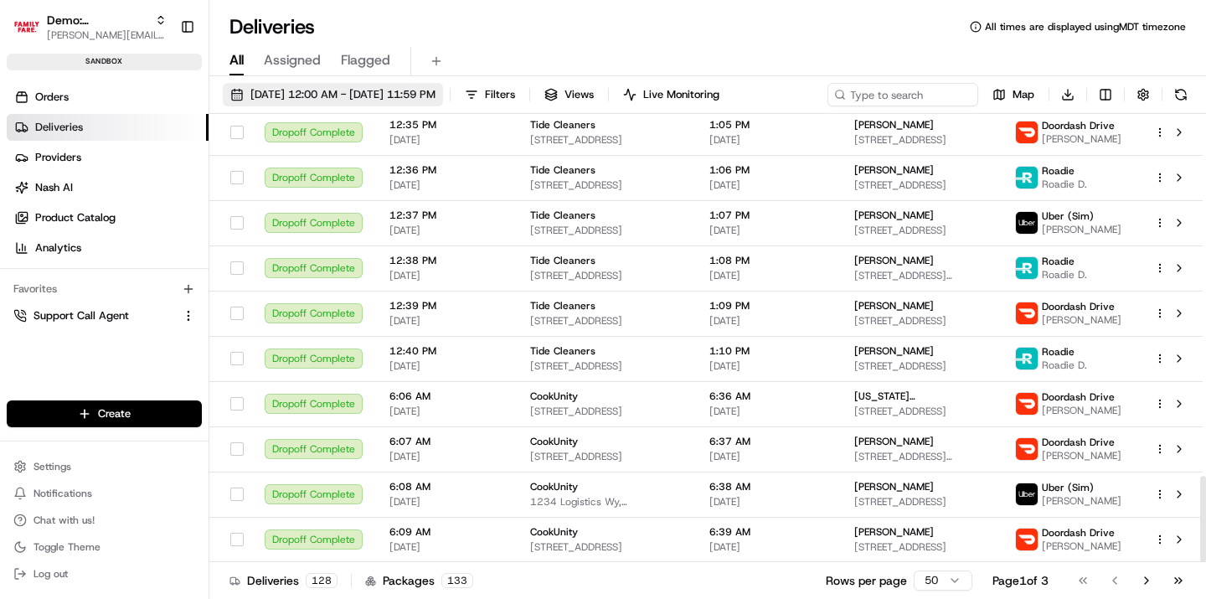
click at [352, 88] on span "07/01/2025 12:00 AM - 07/31/2025 11:59 PM" at bounding box center [342, 94] width 185 height 15
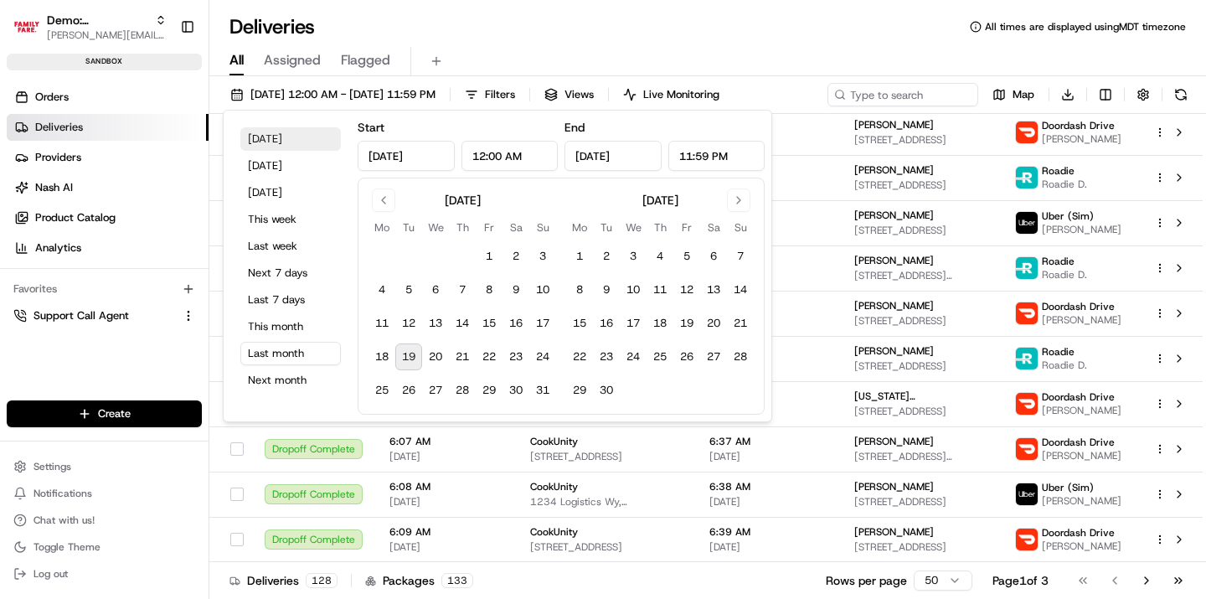
click at [275, 134] on button "Today" at bounding box center [290, 138] width 101 height 23
type input "Aug 19, 2025"
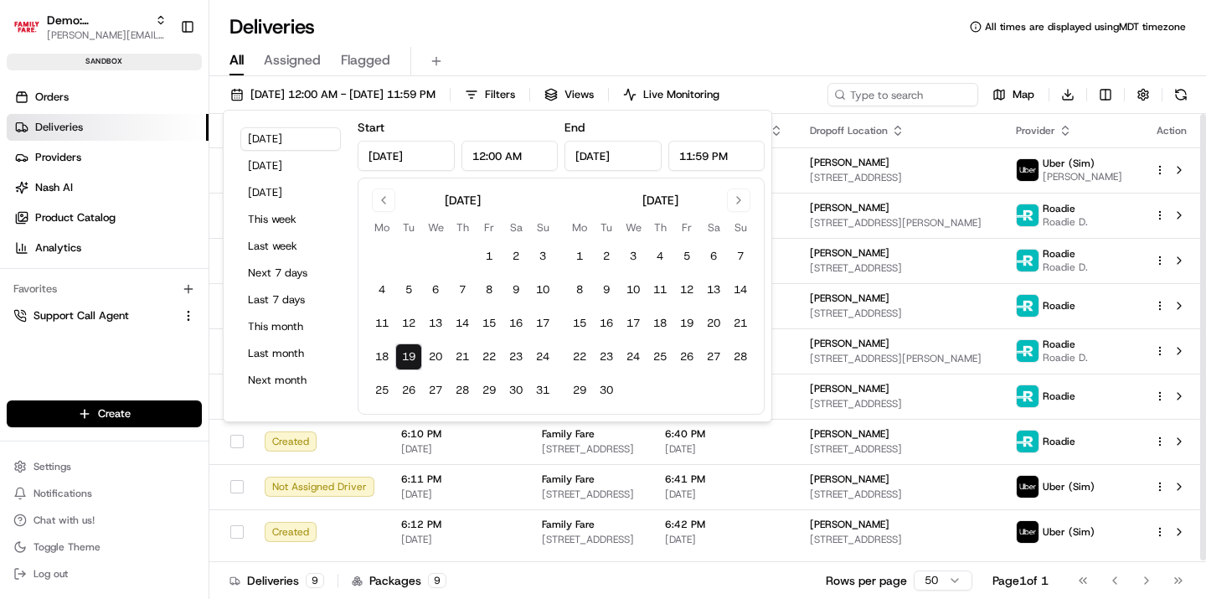
click at [797, 23] on div "Deliveries All times are displayed using MDT timezone" at bounding box center [707, 26] width 997 height 27
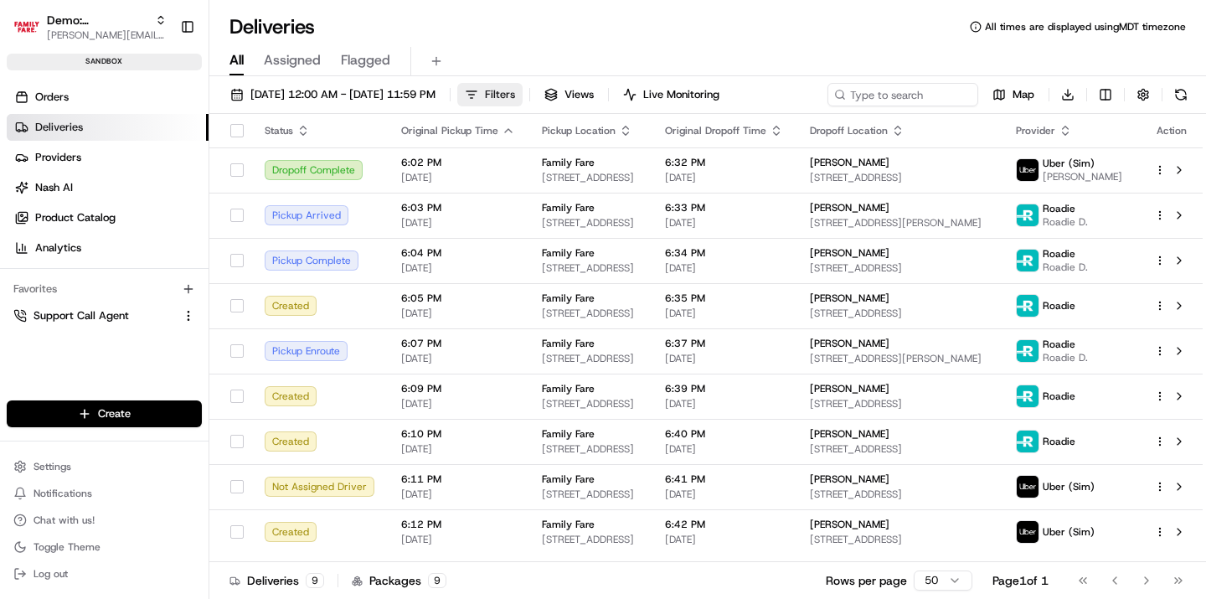
click at [515, 92] on span "Filters" at bounding box center [500, 94] width 30 height 15
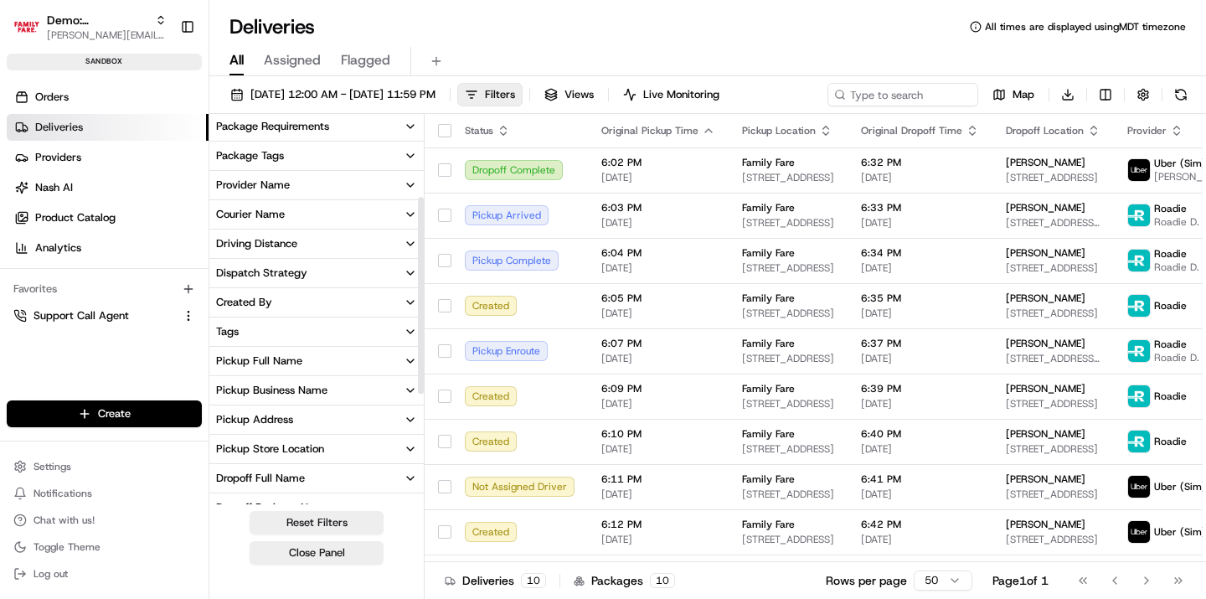
scroll to position [164, 0]
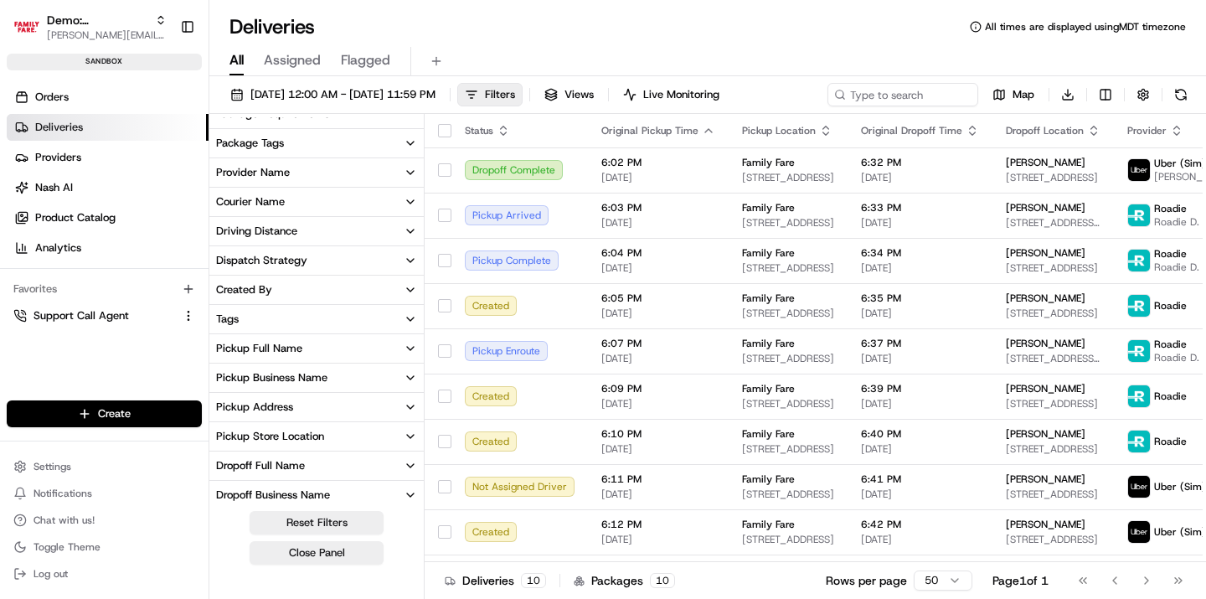
click at [271, 378] on div "Pickup Business Name" at bounding box center [271, 377] width 111 height 15
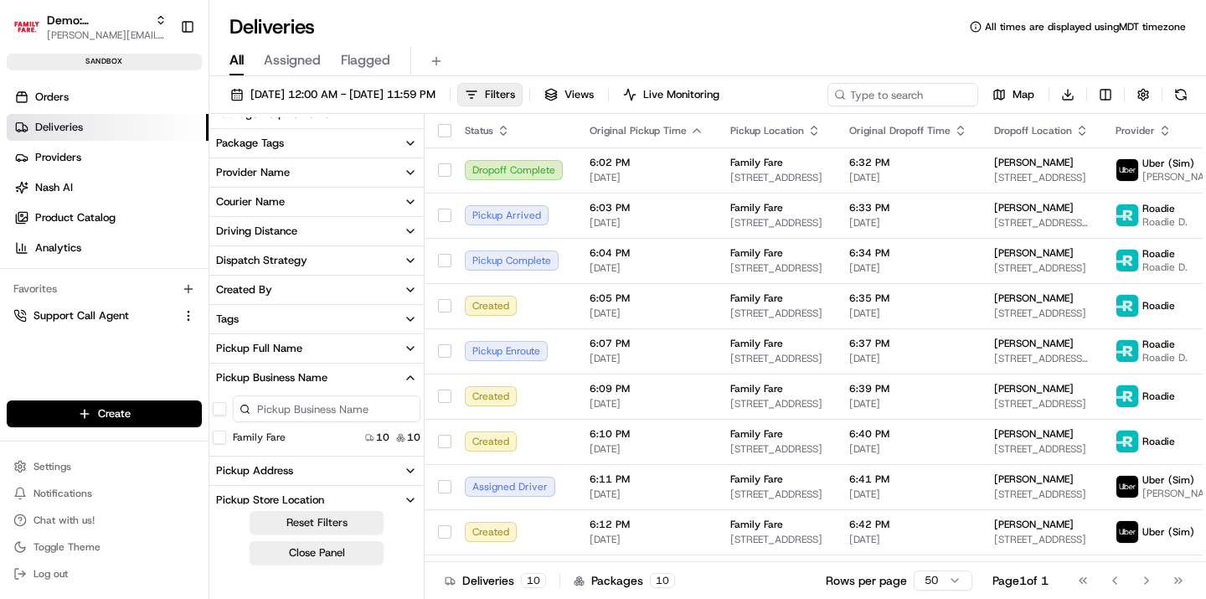
click at [308, 376] on div "Pickup Business Name" at bounding box center [271, 377] width 111 height 15
click at [292, 445] on button "Pickup Store Location" at bounding box center [316, 436] width 214 height 28
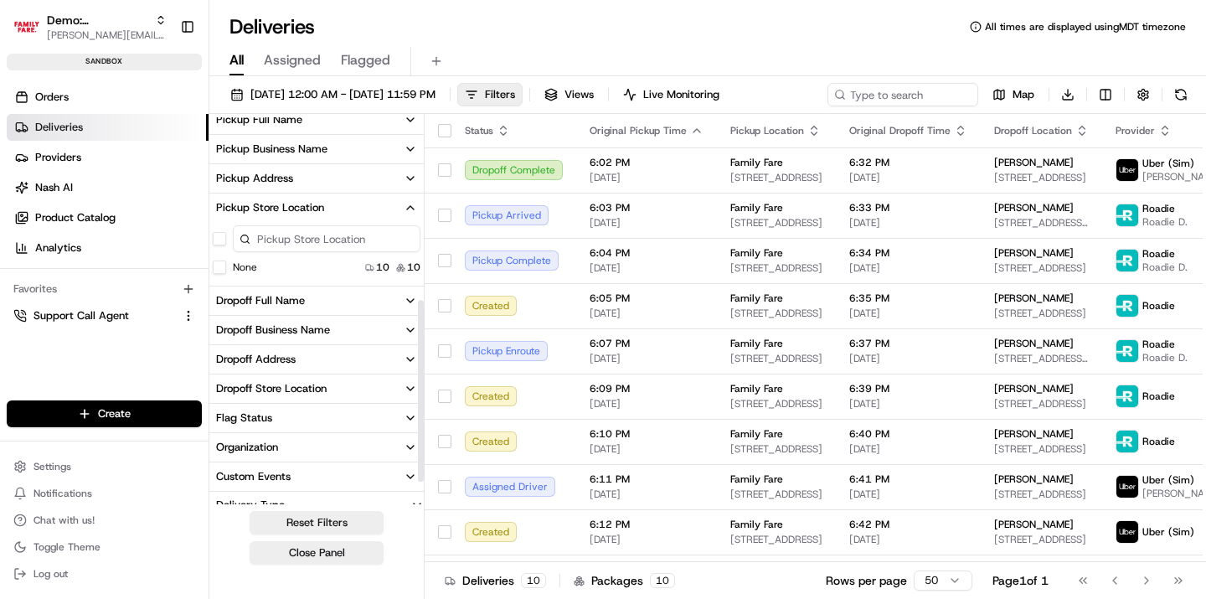
scroll to position [400, 0]
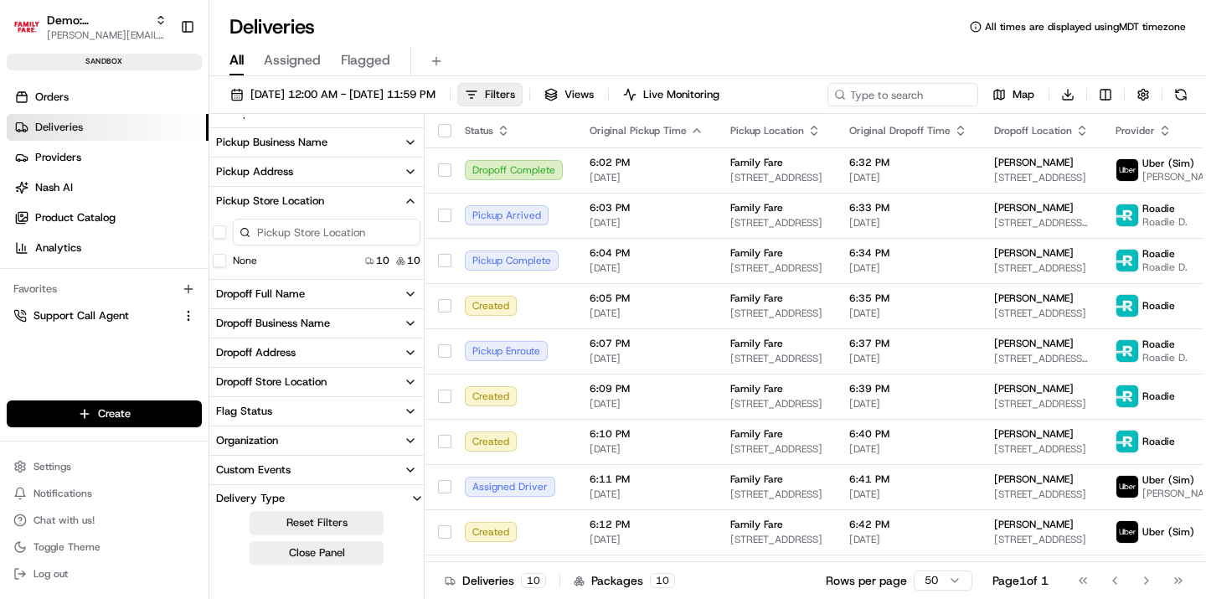
click at [361, 205] on button "Pickup Store Location" at bounding box center [316, 201] width 214 height 28
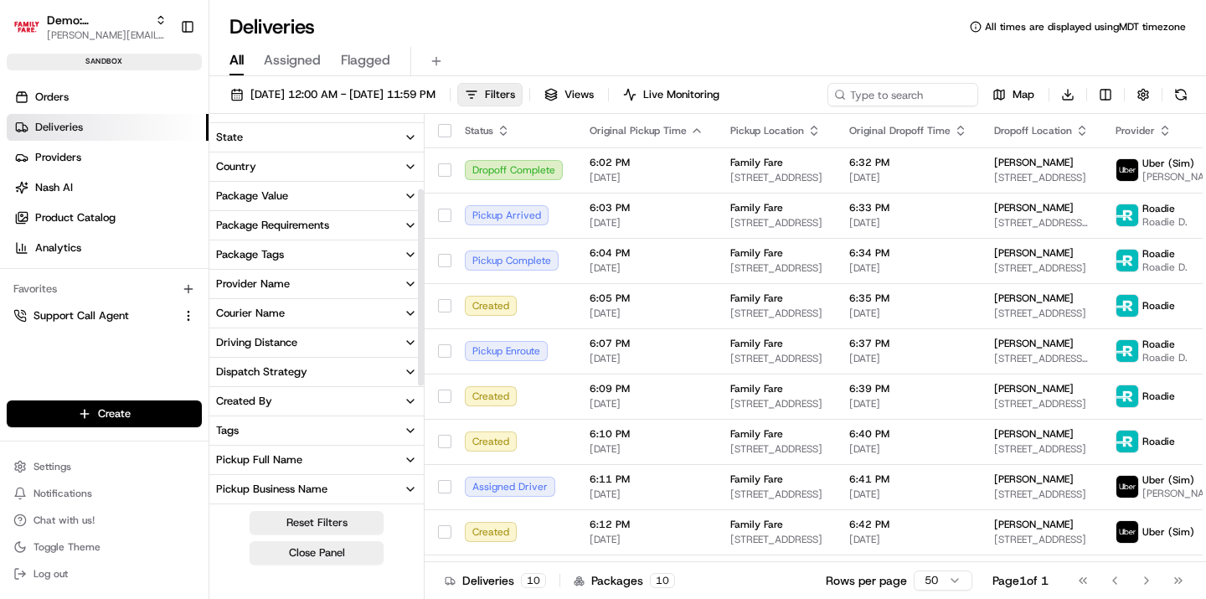
scroll to position [0, 0]
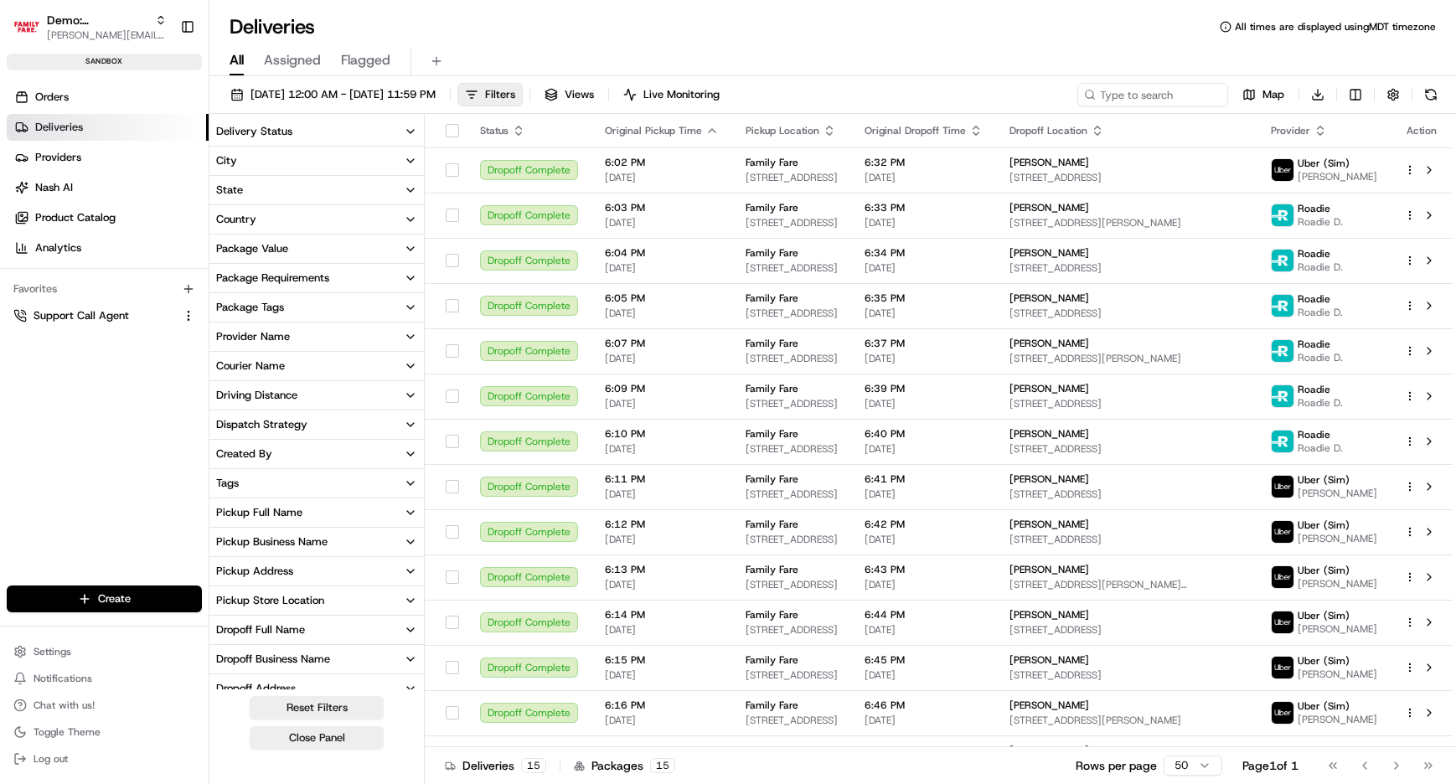
scroll to position [404, 0]
click at [515, 95] on span "Filters" at bounding box center [500, 94] width 30 height 15
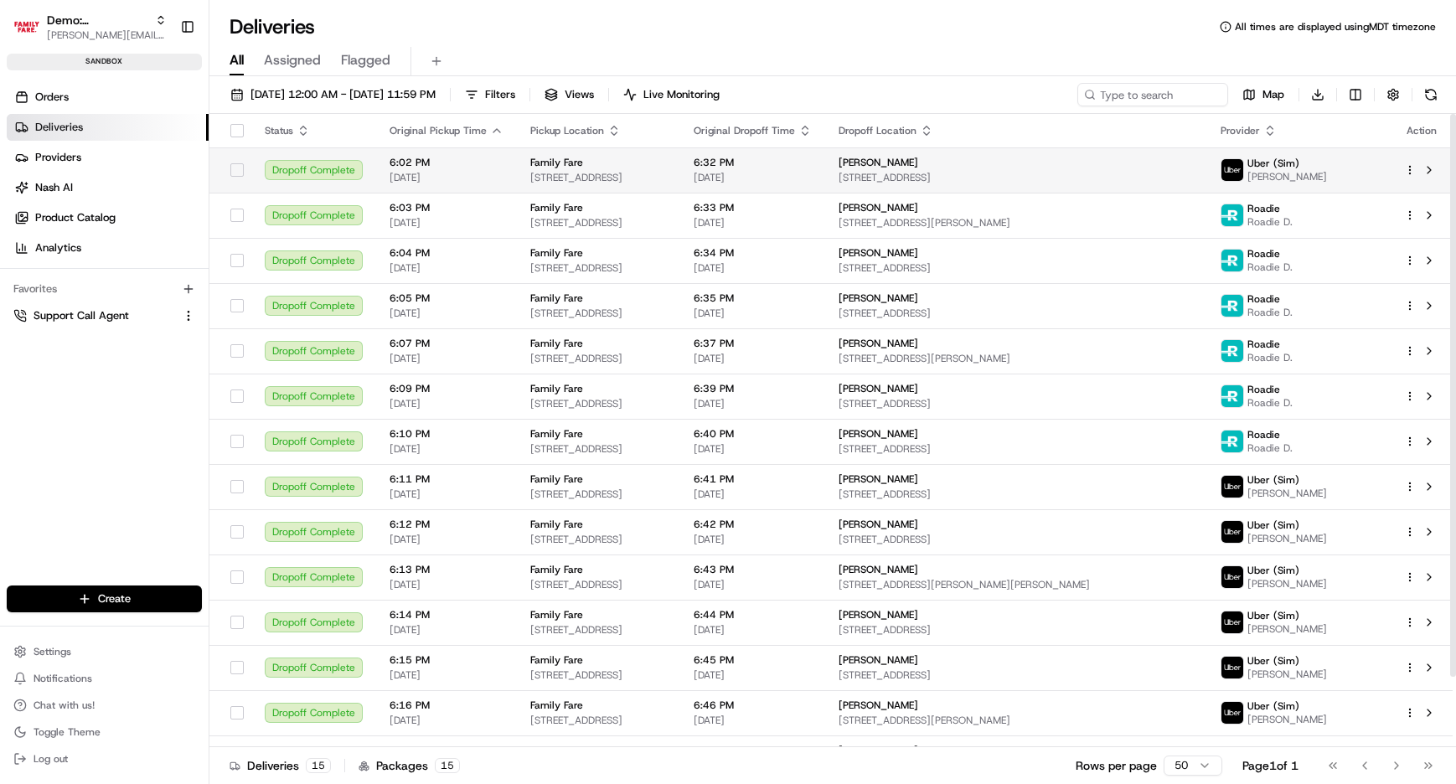
click at [378, 173] on td "6:02 PM 08/19/2025" at bounding box center [446, 169] width 141 height 45
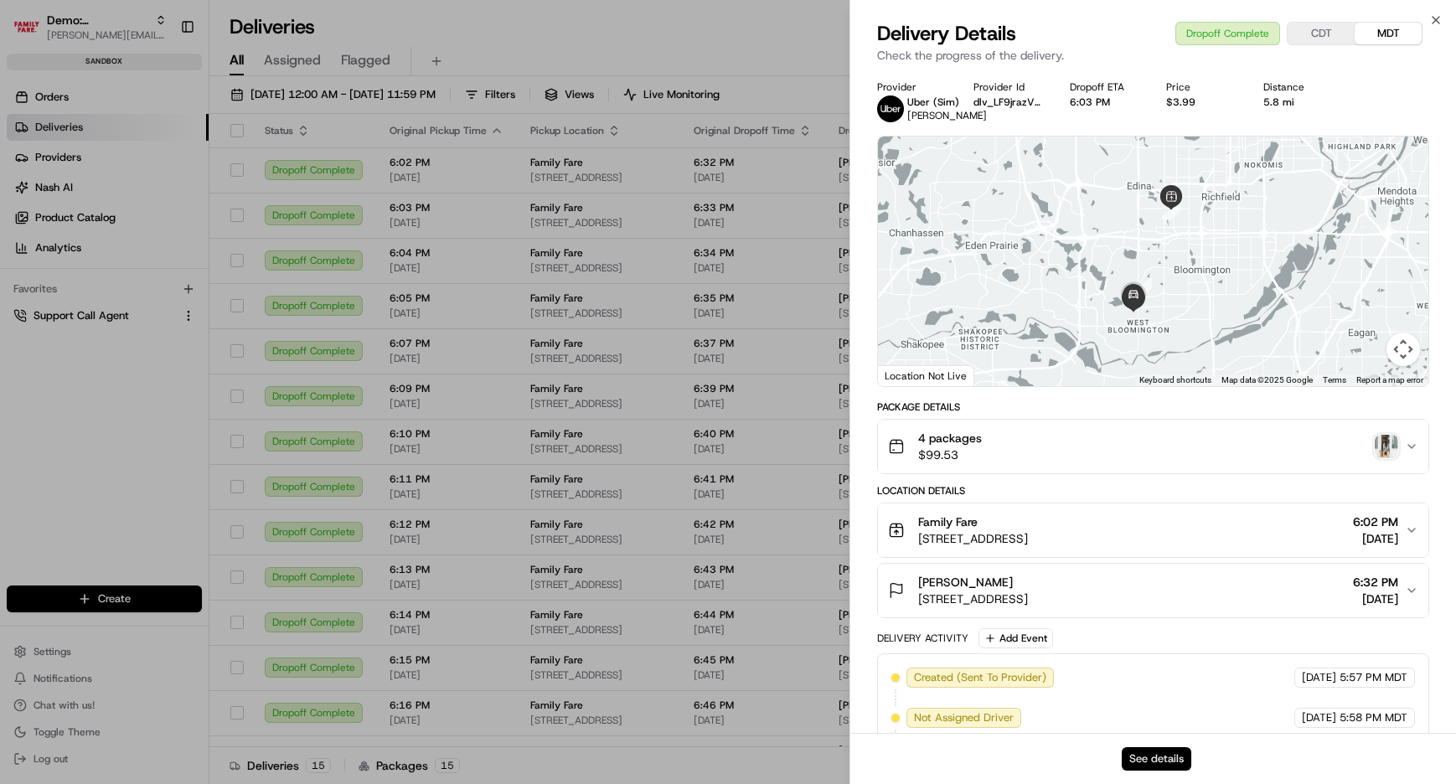
click at [1166, 761] on button "See details" at bounding box center [1157, 758] width 70 height 23
